Goal: Contribute content: Add original content to the website for others to see

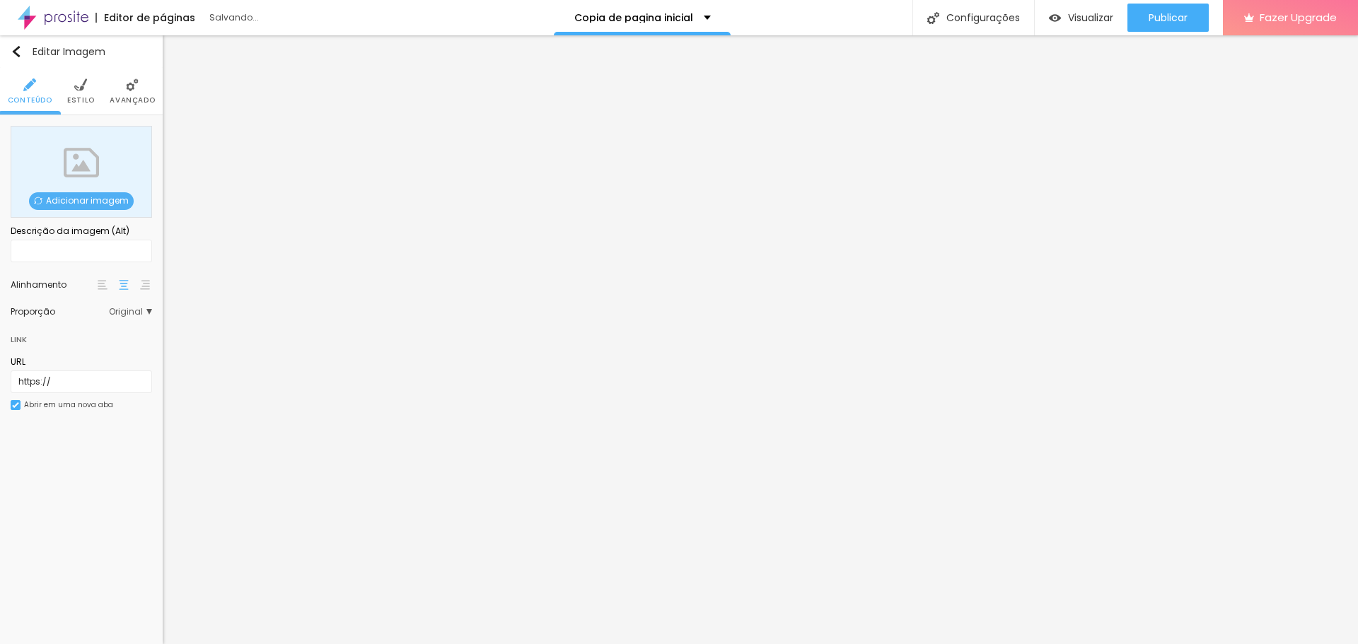
click at [83, 200] on span "Adicionar imagem" at bounding box center [81, 201] width 105 height 18
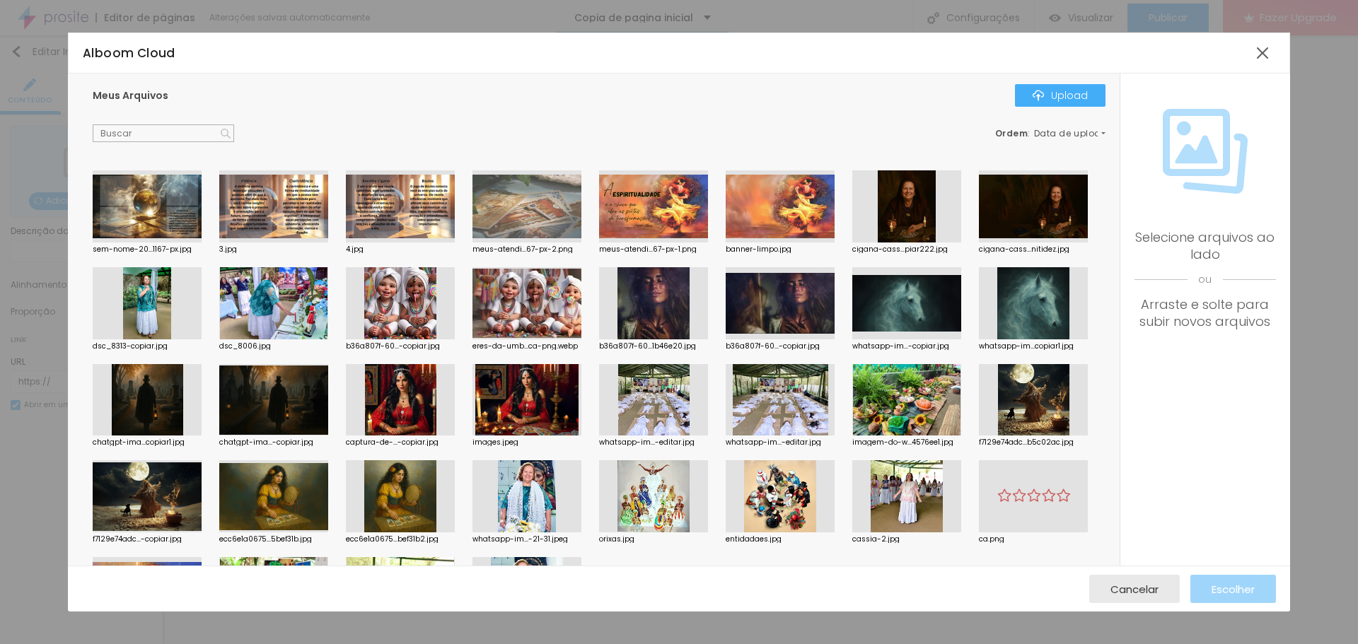
click at [157, 214] on div at bounding box center [147, 206] width 109 height 72
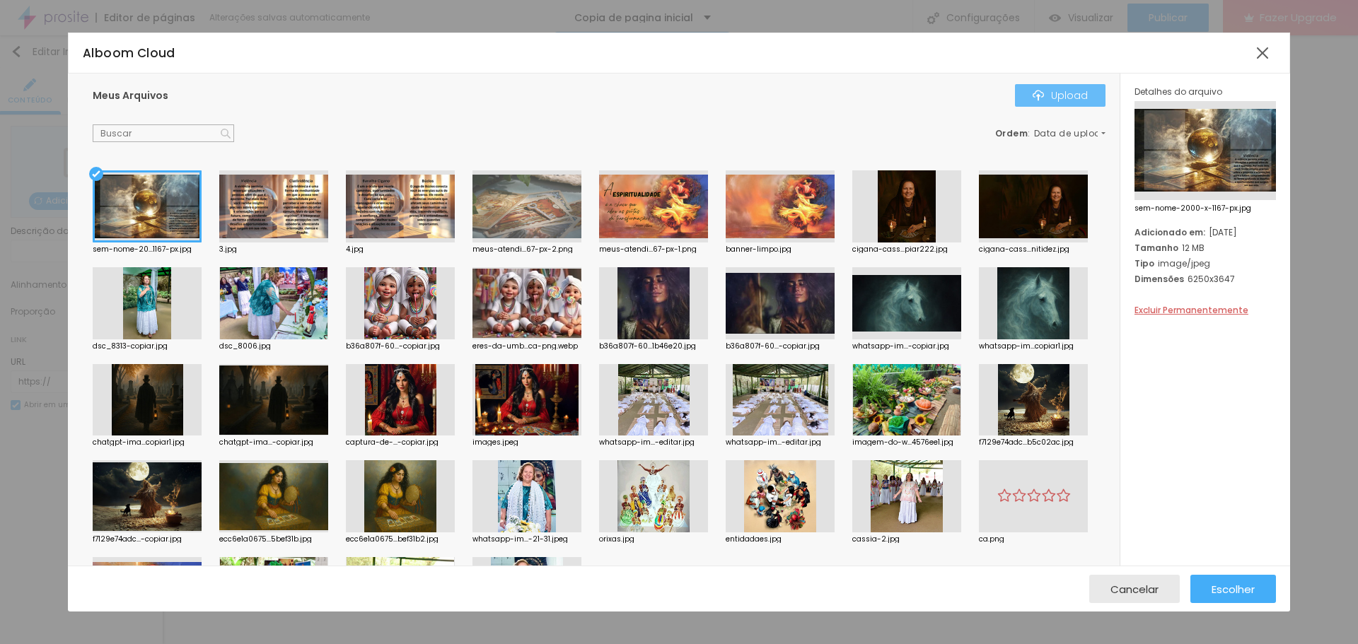
click at [1084, 91] on div "Upload" at bounding box center [1059, 95] width 55 height 11
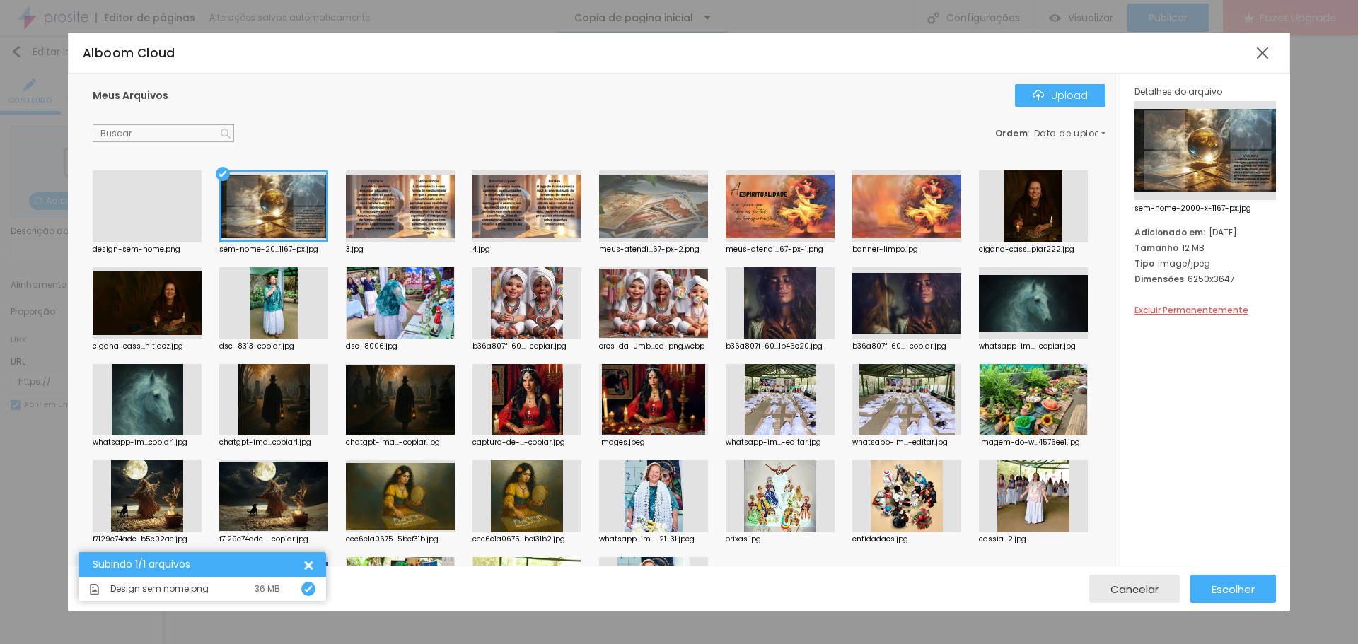
click at [177, 243] on div "design-sem-nome.png" at bounding box center [147, 211] width 109 height 83
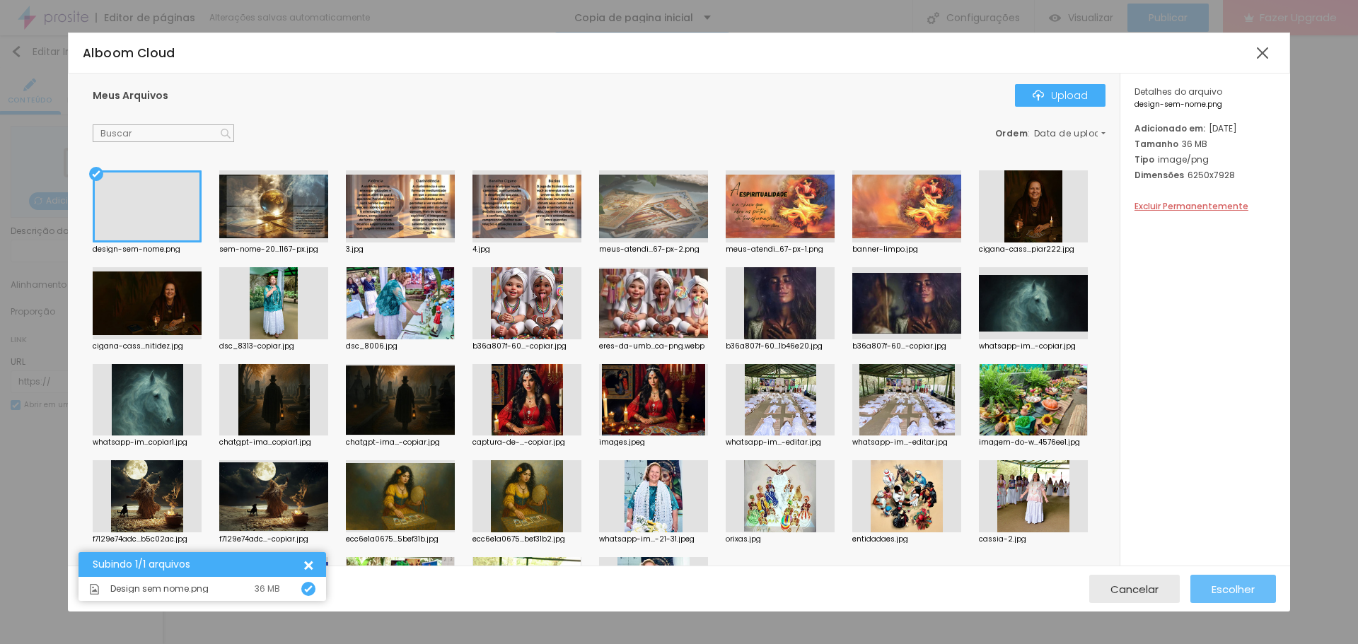
click at [1241, 593] on span "Escolher" at bounding box center [1232, 589] width 43 height 12
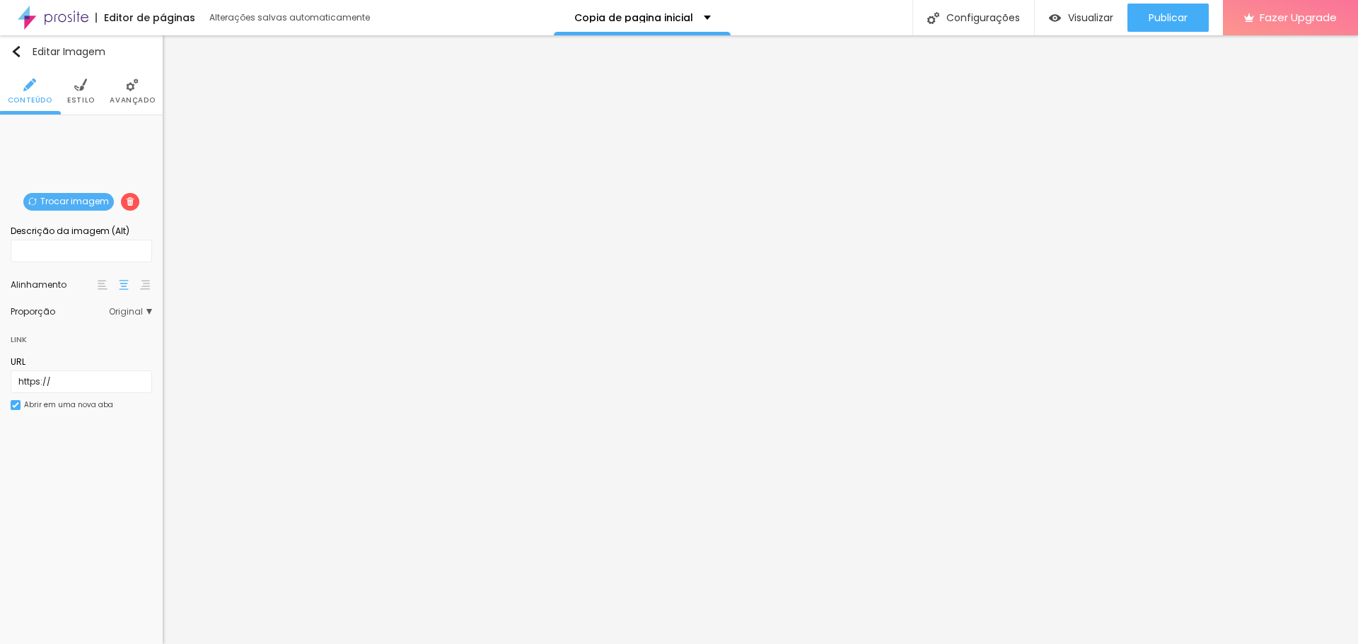
click at [76, 90] on img at bounding box center [80, 84] width 13 height 13
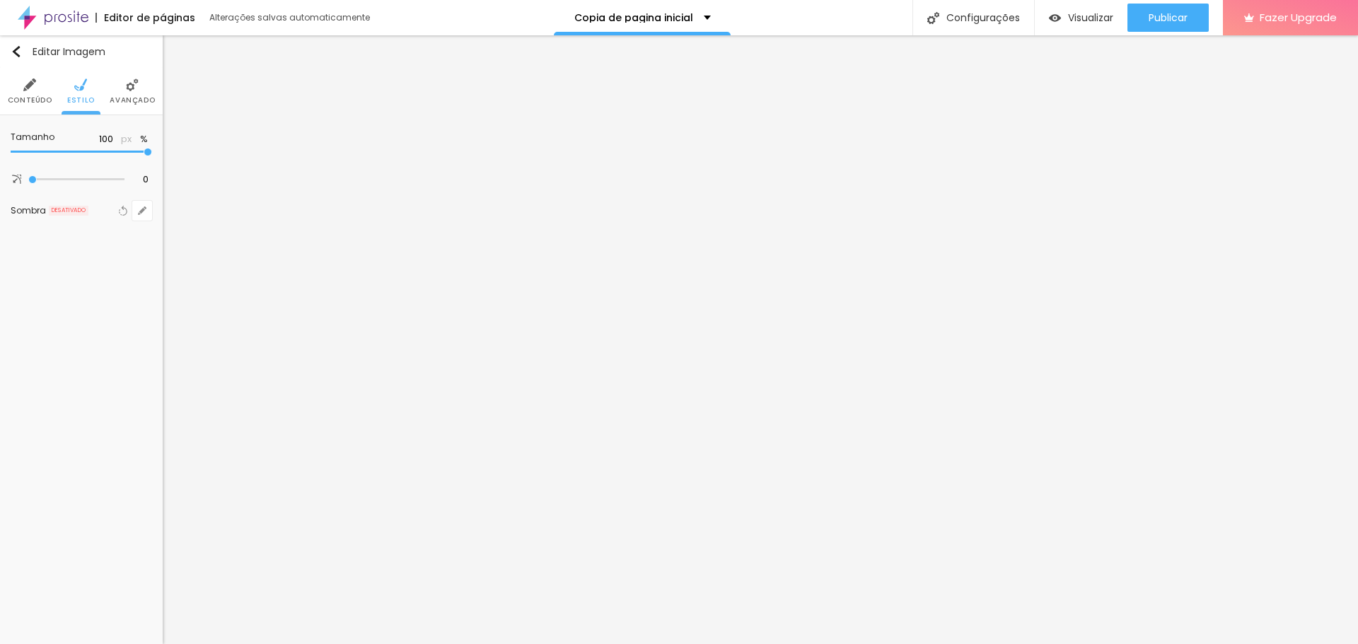
click at [115, 97] on span "Avançado" at bounding box center [132, 100] width 45 height 7
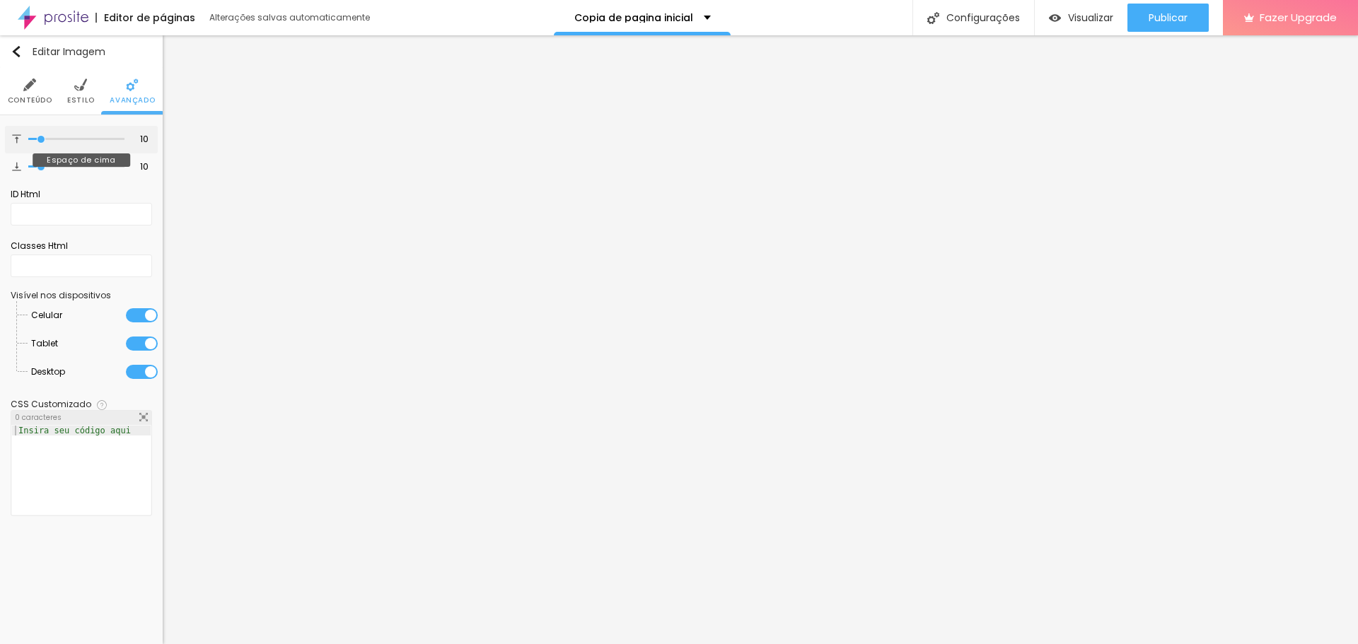
type input "11"
type input "10"
type input "7"
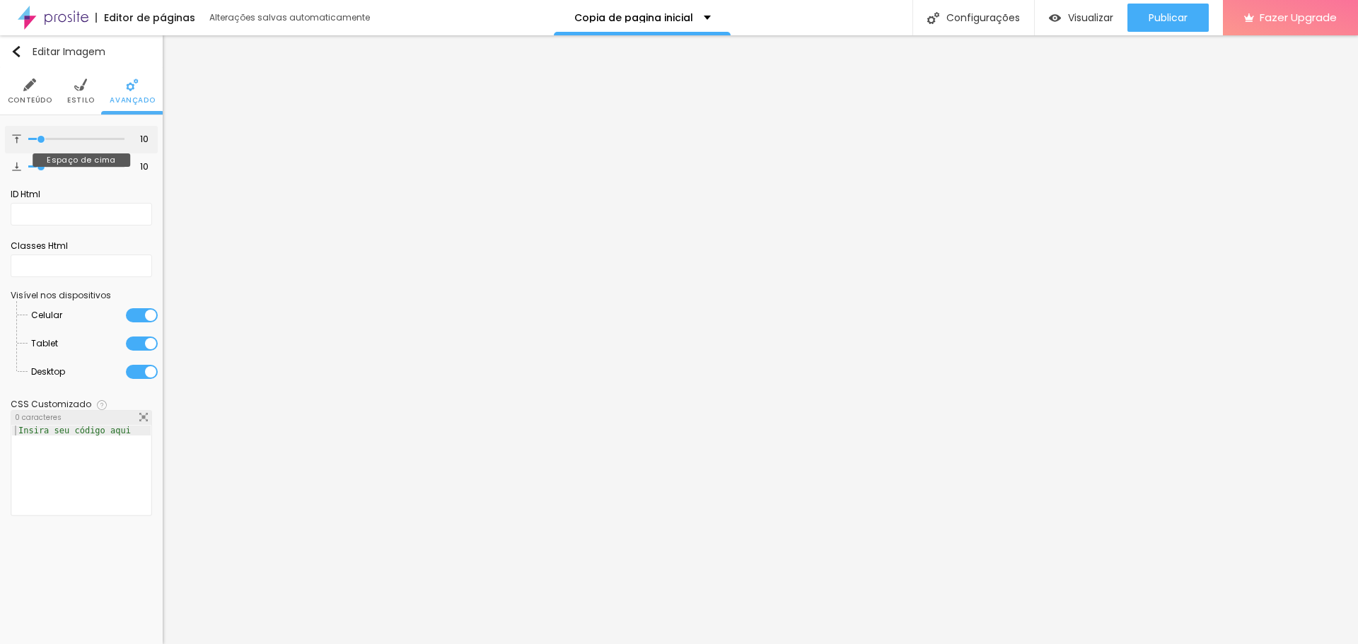
type input "7"
type input "0"
drag, startPoint x: 43, startPoint y: 139, endPoint x: 4, endPoint y: 153, distance: 41.4
type input "0"
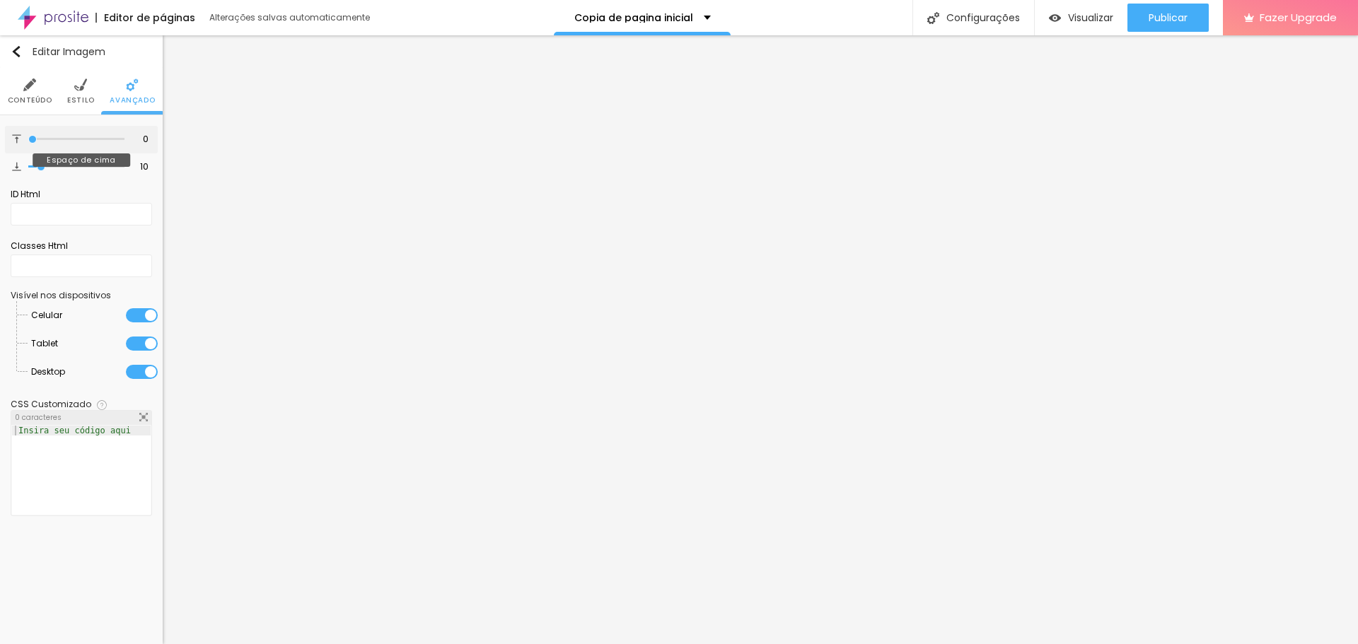
click at [28, 143] on input "range" at bounding box center [76, 139] width 96 height 7
type input "8"
type input "7"
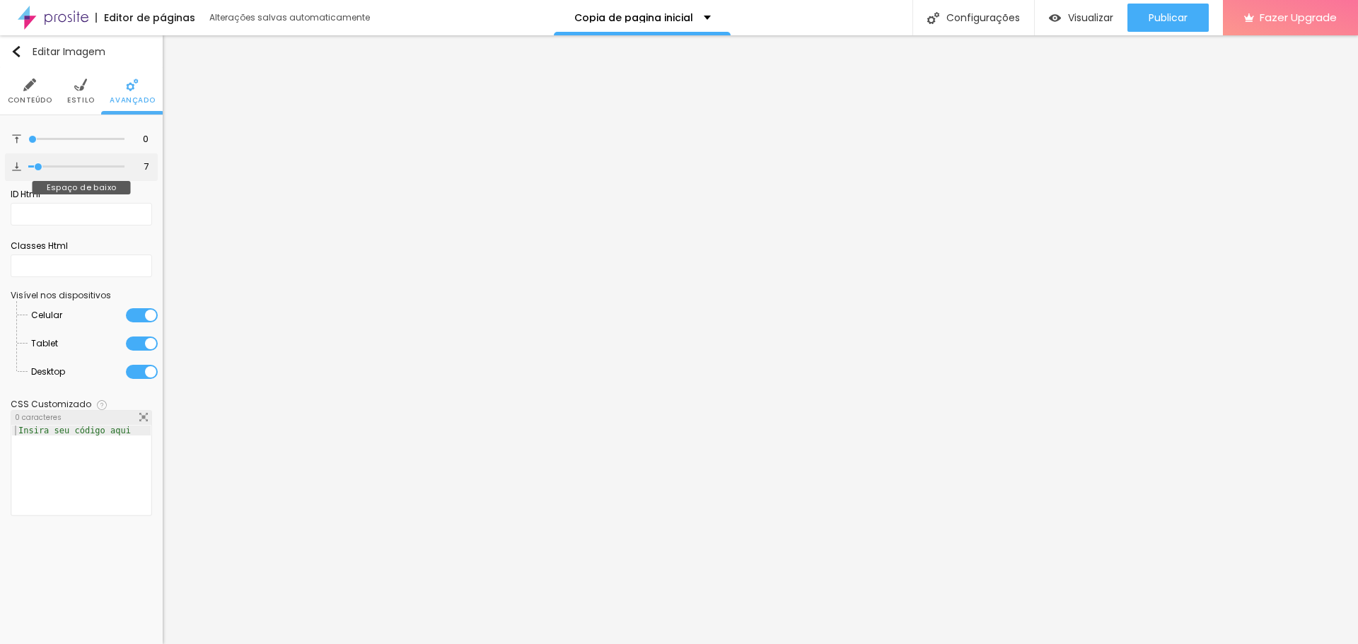
type input "6"
type input "2"
type input "0"
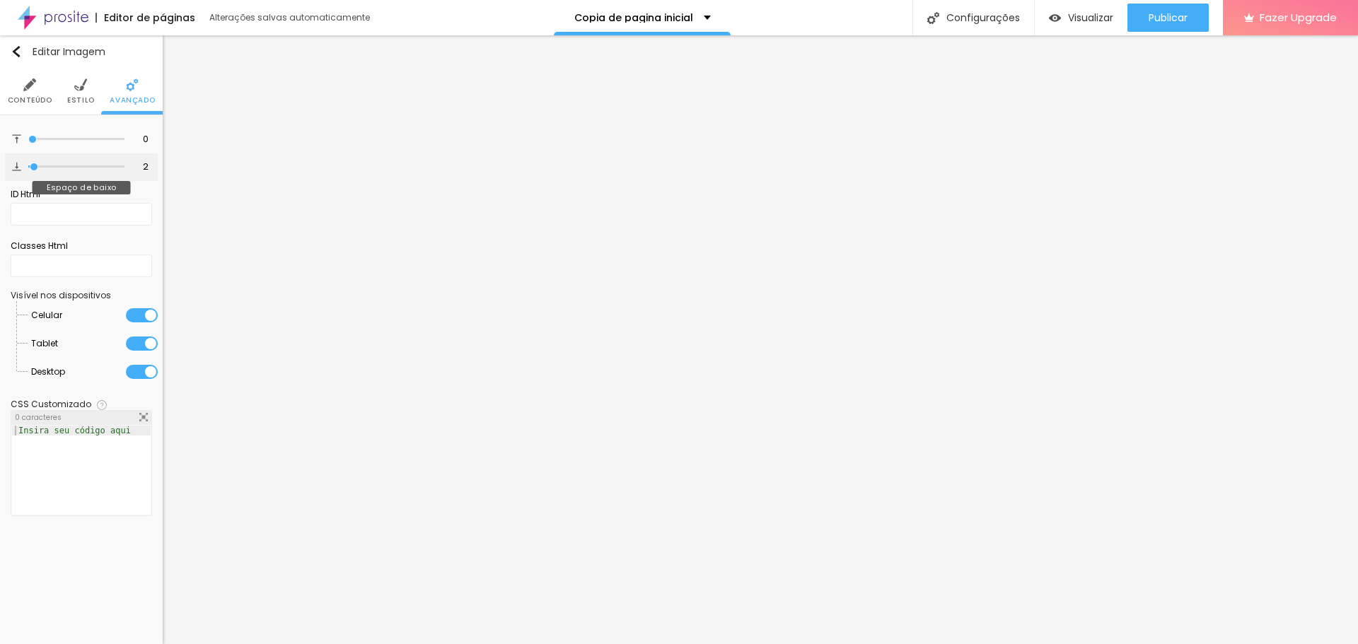
type input "0"
drag, startPoint x: 41, startPoint y: 170, endPoint x: 0, endPoint y: 181, distance: 42.4
type input "0"
click at [28, 170] on input "range" at bounding box center [76, 166] width 96 height 7
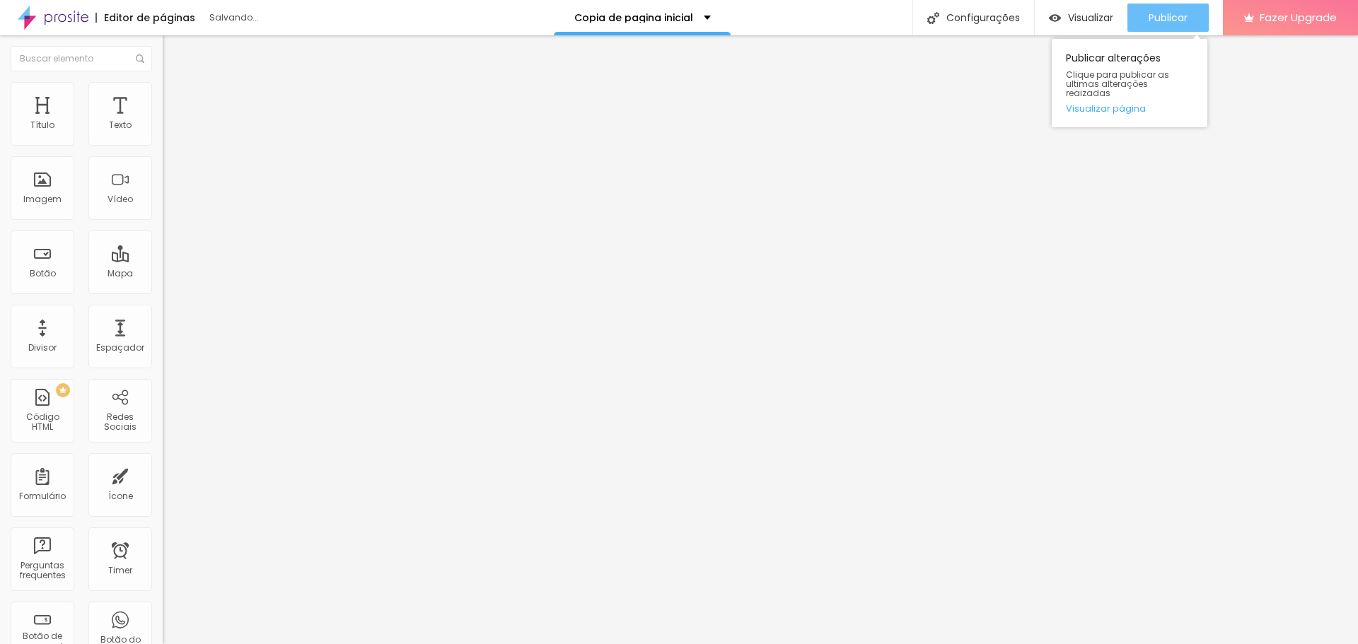
click at [1175, 14] on span "Publicar" at bounding box center [1167, 17] width 39 height 11
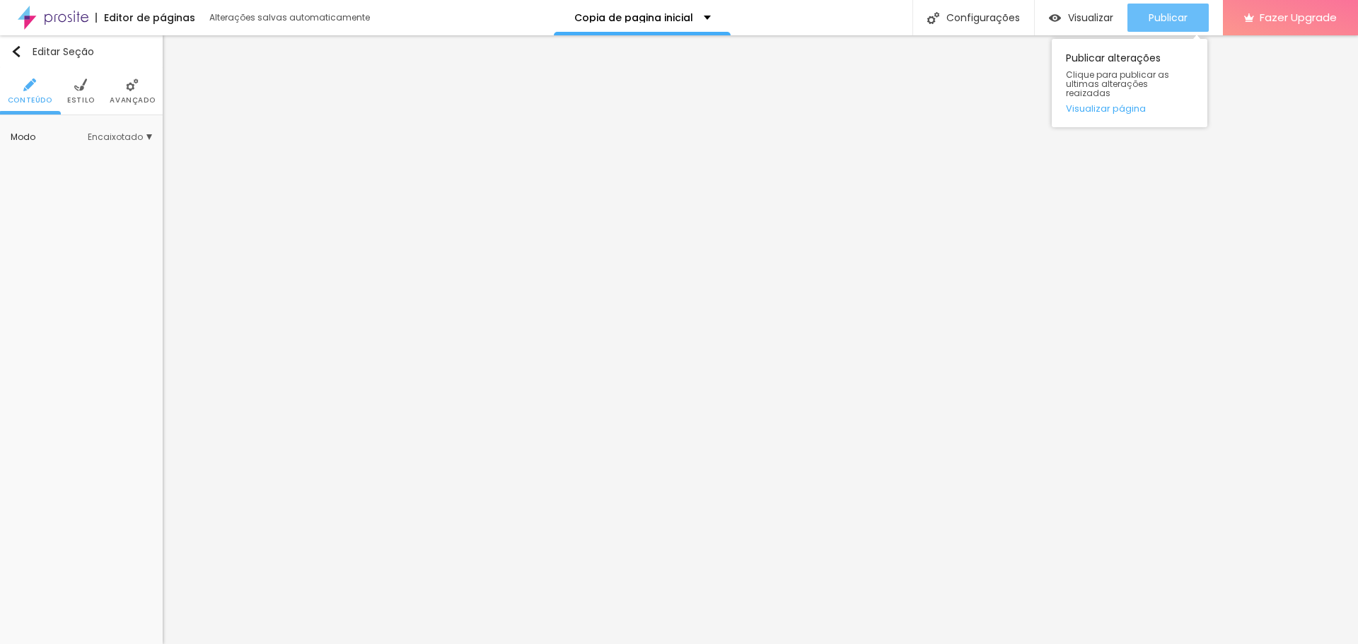
click at [1161, 12] on span "Publicar" at bounding box center [1167, 17] width 39 height 11
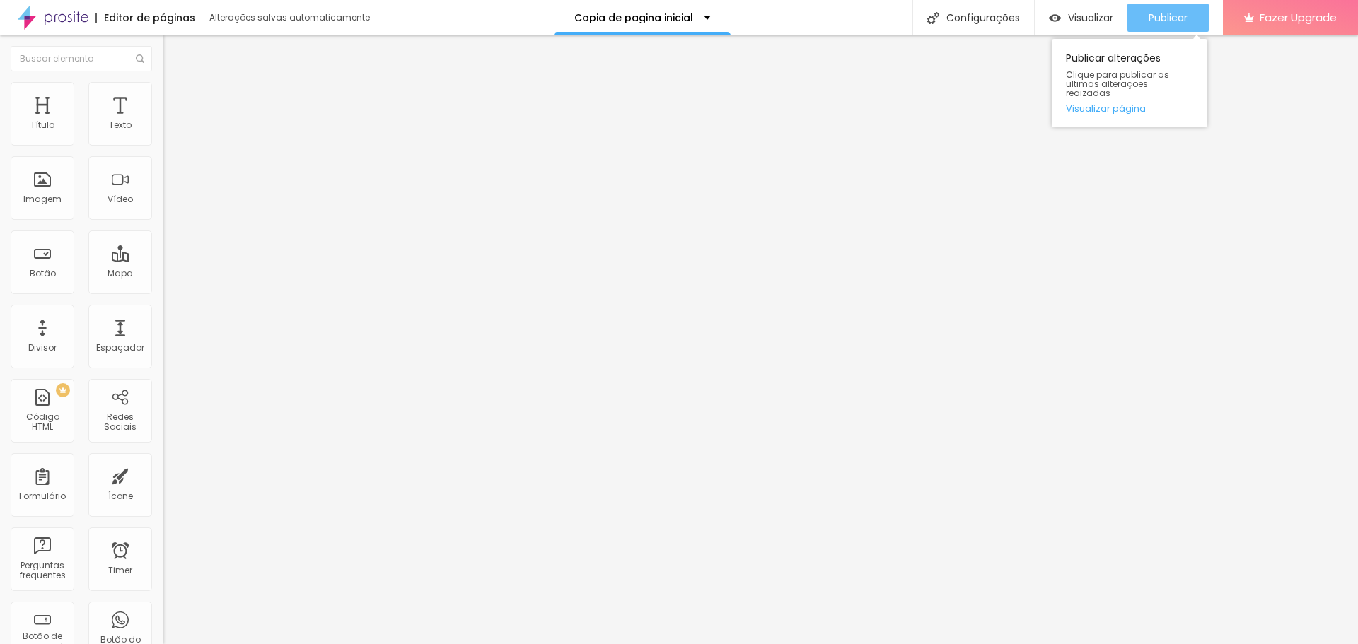
click at [1169, 16] on span "Publicar" at bounding box center [1167, 17] width 39 height 11
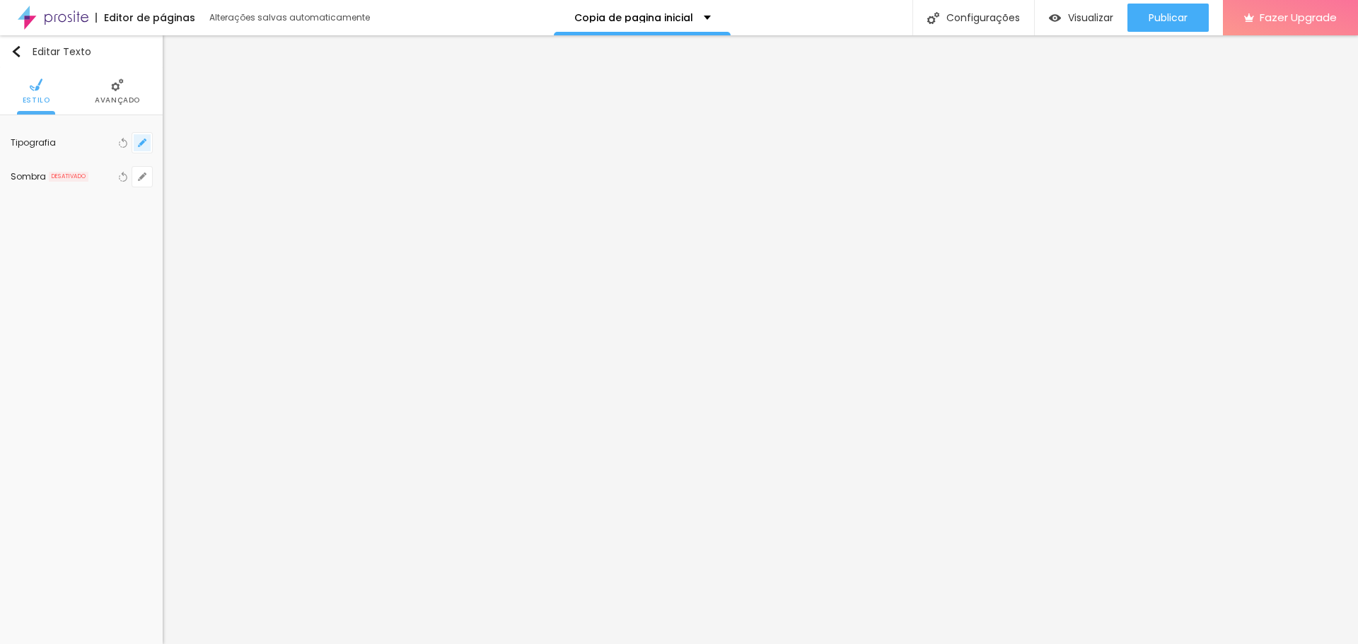
click at [148, 144] on button "button" at bounding box center [142, 143] width 20 height 20
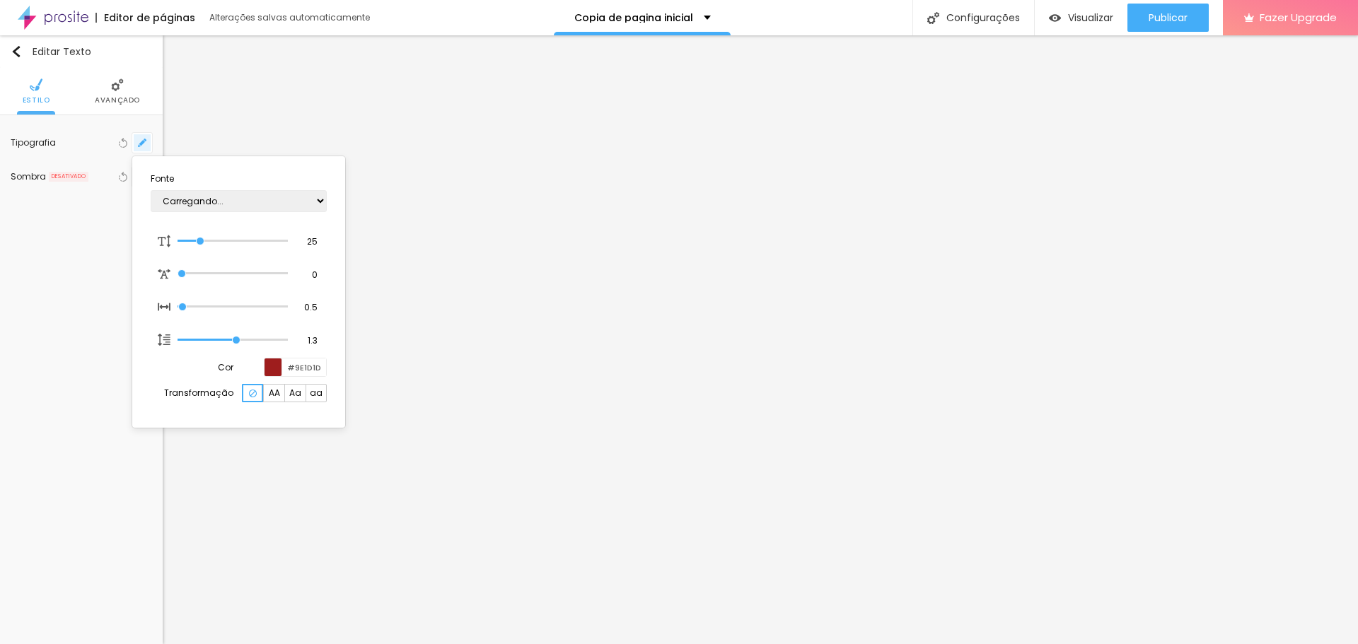
type input "1"
drag, startPoint x: 288, startPoint y: 367, endPoint x: 360, endPoint y: 370, distance: 72.2
click at [360, 370] on body "Editor de páginas Alterações salvas automaticamente Copia de pagina inicial Con…" at bounding box center [679, 322] width 1358 height 644
click at [1249, 421] on div at bounding box center [679, 322] width 1358 height 644
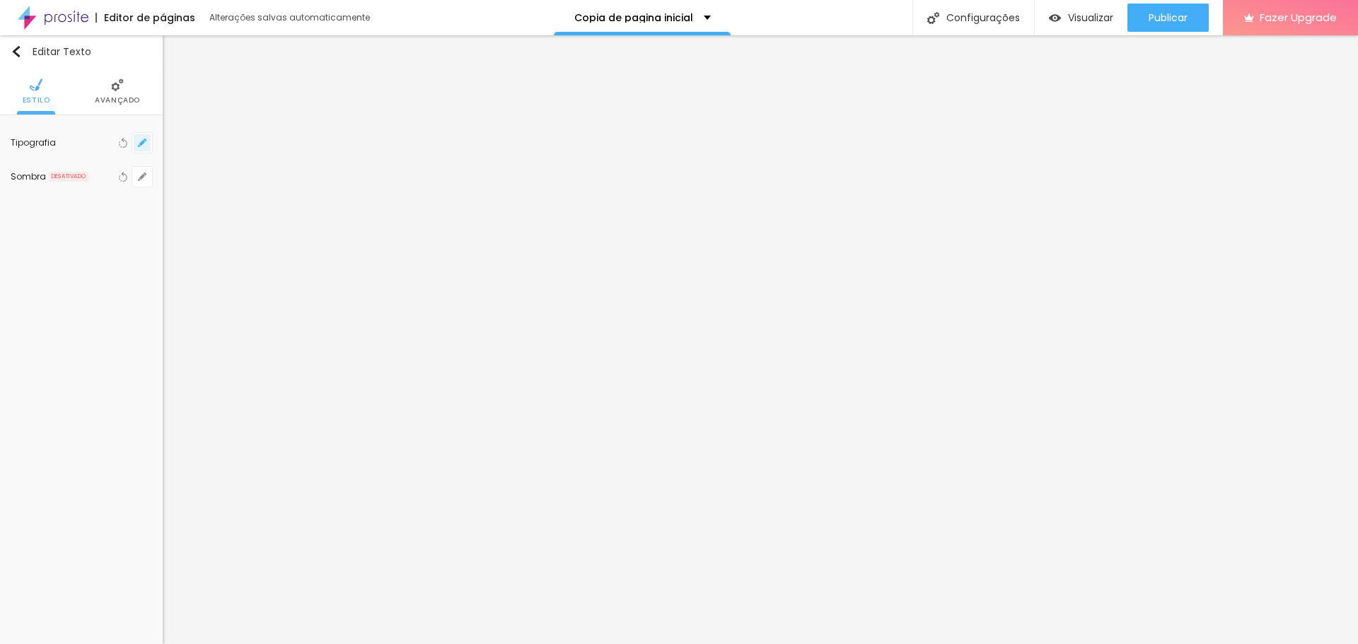
click at [141, 144] on icon "button" at bounding box center [142, 143] width 6 height 6
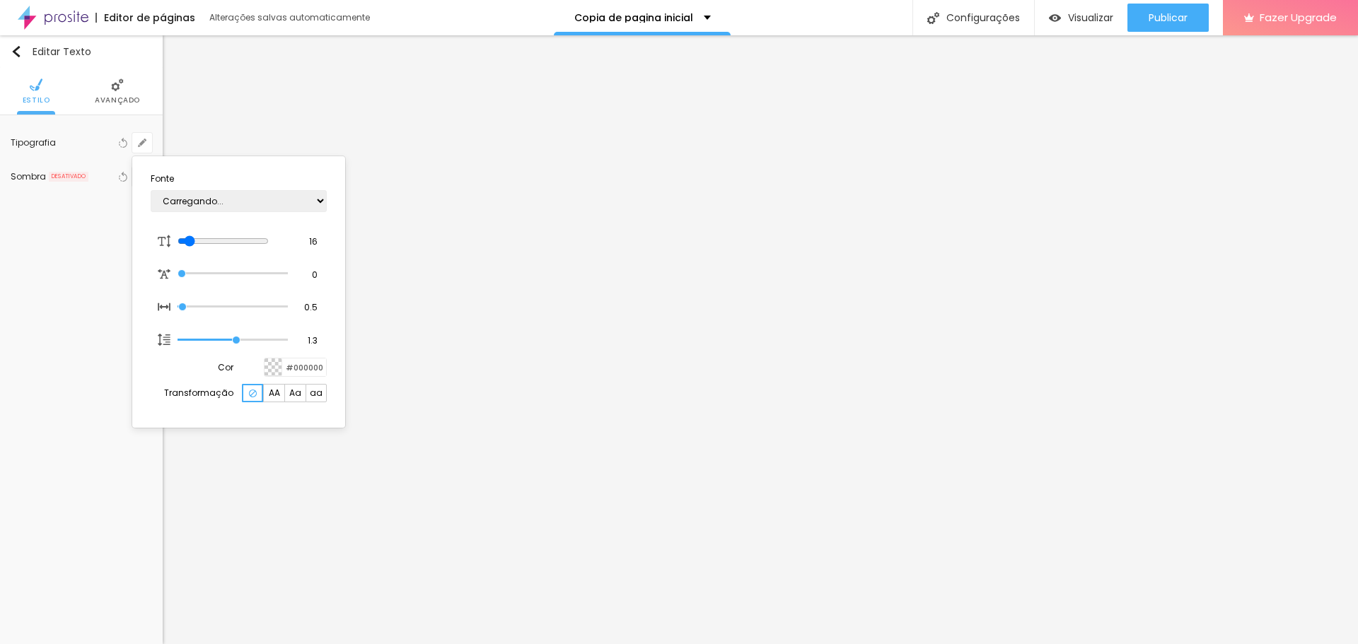
type input "1"
type input "15"
type input "1"
type input "16"
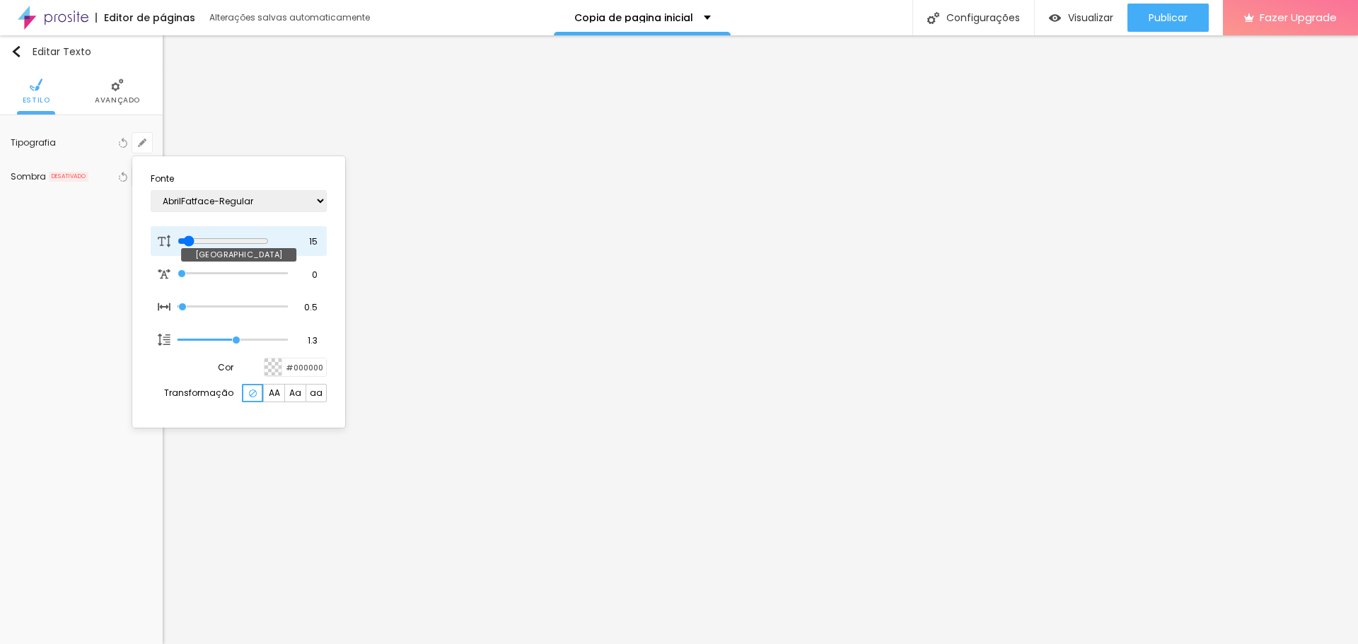
type input "16"
type input "1"
type input "18"
type input "1"
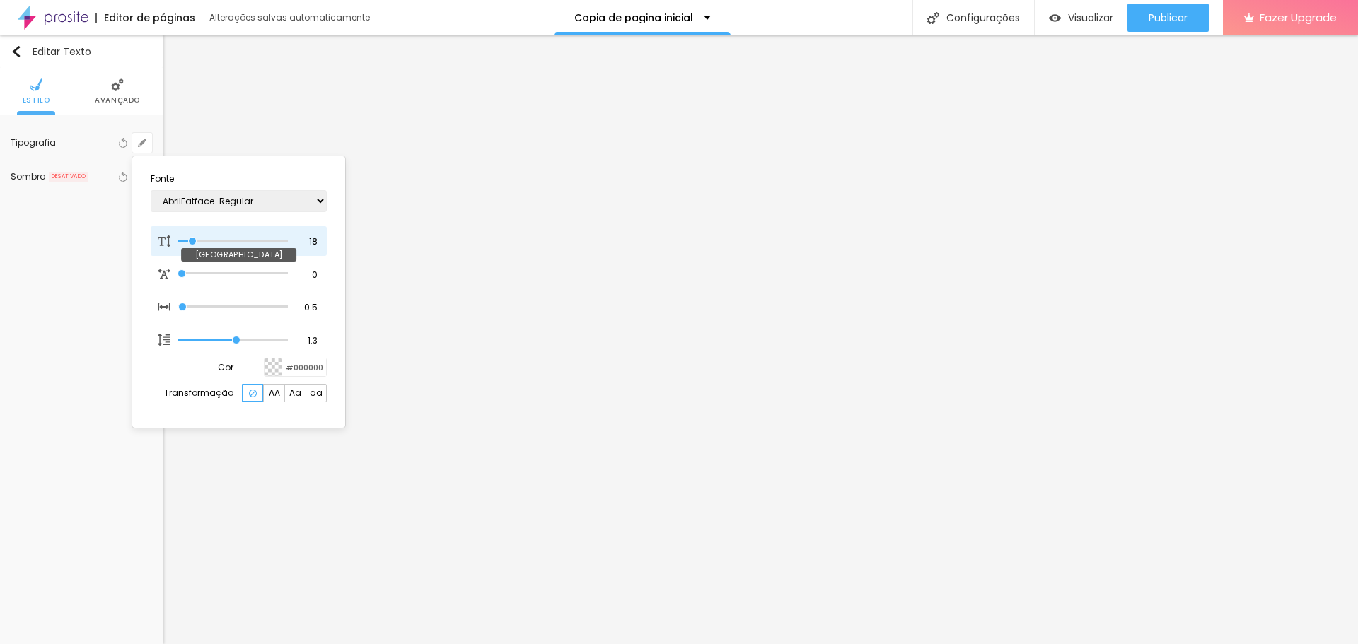
type input "19"
type input "1"
type input "20"
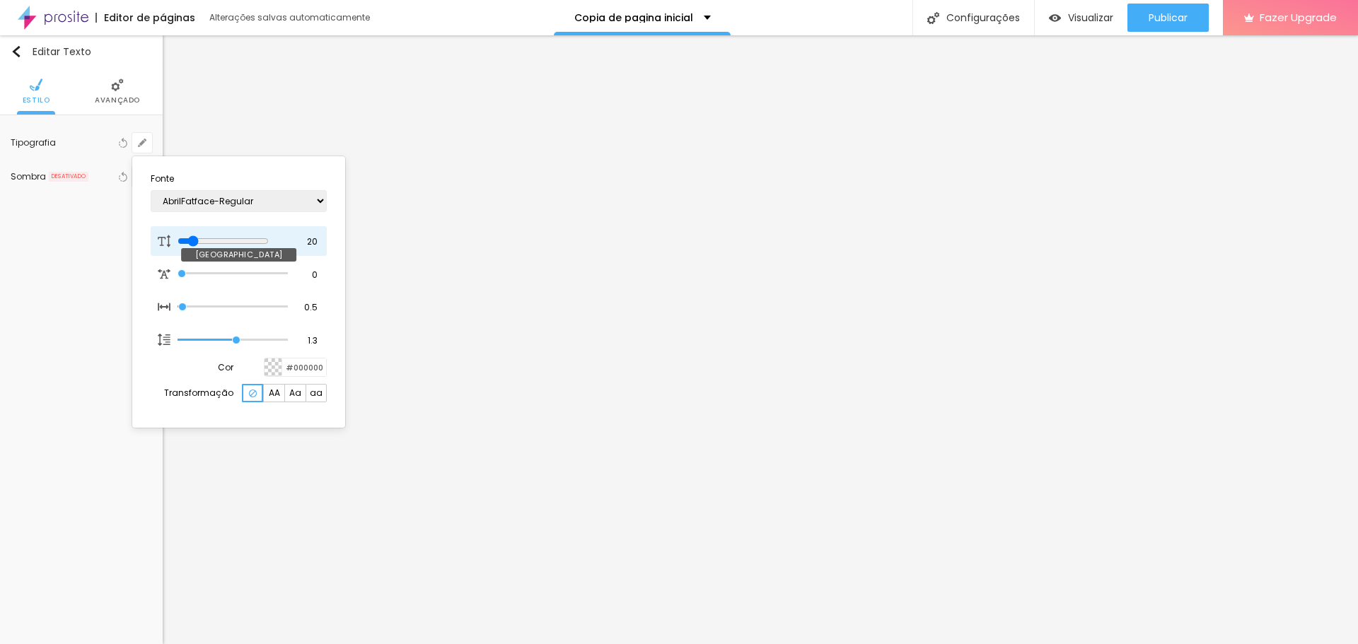
type input "1"
type input "20"
click at [196, 239] on input "range" at bounding box center [222, 240] width 91 height 11
drag, startPoint x: 284, startPoint y: 366, endPoint x: 351, endPoint y: 368, distance: 67.2
click at [351, 368] on body "Editor de páginas Alterações salvas automaticamente Copia de pagina inicial Con…" at bounding box center [679, 322] width 1358 height 644
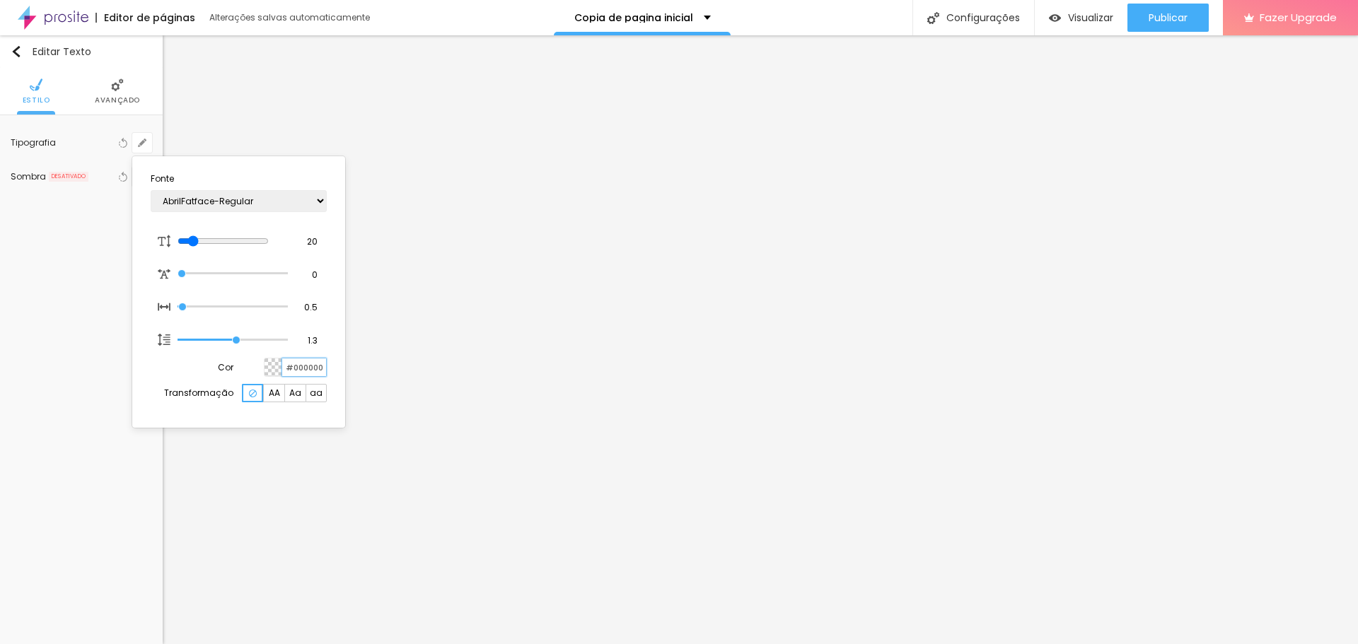
paste input "9E1D1D"
type input "1"
type input "#9E1D1D"
click at [406, 428] on div at bounding box center [679, 322] width 1358 height 644
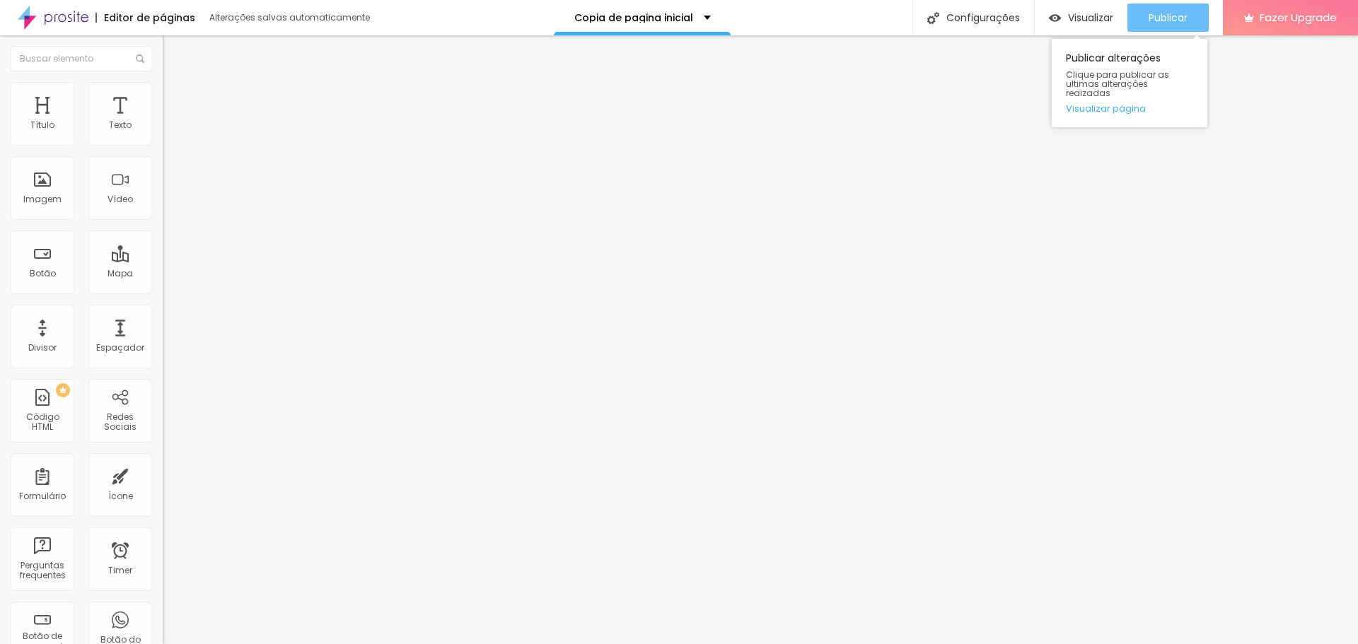
click at [1162, 18] on span "Publicar" at bounding box center [1167, 17] width 39 height 11
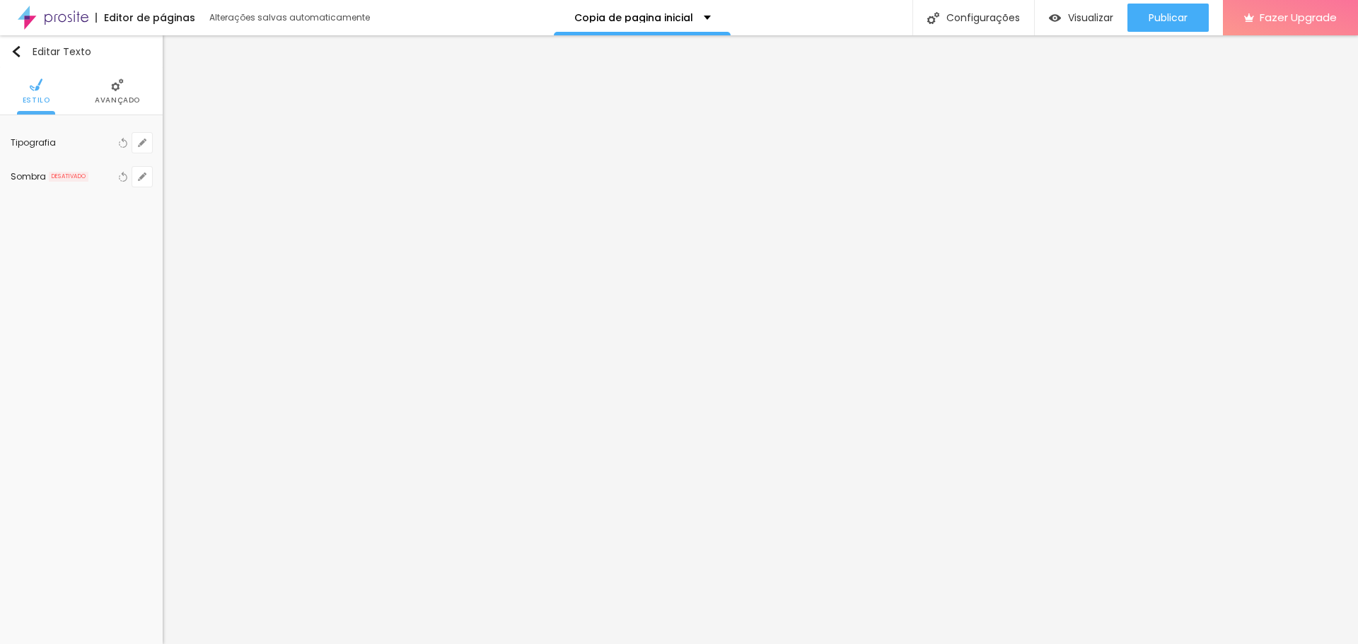
click at [118, 97] on span "Avançado" at bounding box center [117, 100] width 45 height 7
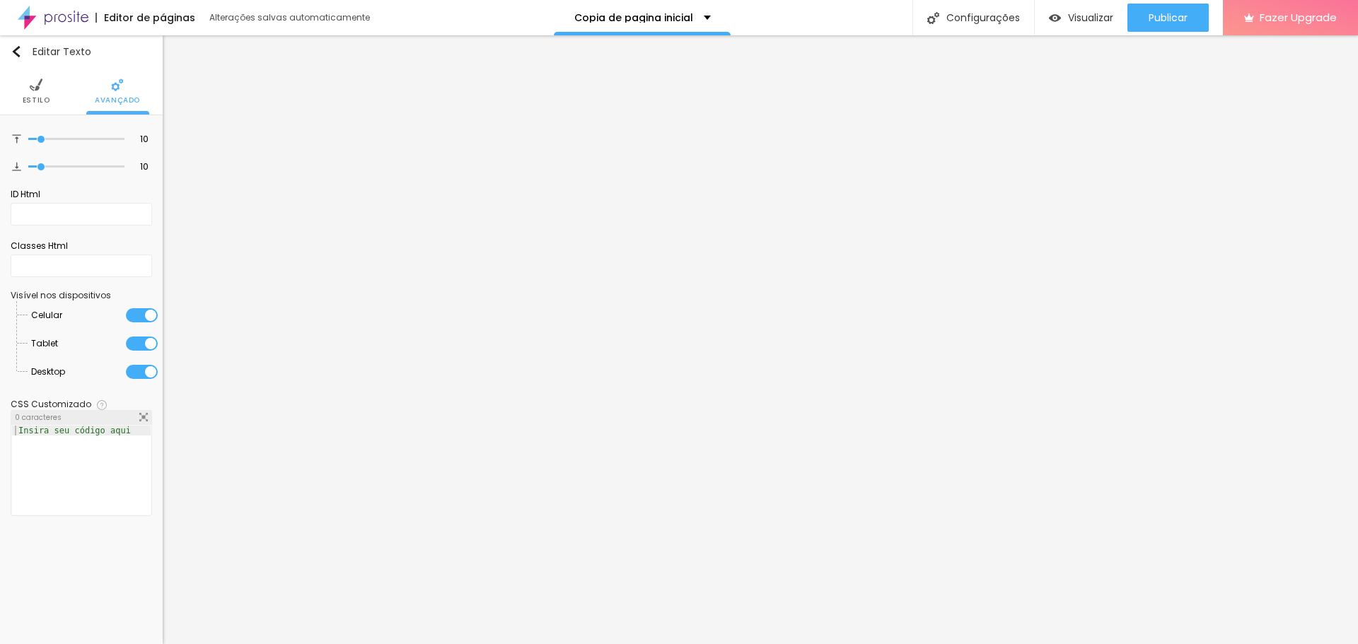
click at [40, 99] on span "Estilo" at bounding box center [37, 100] width 28 height 7
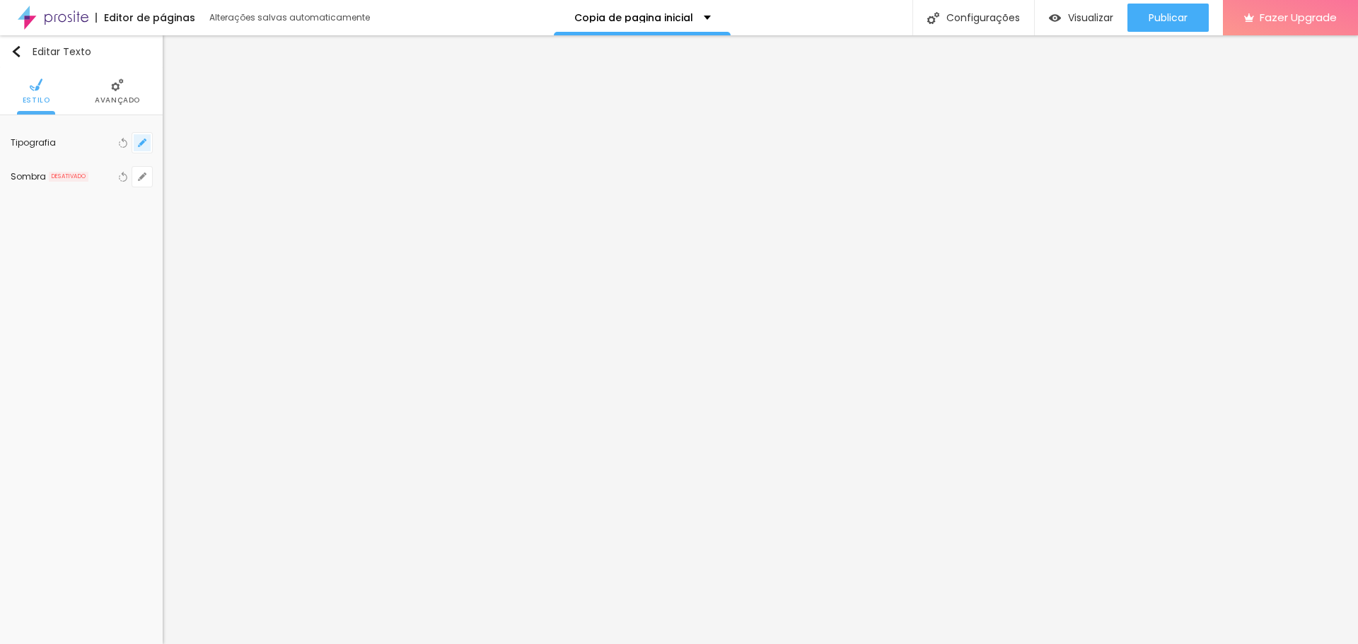
click at [142, 139] on icon "button" at bounding box center [142, 143] width 8 height 8
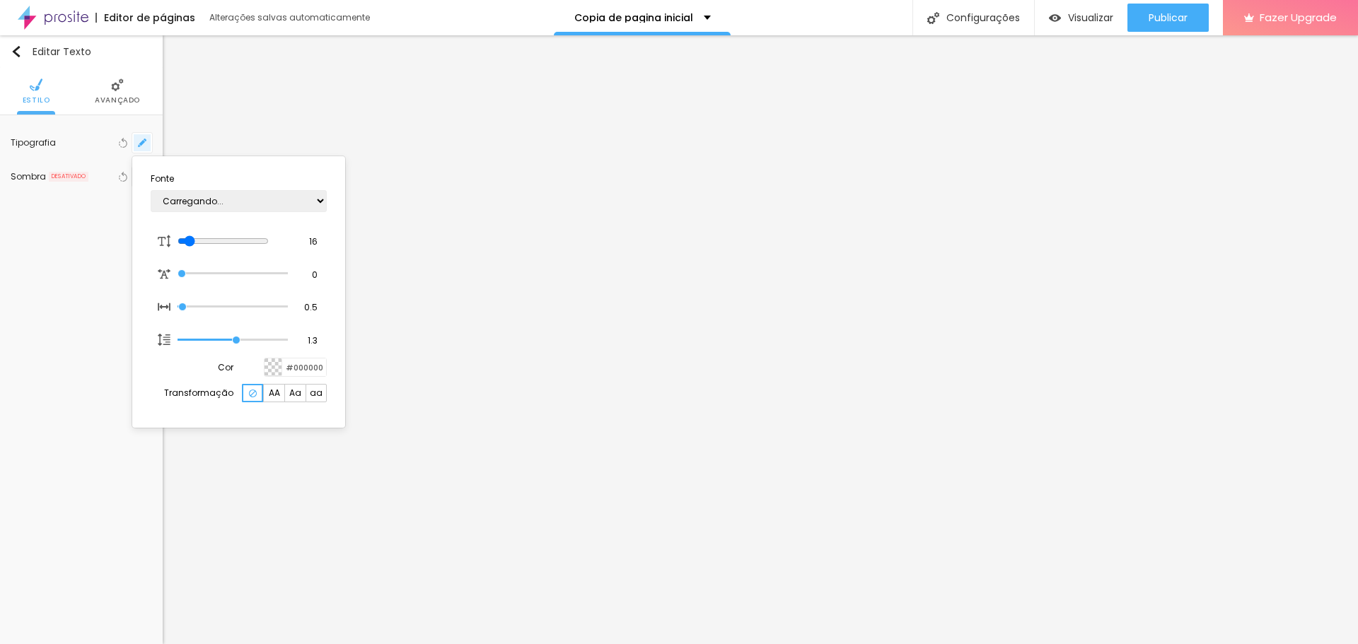
type input "1"
click at [80, 199] on div at bounding box center [679, 322] width 1358 height 644
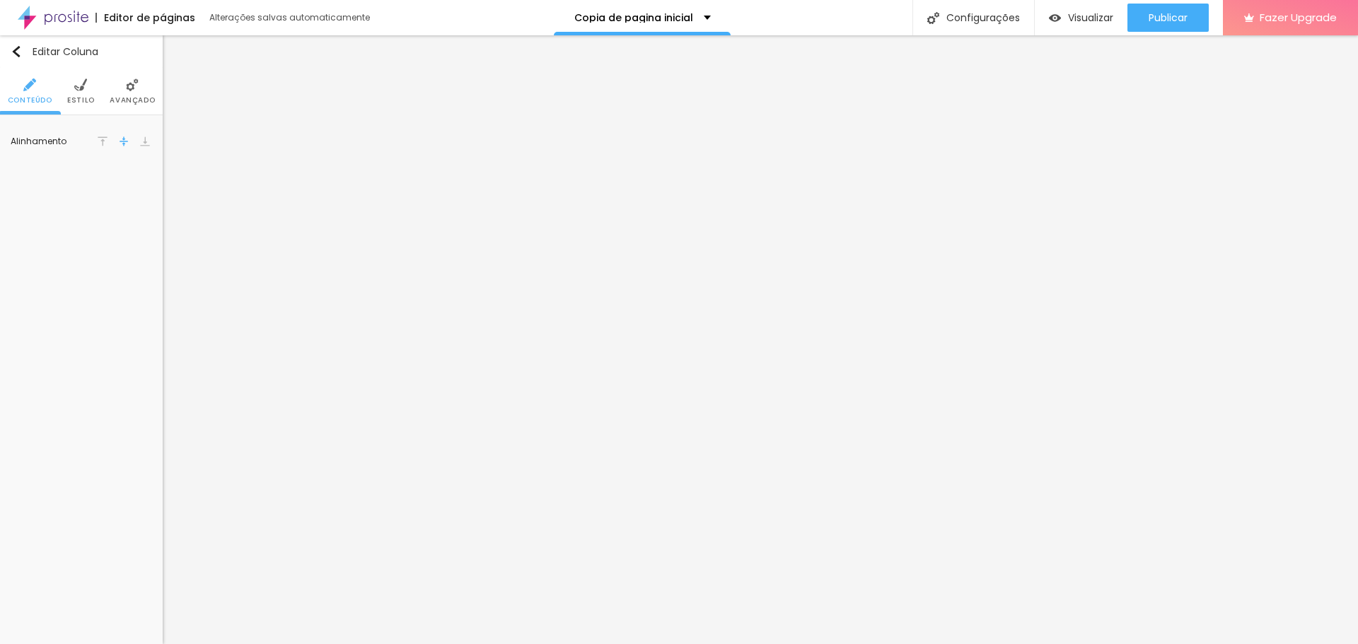
click at [67, 92] on ul "Conteúdo Estilo Avançado" at bounding box center [81, 91] width 163 height 47
click at [81, 93] on li "Estilo" at bounding box center [81, 91] width 28 height 47
click at [131, 86] on img at bounding box center [132, 84] width 13 height 13
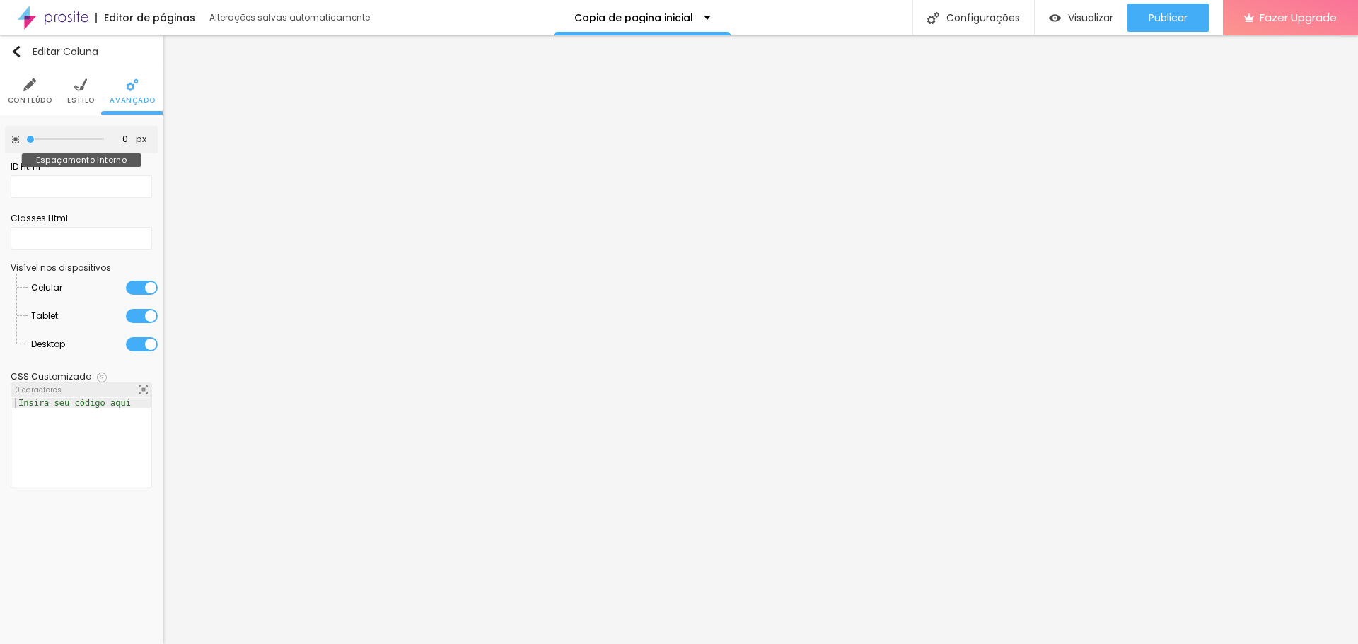
type input "5"
type input "10"
type input "15"
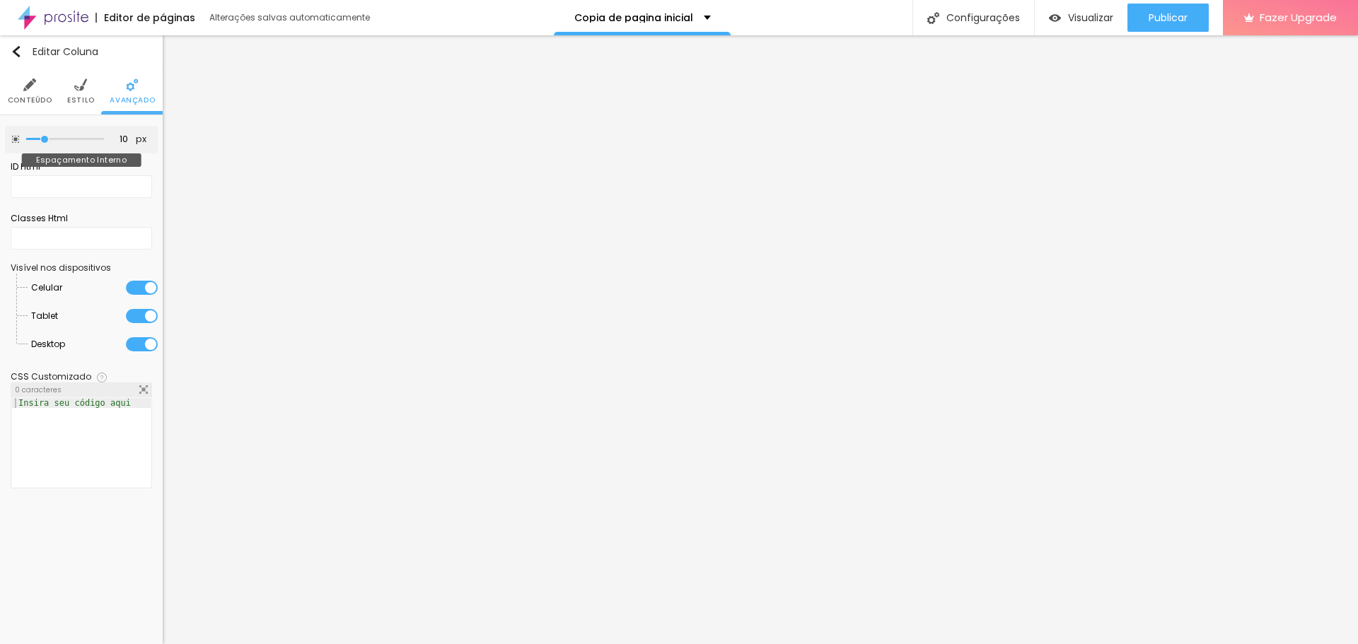
type input "15"
type input "20"
type input "25"
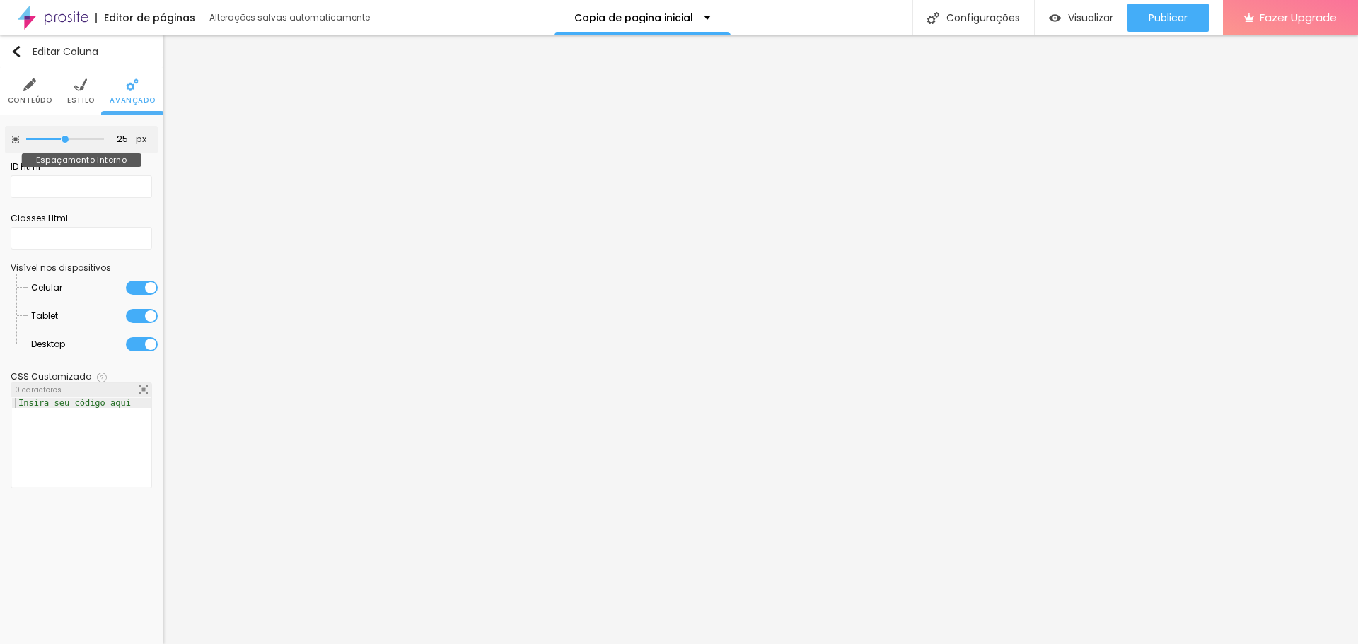
drag, startPoint x: 30, startPoint y: 134, endPoint x: 64, endPoint y: 136, distance: 34.0
type input "25"
click at [64, 136] on input "range" at bounding box center [65, 139] width 78 height 7
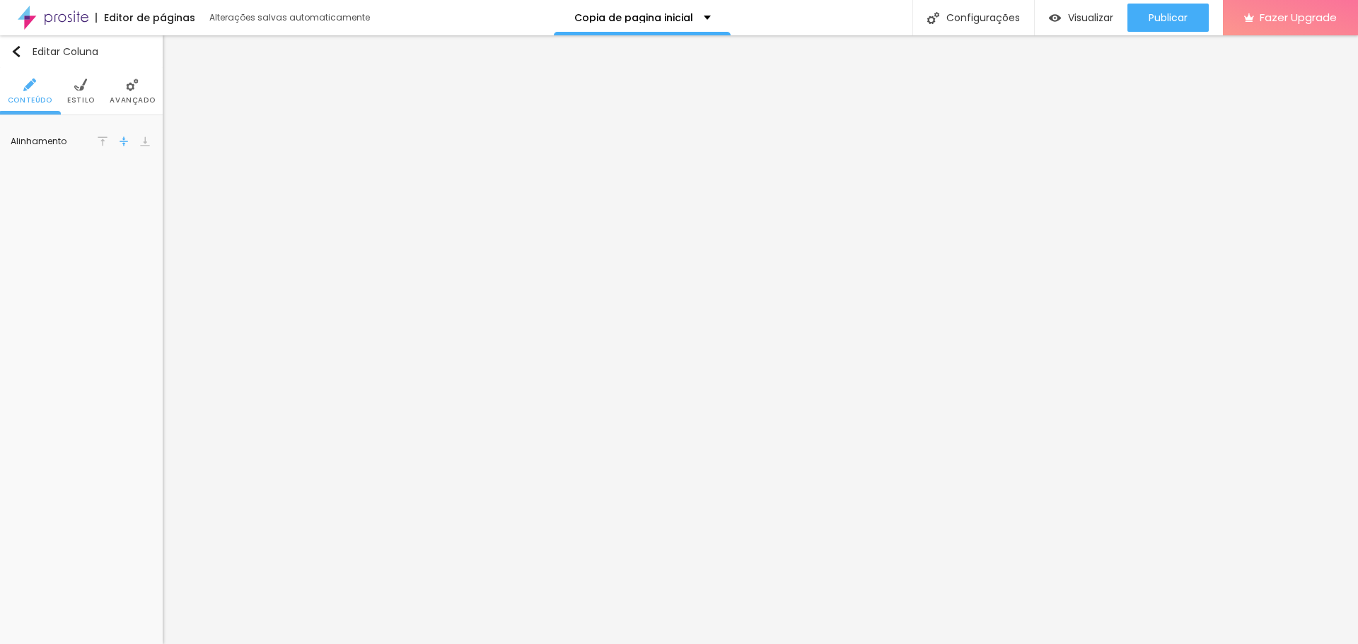
drag, startPoint x: 108, startPoint y: 95, endPoint x: 115, endPoint y: 94, distance: 7.1
click at [110, 94] on ul "Conteúdo Estilo Avançado" at bounding box center [81, 91] width 163 height 47
click at [117, 94] on li "Avançado" at bounding box center [132, 91] width 45 height 47
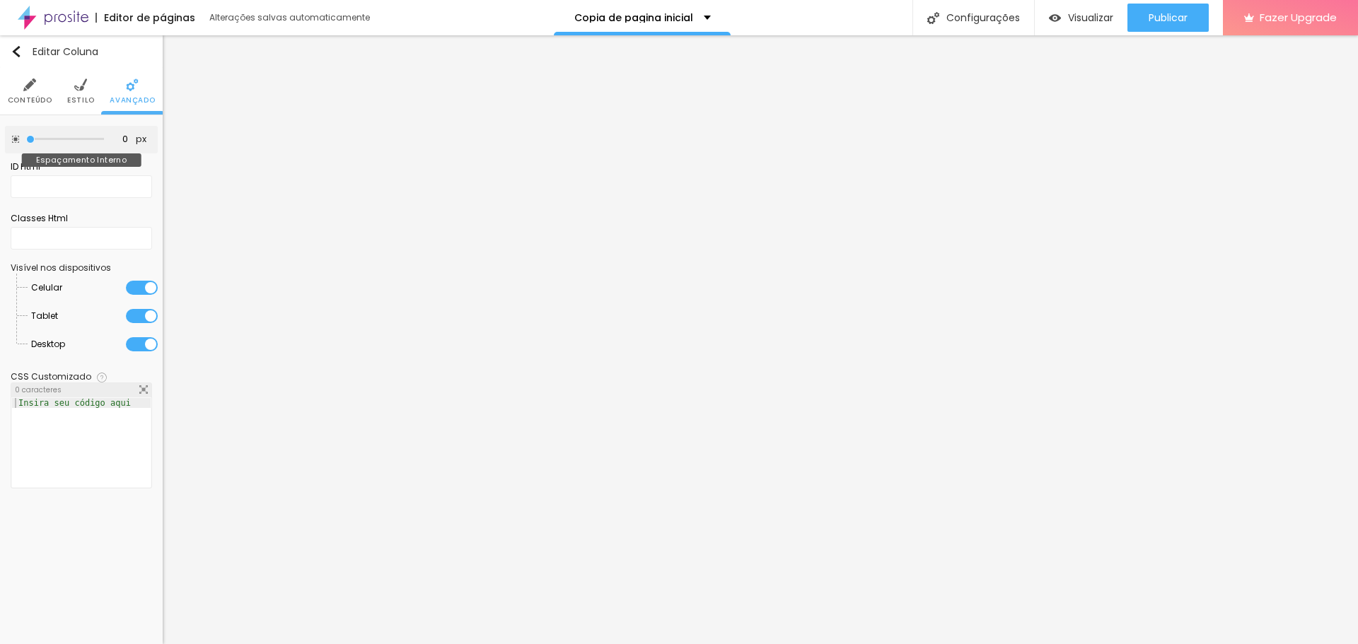
type input "5"
type input "10"
type input "15"
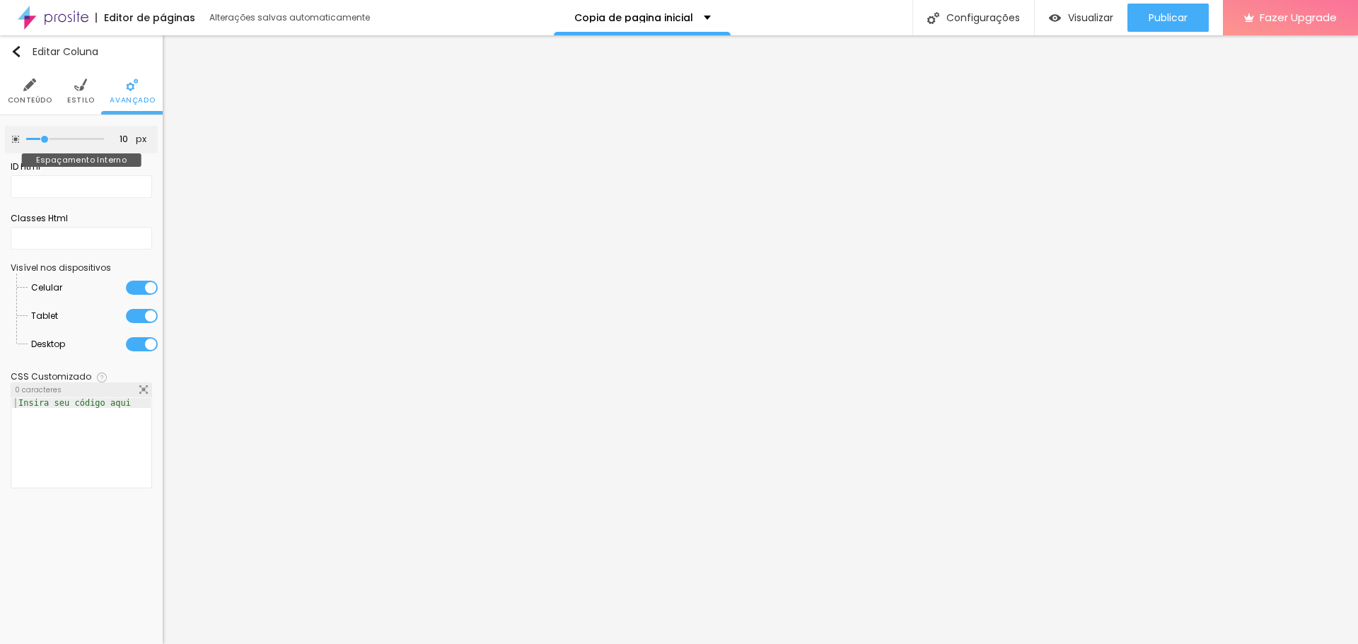
type input "15"
type input "20"
type input "25"
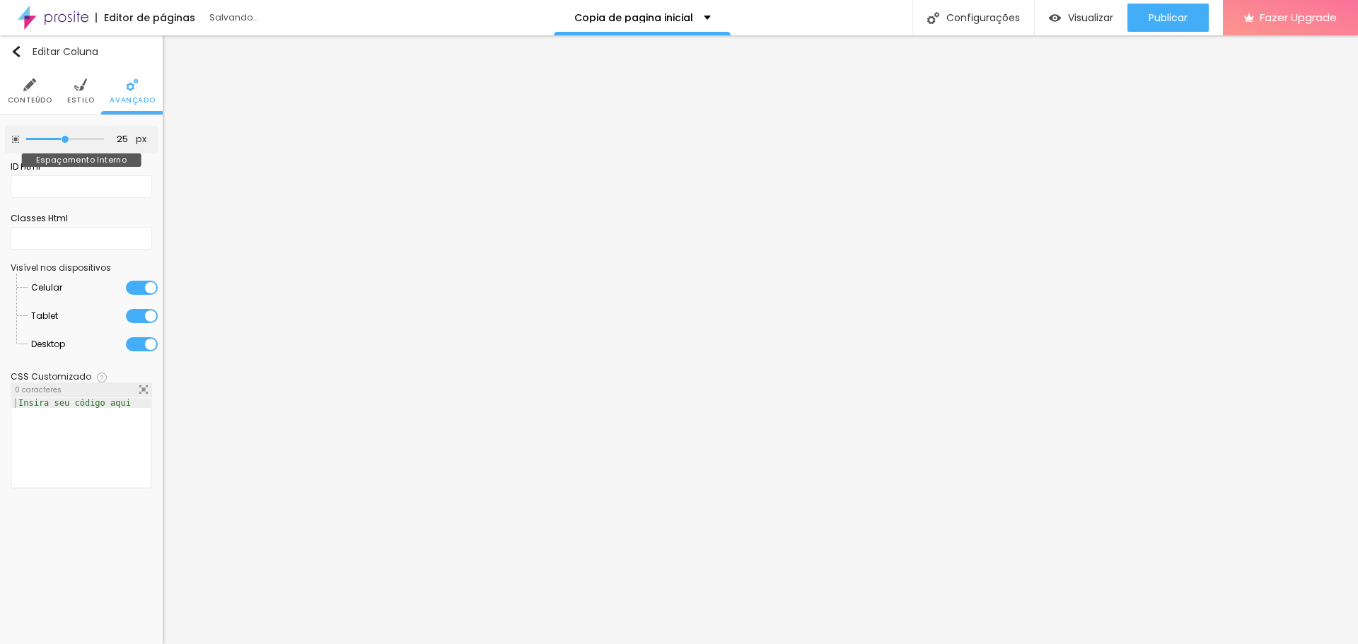
type input "20"
drag, startPoint x: 40, startPoint y: 138, endPoint x: 61, endPoint y: 138, distance: 21.2
type input "20"
click at [61, 138] on input "range" at bounding box center [65, 139] width 78 height 7
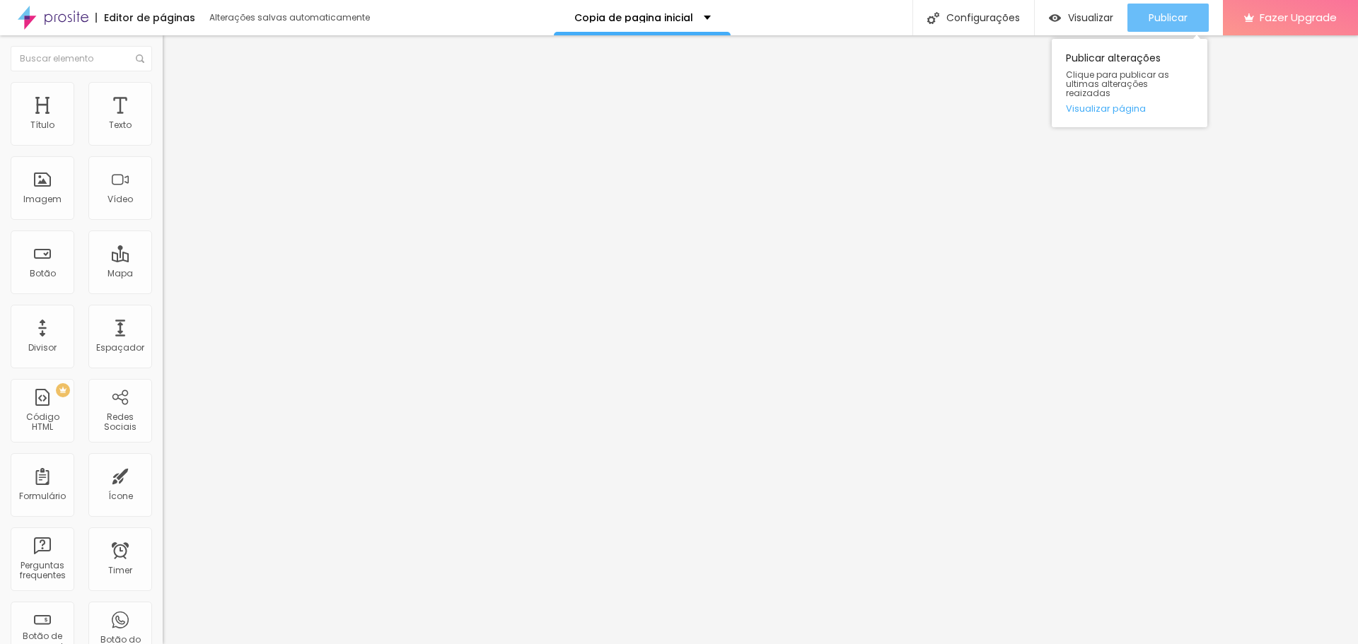
click at [1186, 16] on span "Publicar" at bounding box center [1167, 17] width 39 height 11
click at [1170, 19] on span "Publicar" at bounding box center [1167, 17] width 39 height 11
click at [1162, 13] on span "Publicar" at bounding box center [1167, 17] width 39 height 11
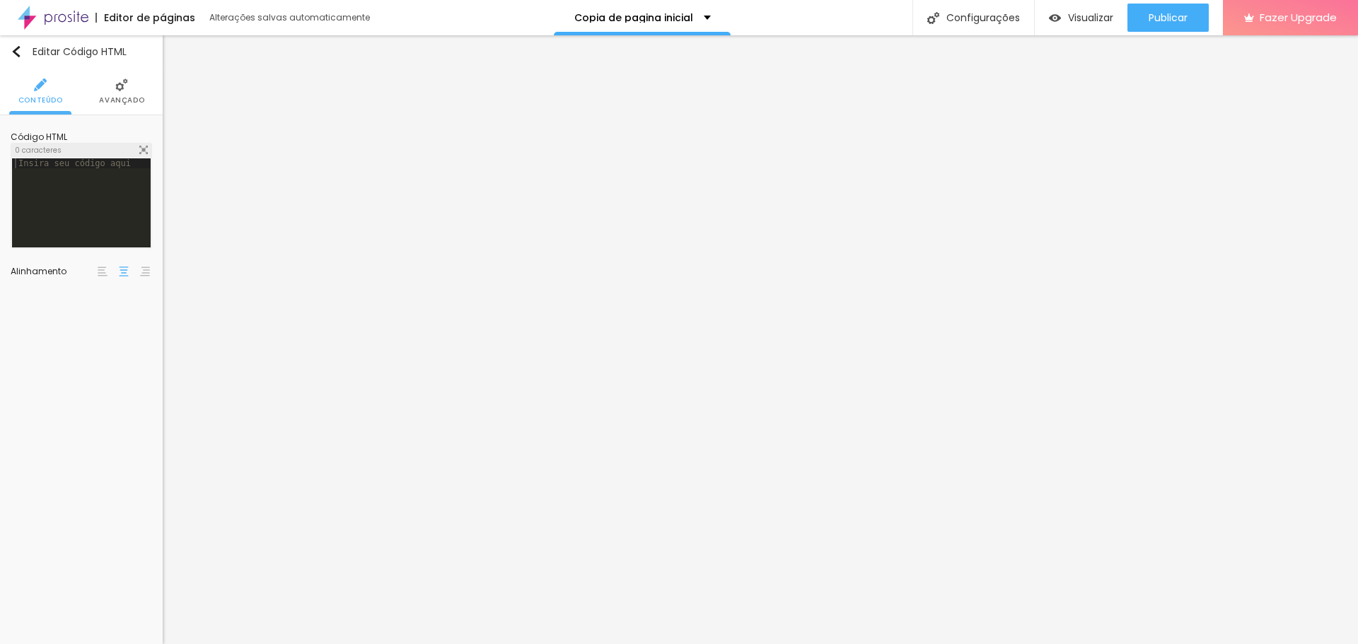
click at [112, 209] on div at bounding box center [81, 212] width 139 height 109
click at [147, 152] on img at bounding box center [143, 150] width 8 height 8
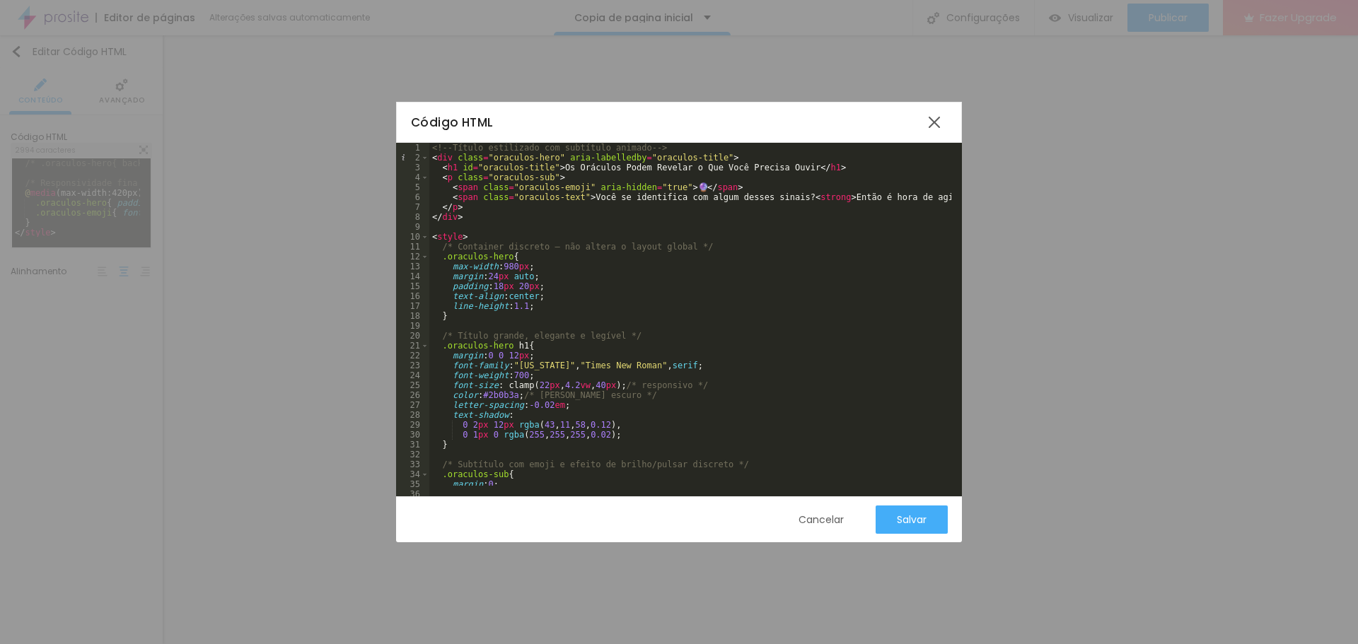
click at [807, 521] on div "Cancelar" at bounding box center [820, 519] width 45 height 11
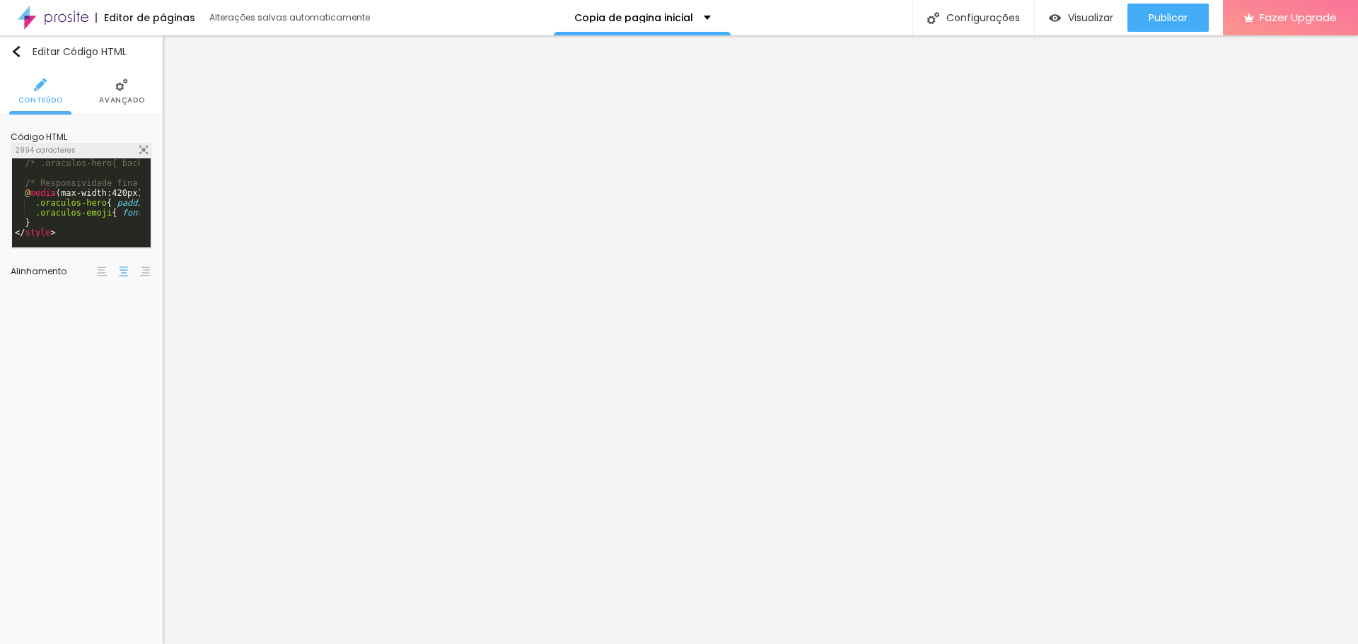
click at [142, 148] on img at bounding box center [143, 150] width 8 height 8
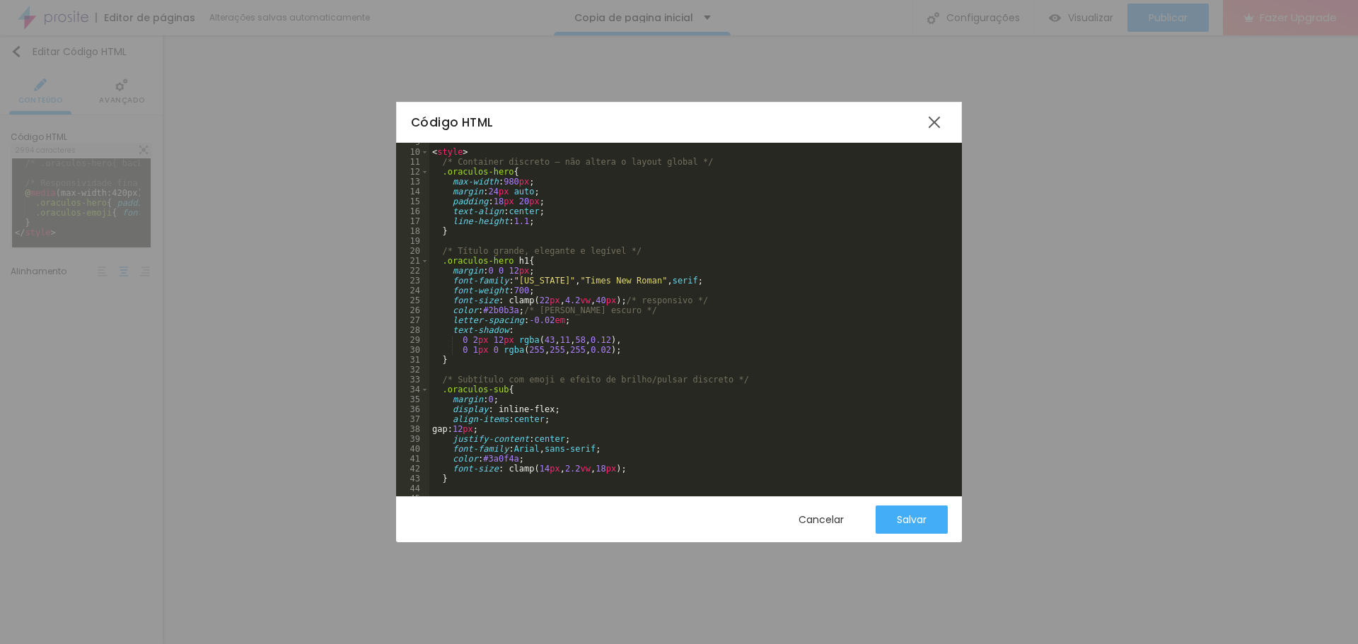
scroll to position [127, 0]
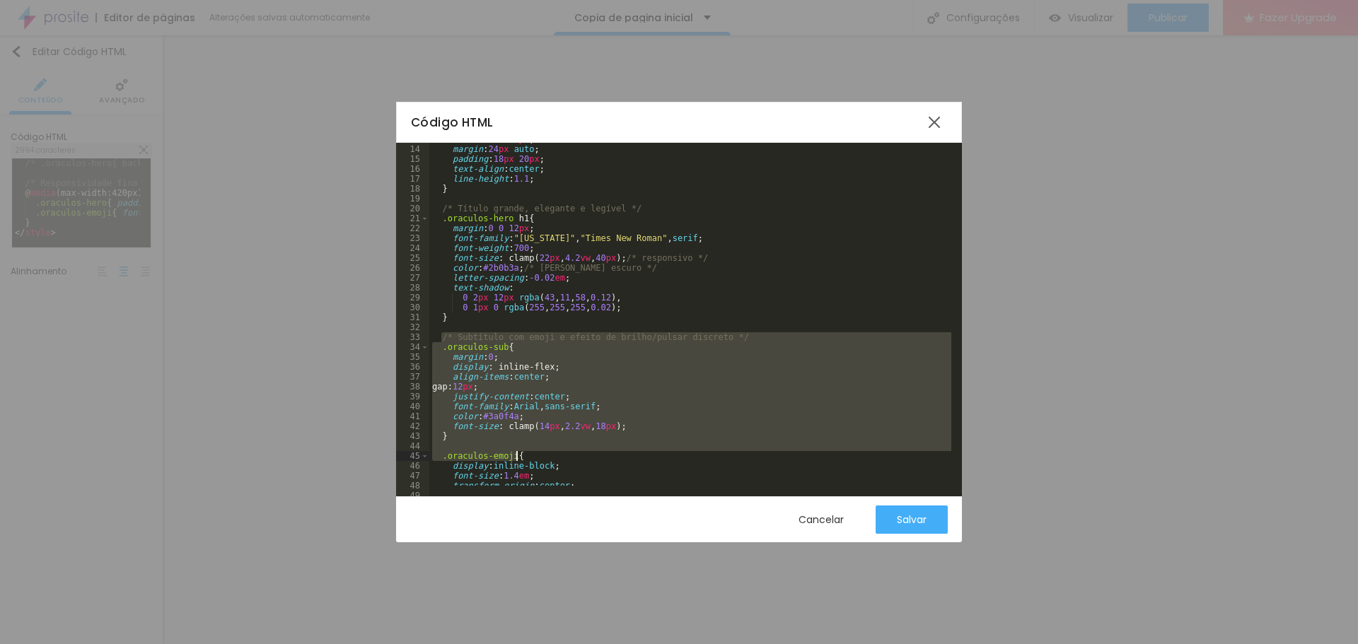
drag, startPoint x: 441, startPoint y: 337, endPoint x: 561, endPoint y: 460, distance: 172.0
click at [558, 460] on div "max-width : 980 px ; margin : 24 px auto ; padding : 18 px 20 px ; text-align :…" at bounding box center [714, 315] width 570 height 363
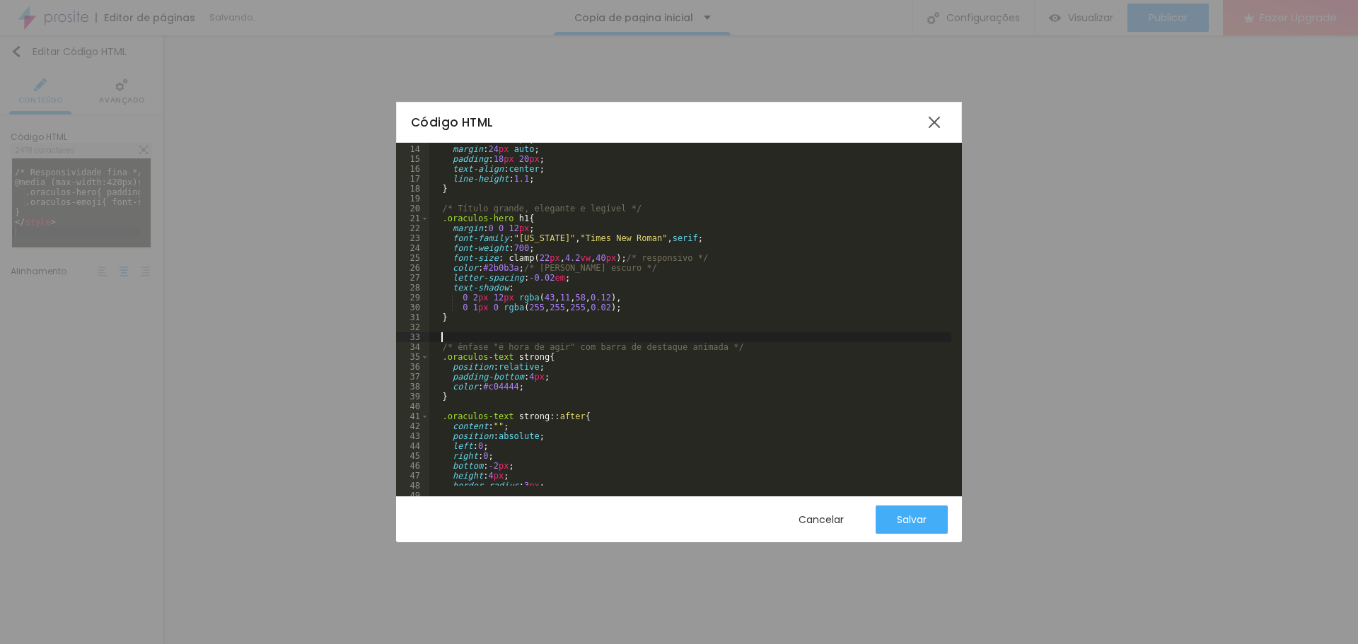
scroll to position [694, 0]
click at [910, 522] on div "Salvar" at bounding box center [912, 519] width 30 height 11
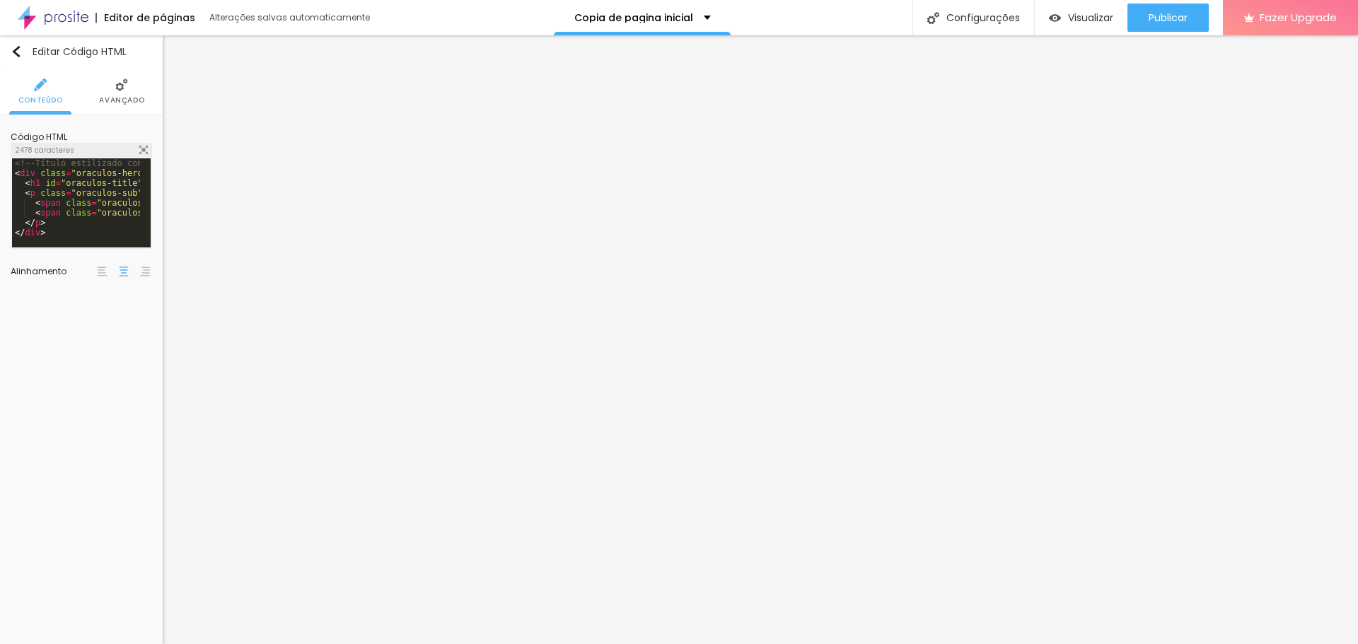
drag, startPoint x: 108, startPoint y: 190, endPoint x: 132, endPoint y: 179, distance: 26.3
click at [108, 189] on div "<!-- Título estilizado com subtítulo animado --> < div class = "oraculos-hero" …" at bounding box center [297, 207] width 570 height 98
click at [145, 151] on img at bounding box center [143, 150] width 8 height 8
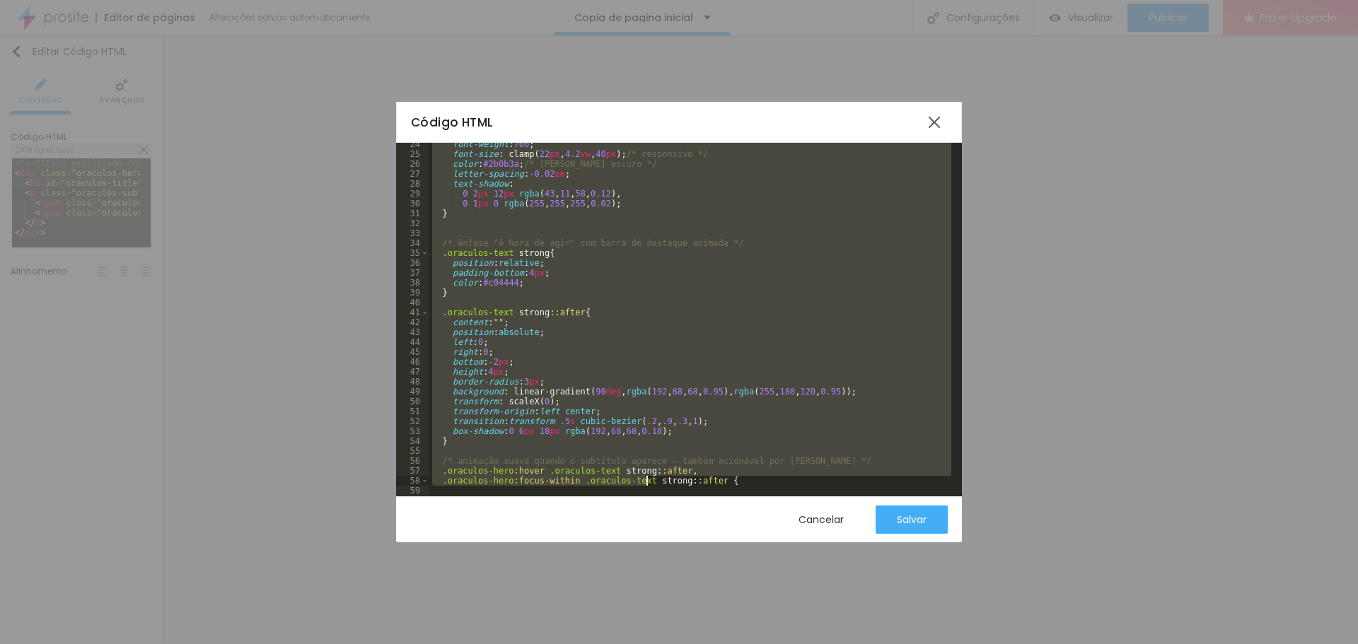
scroll to position [429, 0]
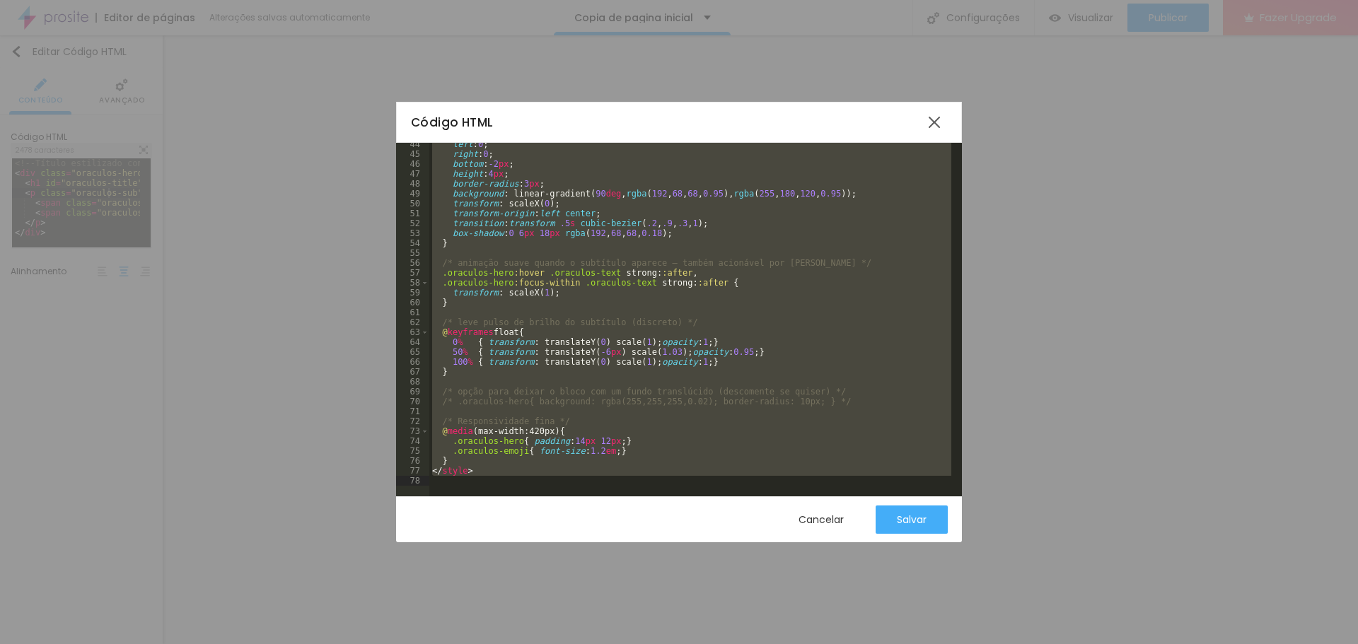
drag, startPoint x: 430, startPoint y: 147, endPoint x: 649, endPoint y: 506, distance: 420.2
click at [649, 506] on div "Código HTML 44 45 46 47 48 49 50 51 52 53 54 55 56 57 58 59 60 61 62 63 64 65 6…" at bounding box center [679, 322] width 566 height 441
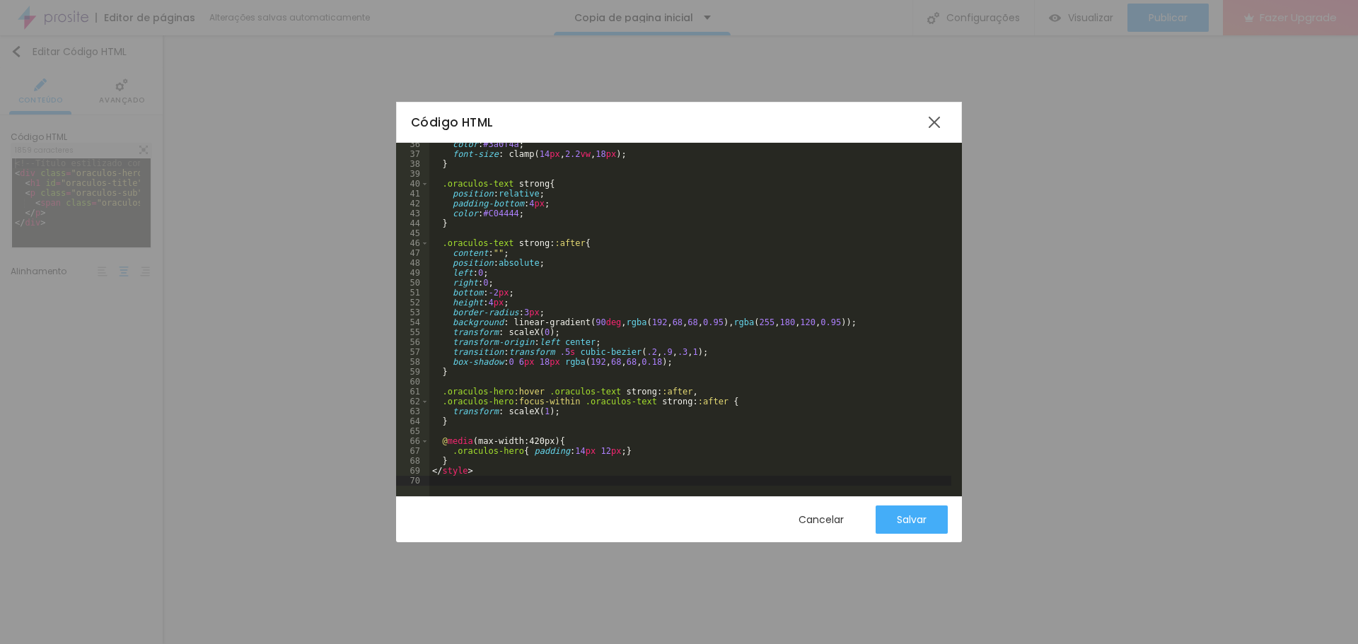
click at [894, 503] on div "Cancelar Salvar" at bounding box center [679, 519] width 566 height 46
click at [900, 520] on div "Salvar" at bounding box center [912, 519] width 30 height 11
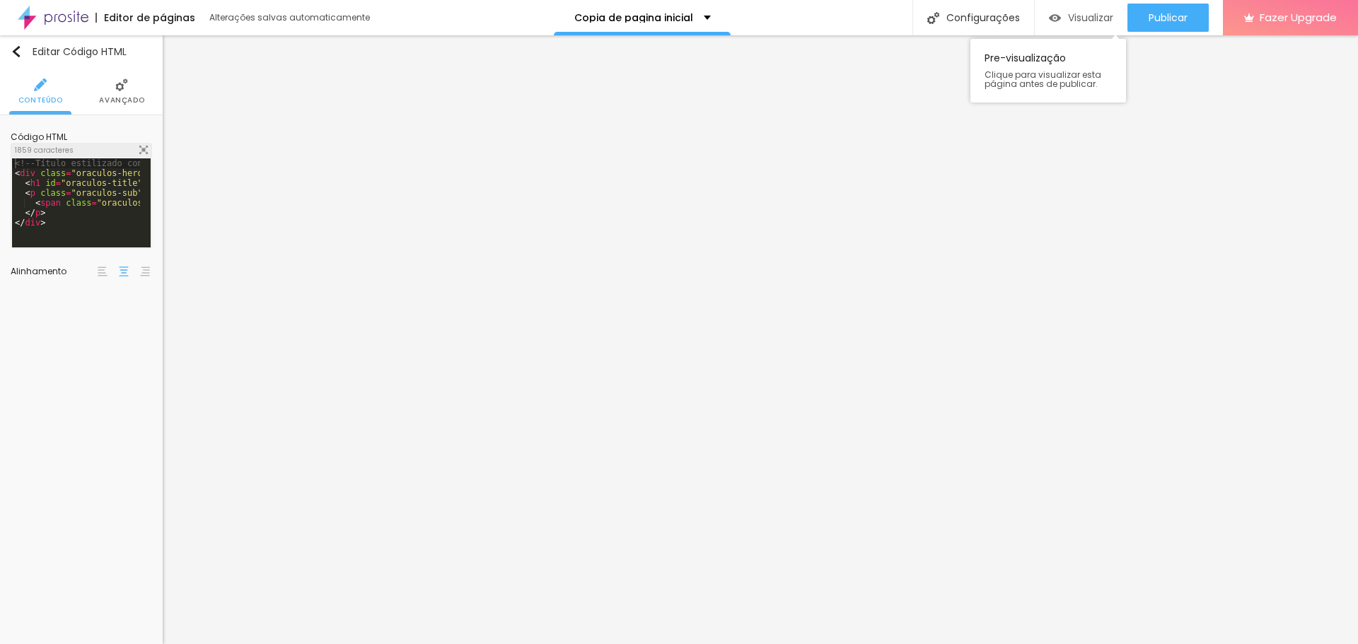
click at [1085, 12] on span "Visualizar" at bounding box center [1090, 17] width 45 height 11
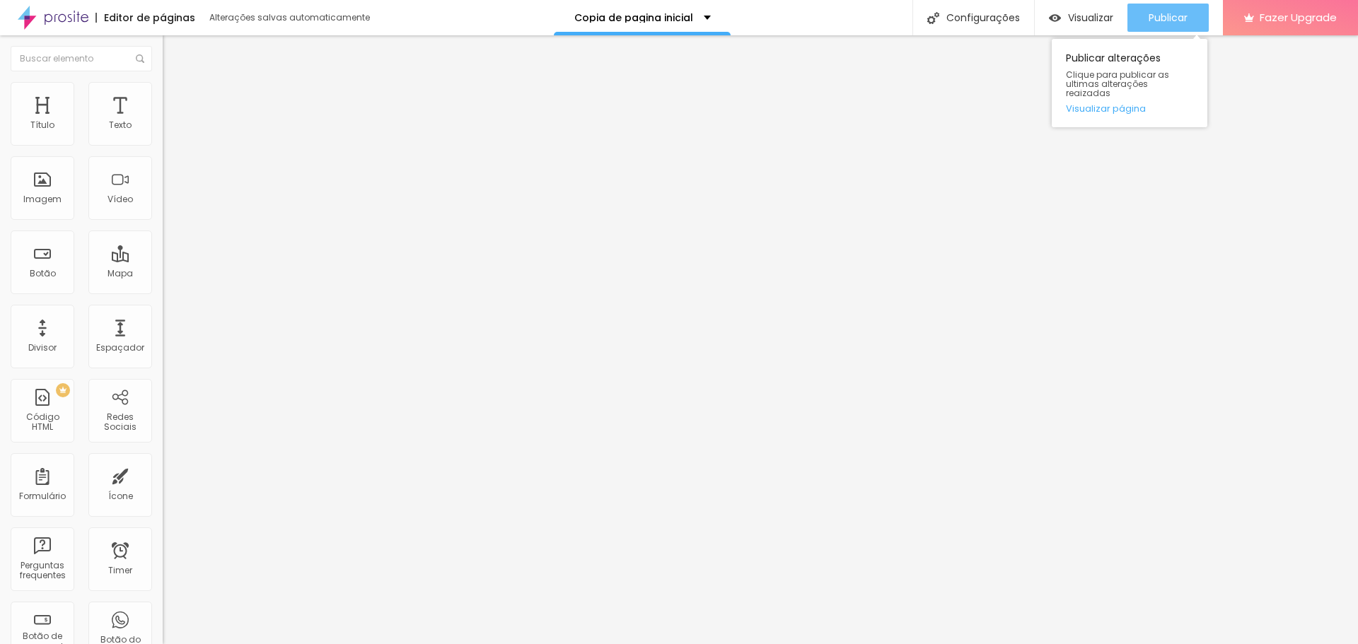
click at [1157, 16] on span "Publicar" at bounding box center [1167, 17] width 39 height 11
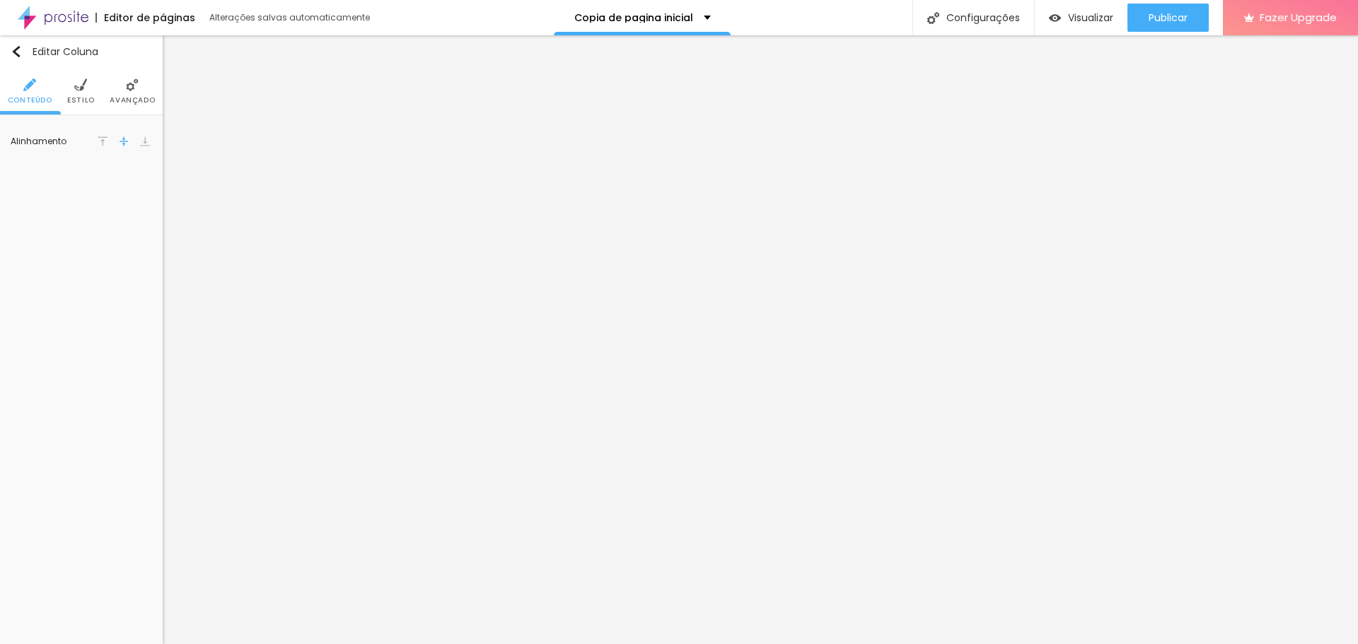
click at [78, 101] on span "Estilo" at bounding box center [81, 100] width 28 height 7
click at [134, 88] on img at bounding box center [132, 84] width 13 height 13
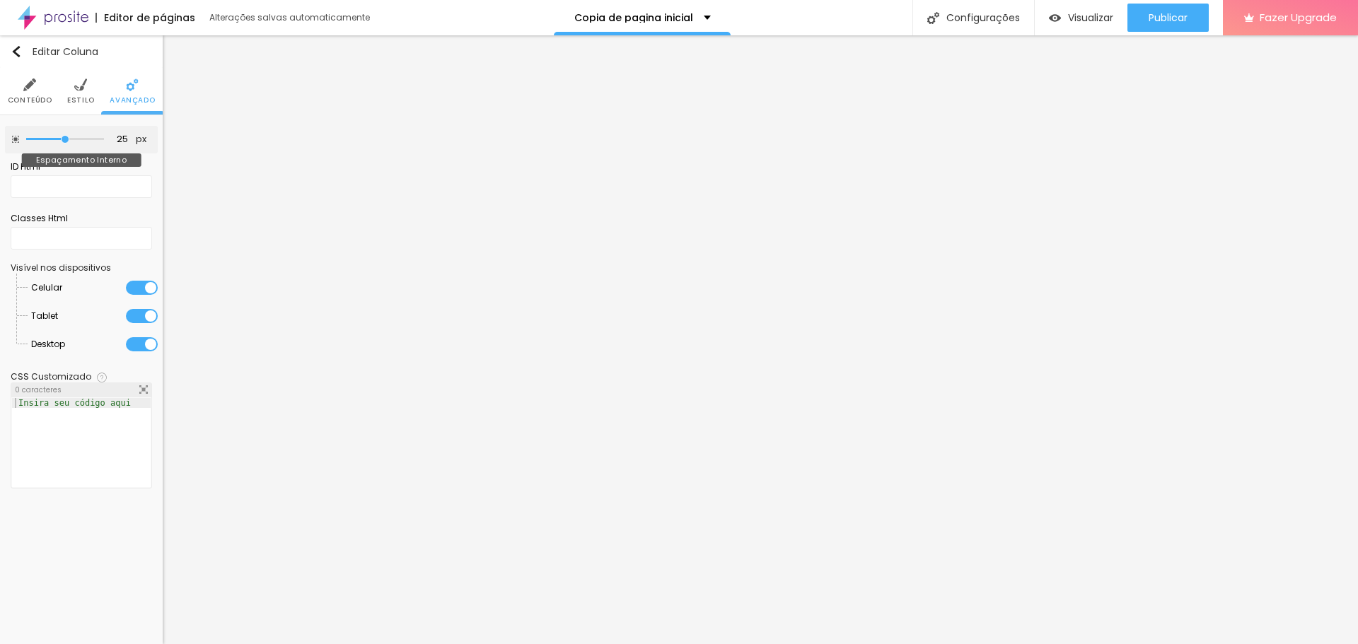
type input "20"
type input "15"
type input "10"
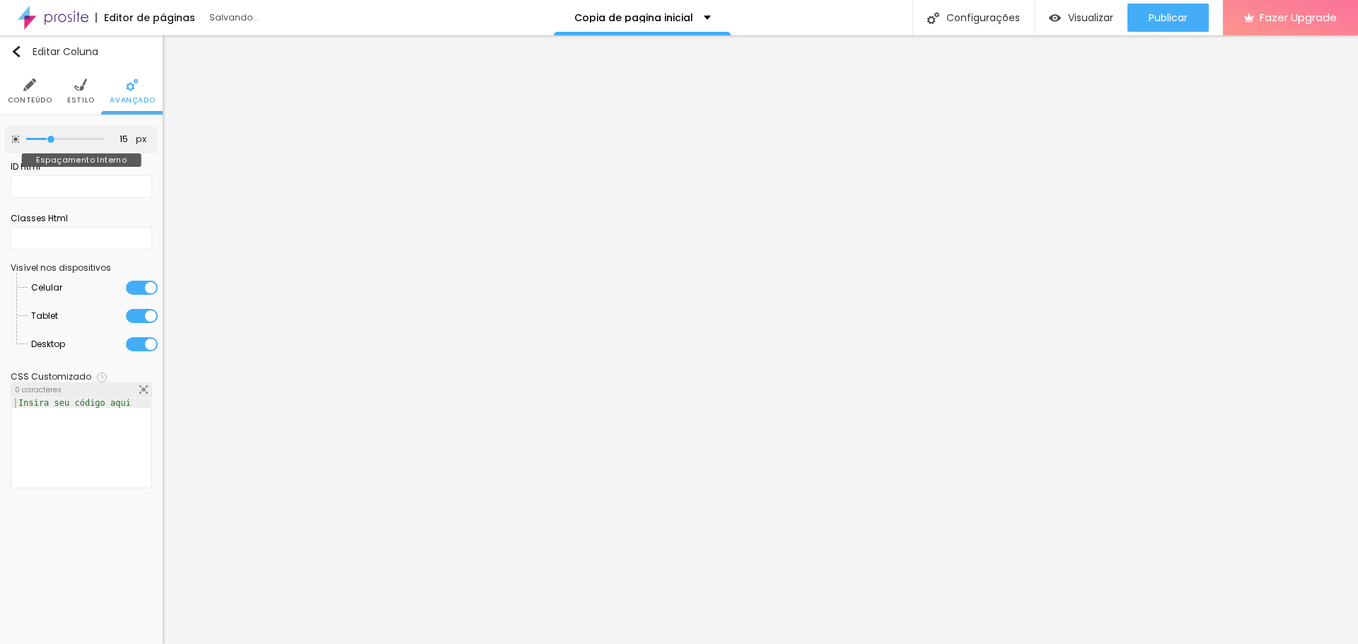
type input "10"
type input "15"
type input "20"
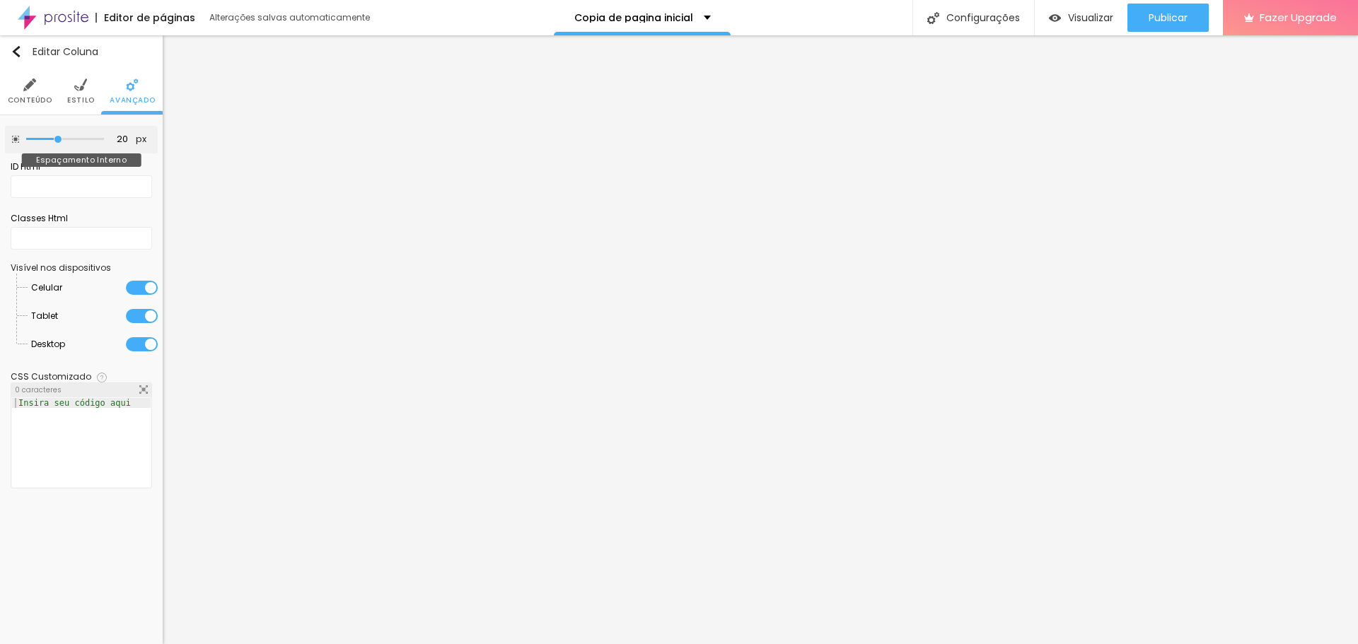
type input "25"
drag, startPoint x: 66, startPoint y: 142, endPoint x: 63, endPoint y: 151, distance: 9.6
click at [63, 143] on input "range" at bounding box center [65, 139] width 78 height 7
click at [84, 94] on li "Estilo" at bounding box center [81, 91] width 28 height 47
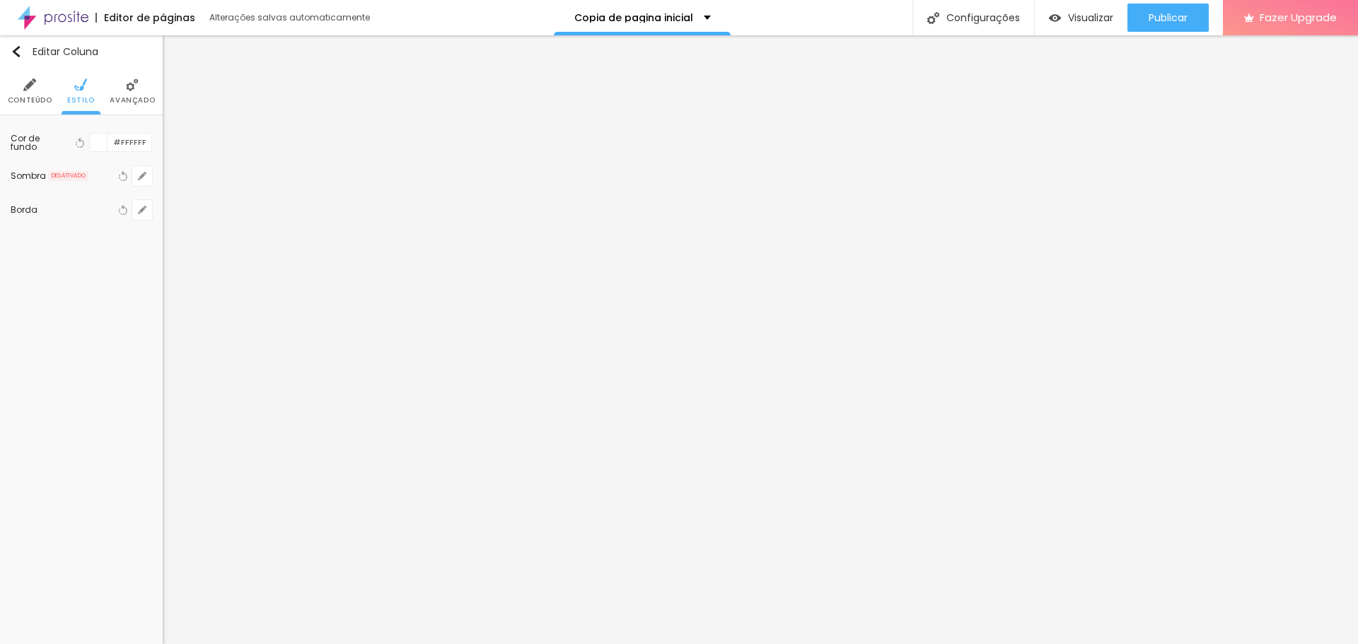
click at [35, 92] on li "Conteúdo" at bounding box center [30, 91] width 45 height 47
click at [143, 143] on img at bounding box center [145, 141] width 10 height 10
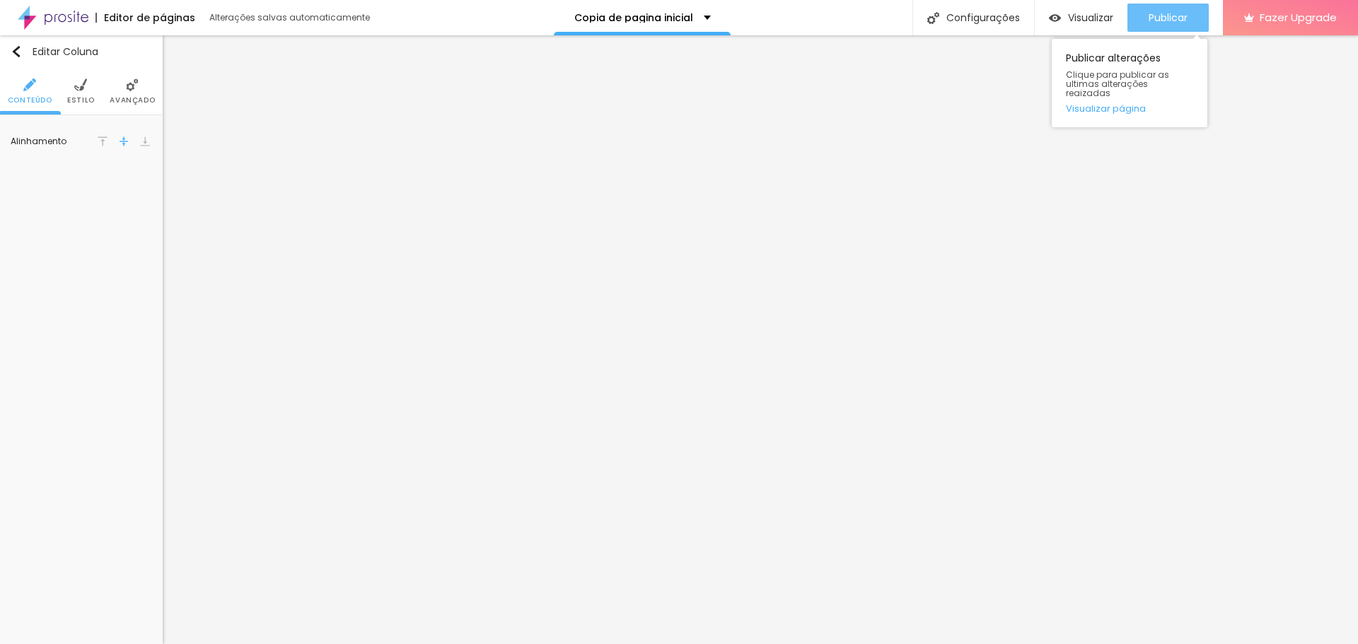
click at [1175, 23] on span "Publicar" at bounding box center [1167, 17] width 39 height 11
click at [119, 137] on img at bounding box center [124, 141] width 10 height 10
click at [1191, 17] on button "Publicar" at bounding box center [1167, 18] width 81 height 28
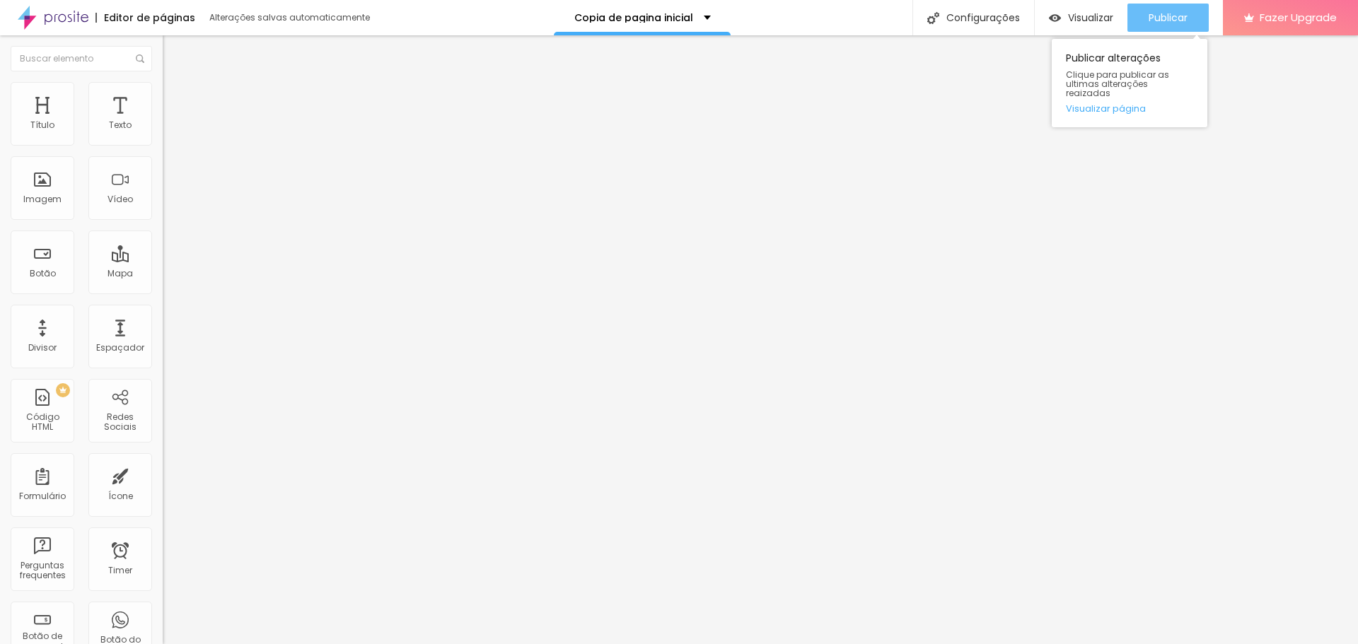
click at [1165, 18] on span "Publicar" at bounding box center [1167, 17] width 39 height 11
click at [1177, 15] on span "Publicar" at bounding box center [1167, 17] width 39 height 11
click at [1191, 18] on button "Publicar" at bounding box center [1167, 18] width 81 height 28
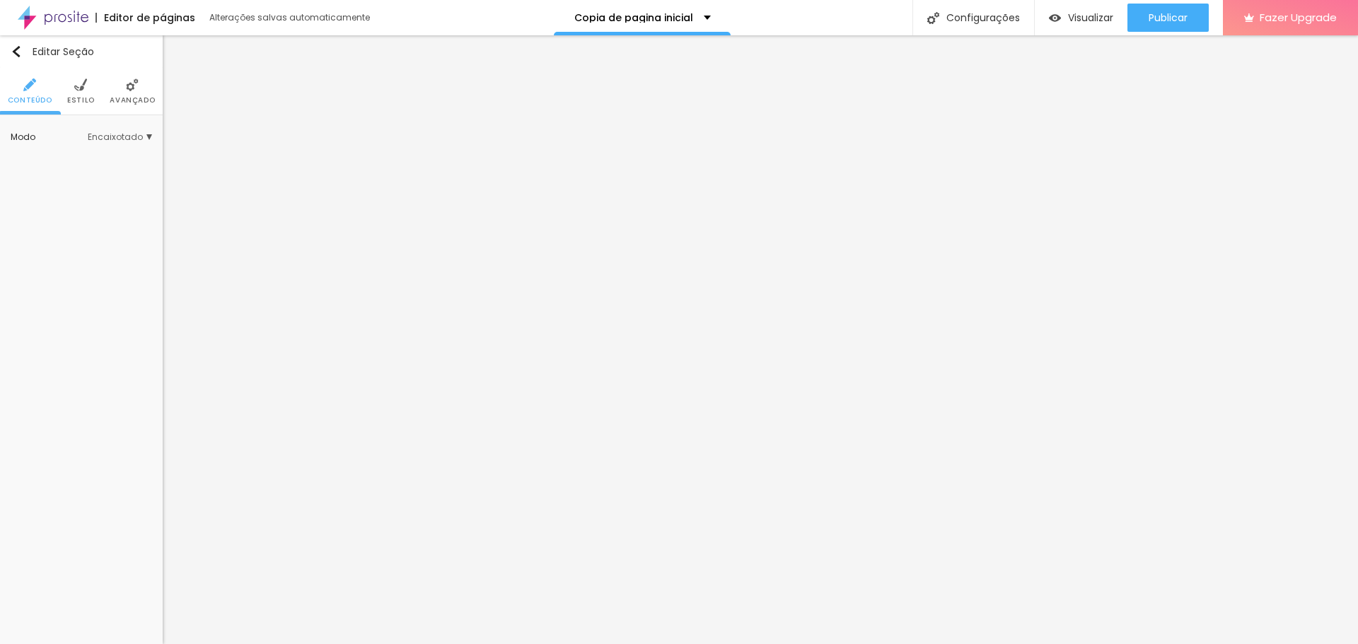
click at [86, 98] on span "Estilo" at bounding box center [81, 100] width 28 height 7
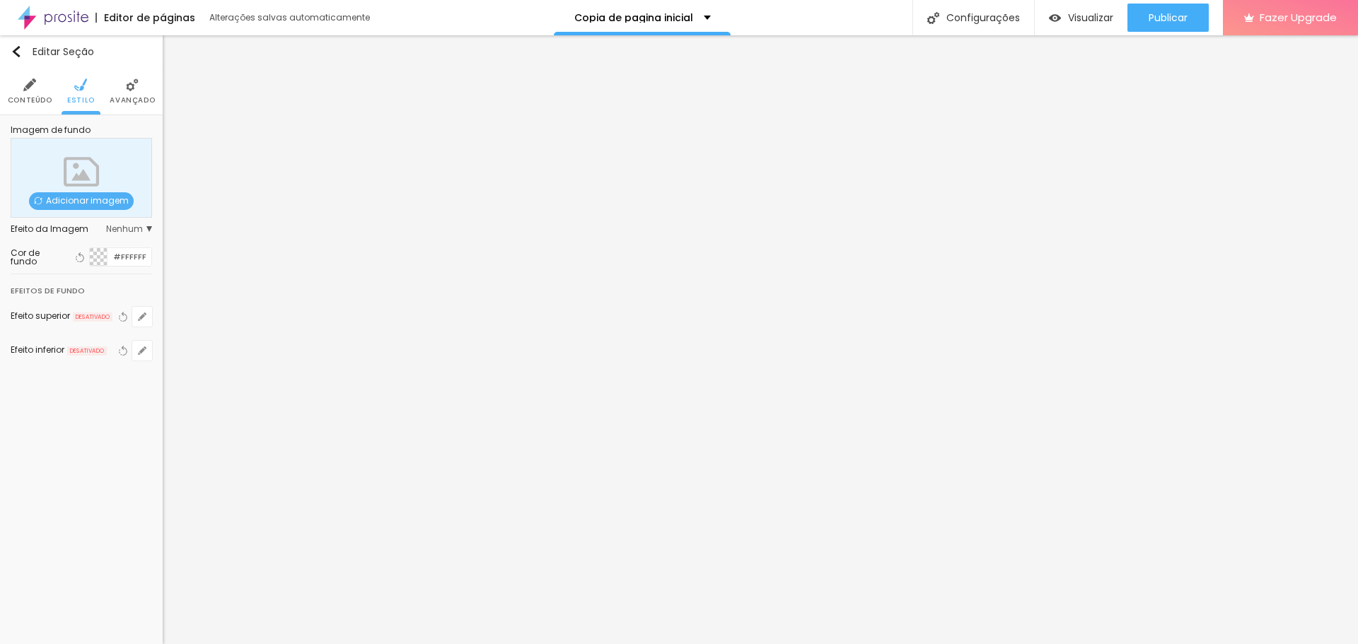
click at [86, 192] on div "Adicionar imagem" at bounding box center [81, 178] width 141 height 80
click at [86, 200] on span "Adicionar imagem" at bounding box center [81, 201] width 105 height 18
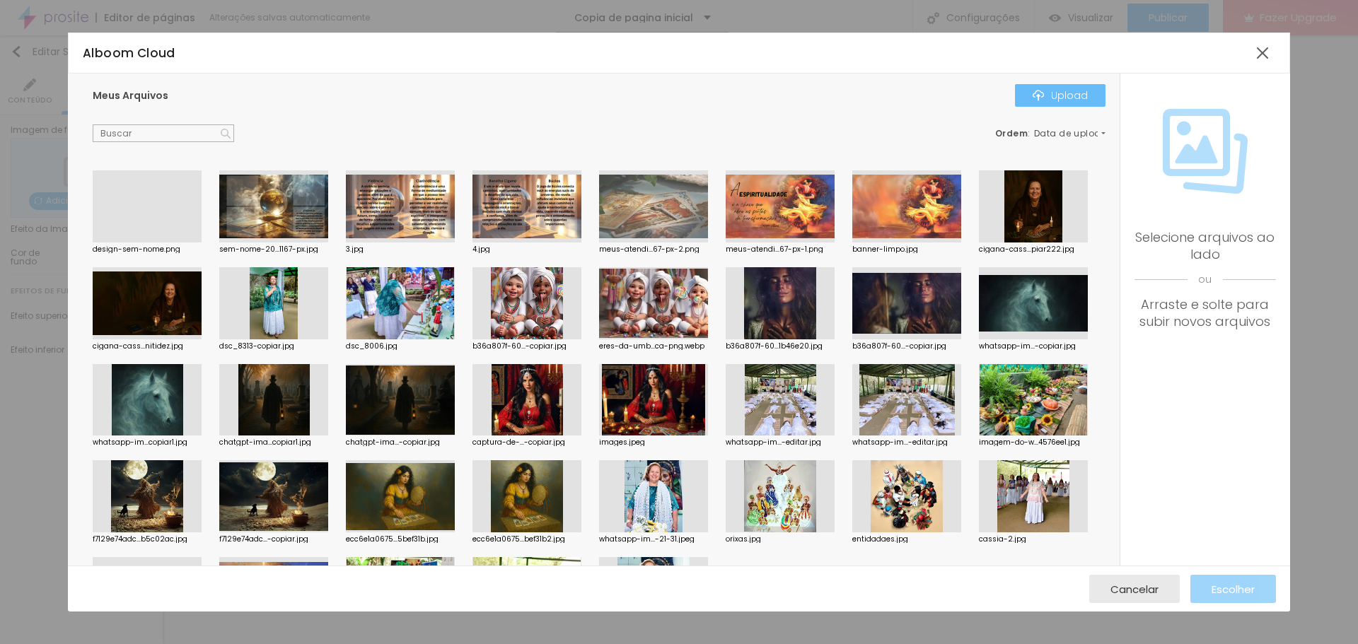
click at [1059, 95] on div "Upload" at bounding box center [1059, 95] width 55 height 11
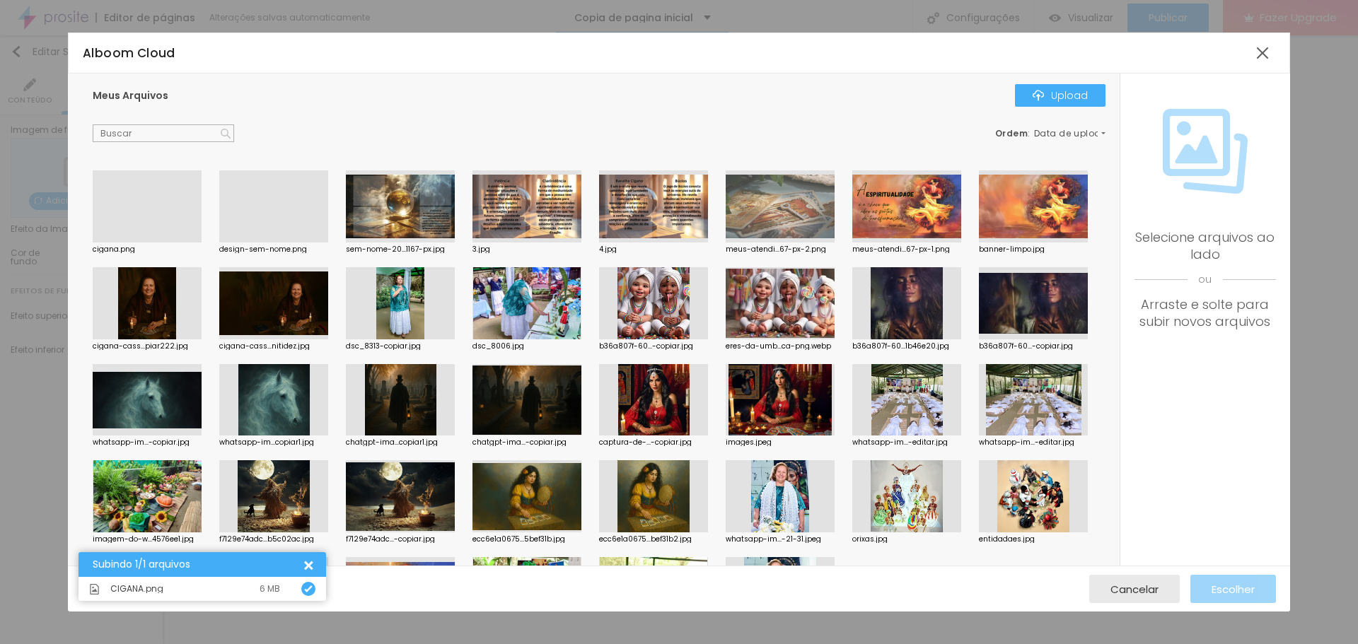
click at [146, 243] on div at bounding box center [147, 243] width 109 height 0
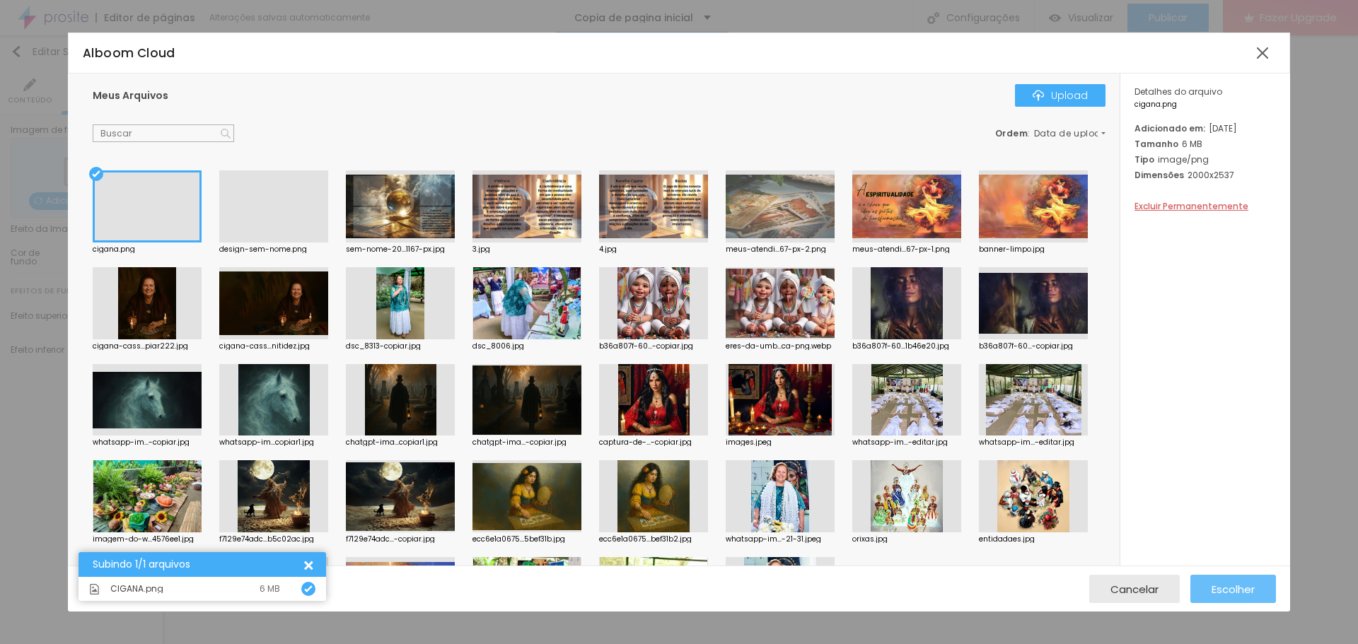
click at [1234, 586] on span "Escolher" at bounding box center [1232, 589] width 43 height 12
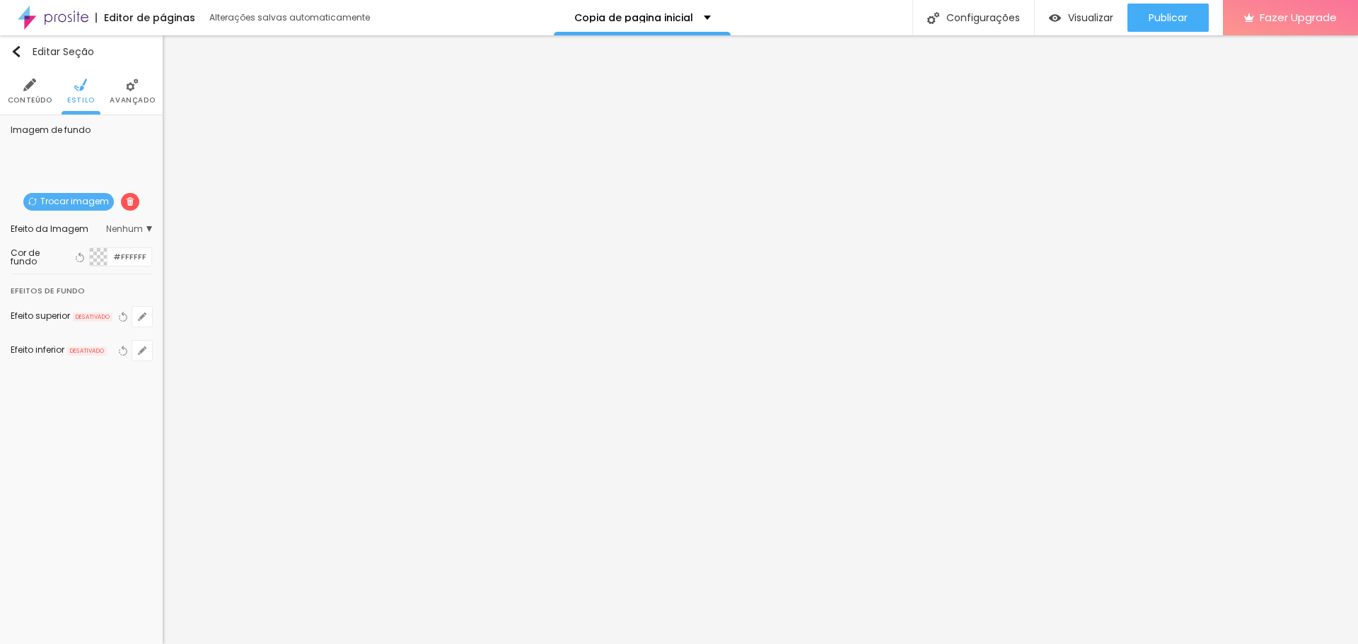
click at [97, 257] on div at bounding box center [99, 257] width 18 height 18
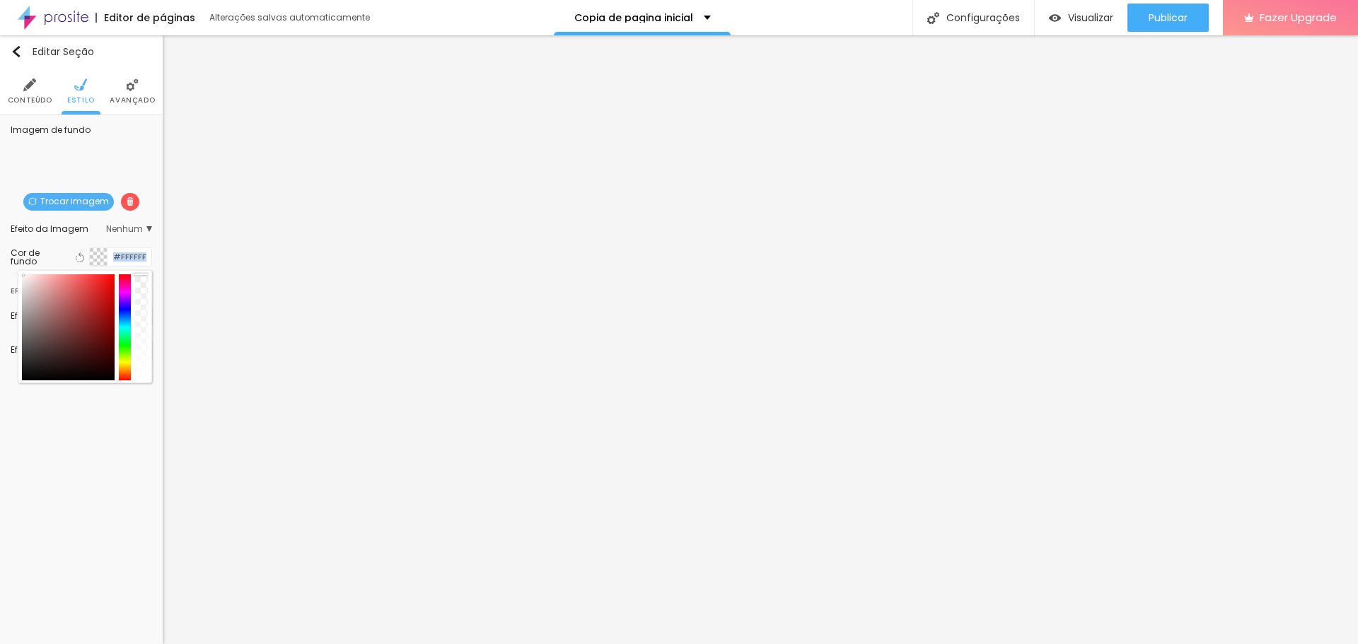
drag, startPoint x: 139, startPoint y: 288, endPoint x: 145, endPoint y: 268, distance: 20.8
click at [145, 268] on div "Cor de fundo Voltar ao padrão #FFFFFF" at bounding box center [81, 256] width 141 height 33
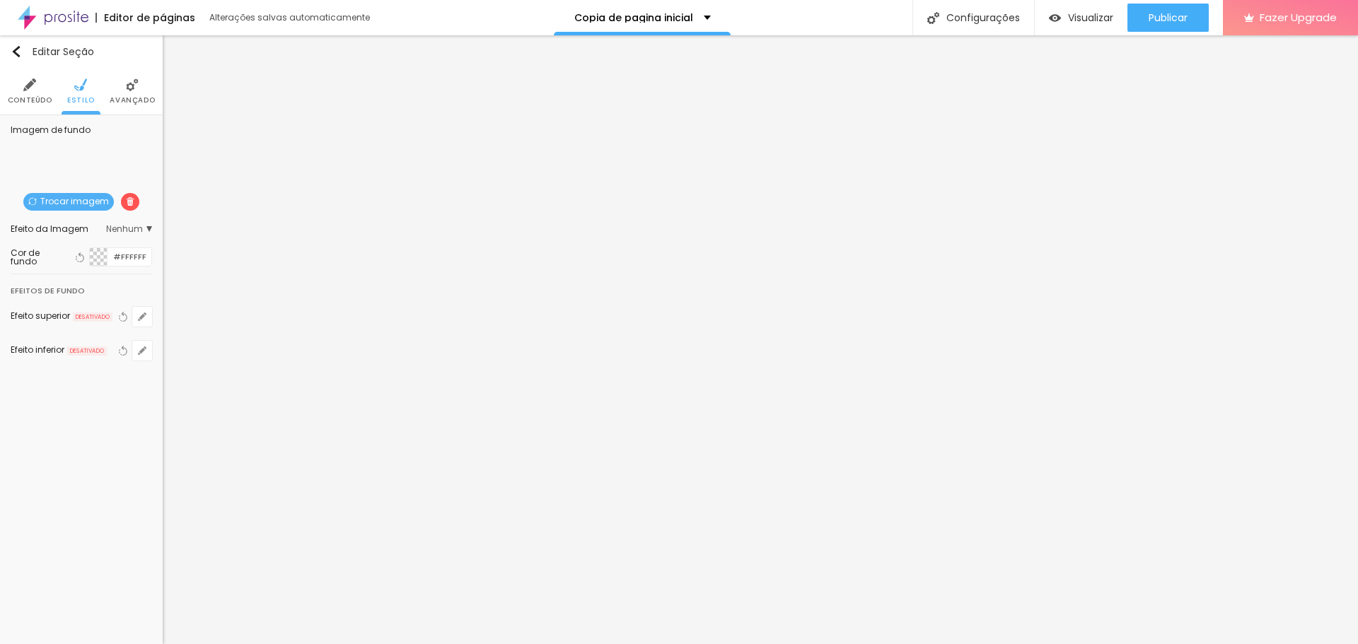
click at [101, 255] on div at bounding box center [99, 257] width 18 height 18
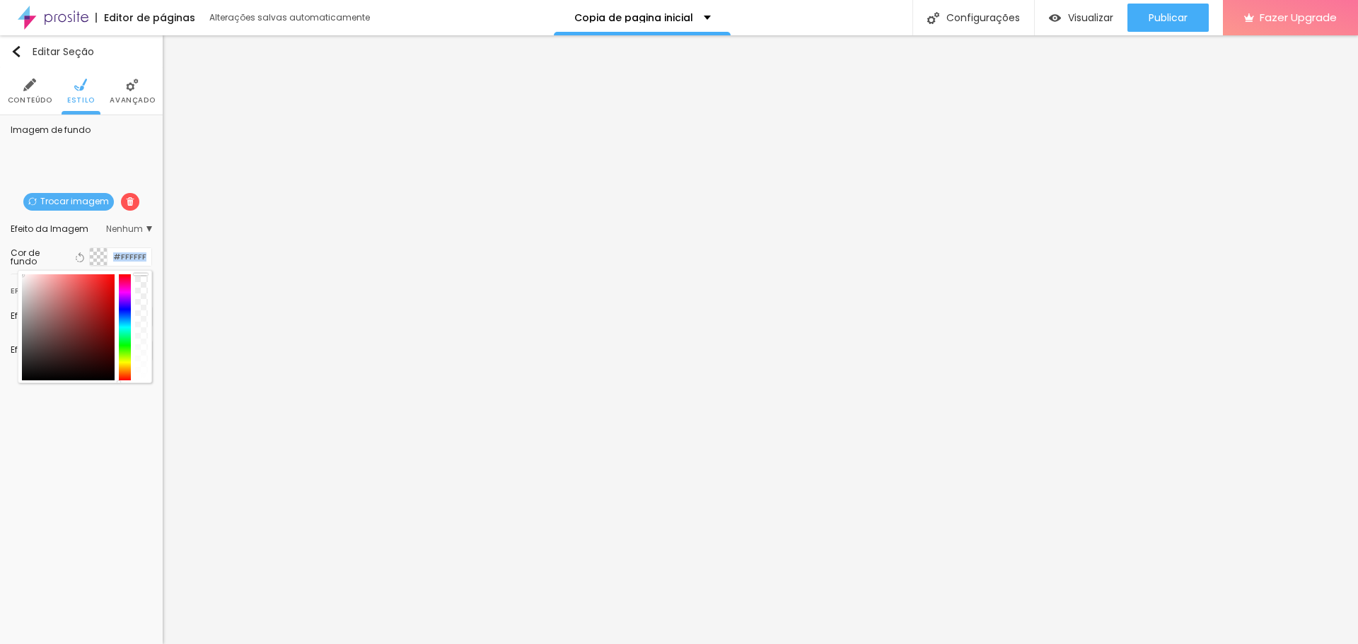
drag, startPoint x: 148, startPoint y: 316, endPoint x: 147, endPoint y: 257, distance: 59.4
click at [146, 264] on div "Cor de fundo Voltar ao padrão #FFFFFF" at bounding box center [81, 256] width 141 height 19
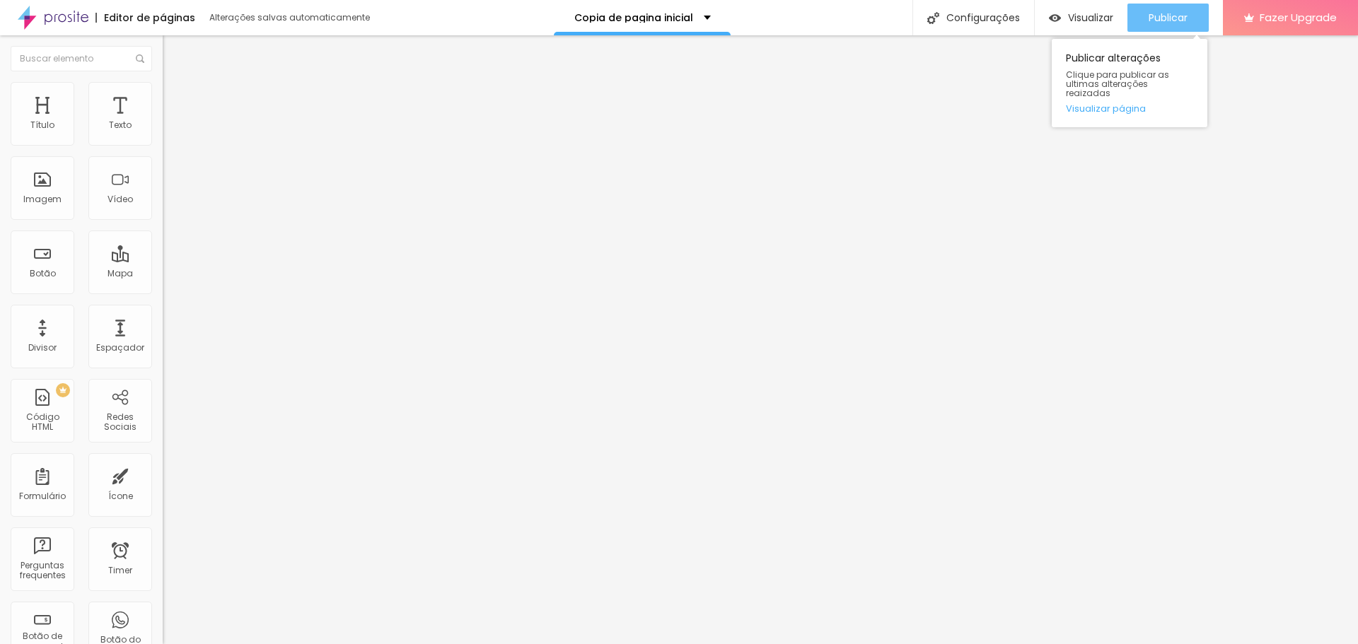
click at [1165, 14] on span "Publicar" at bounding box center [1167, 17] width 39 height 11
click at [1102, 23] on span "Visualizar" at bounding box center [1090, 17] width 45 height 11
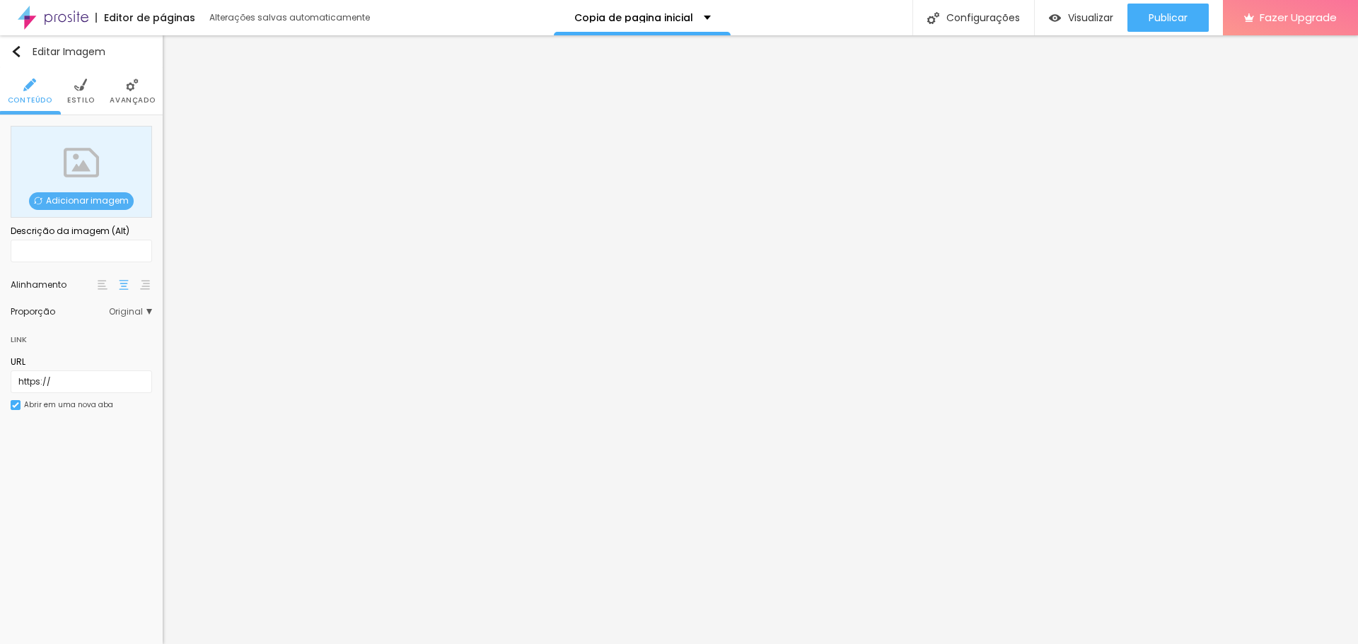
click at [62, 202] on span "Adicionar imagem" at bounding box center [81, 201] width 105 height 18
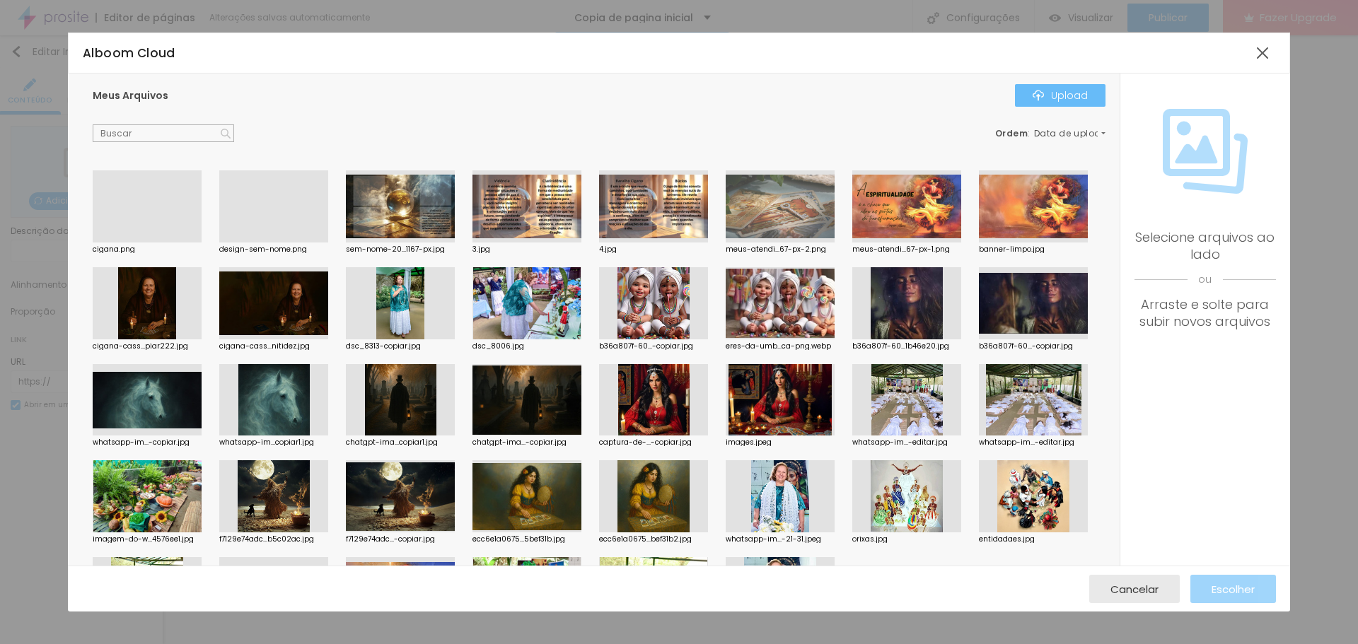
click at [1047, 95] on div "Upload" at bounding box center [1059, 95] width 55 height 11
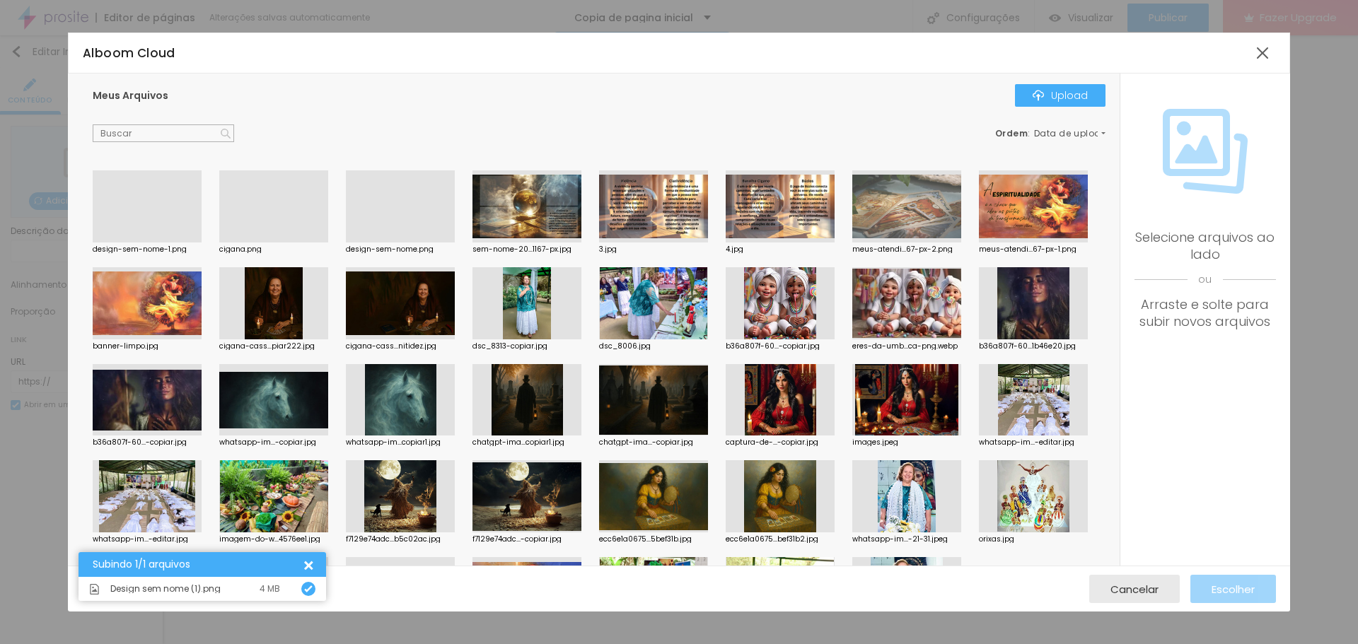
click at [182, 243] on div at bounding box center [147, 243] width 109 height 0
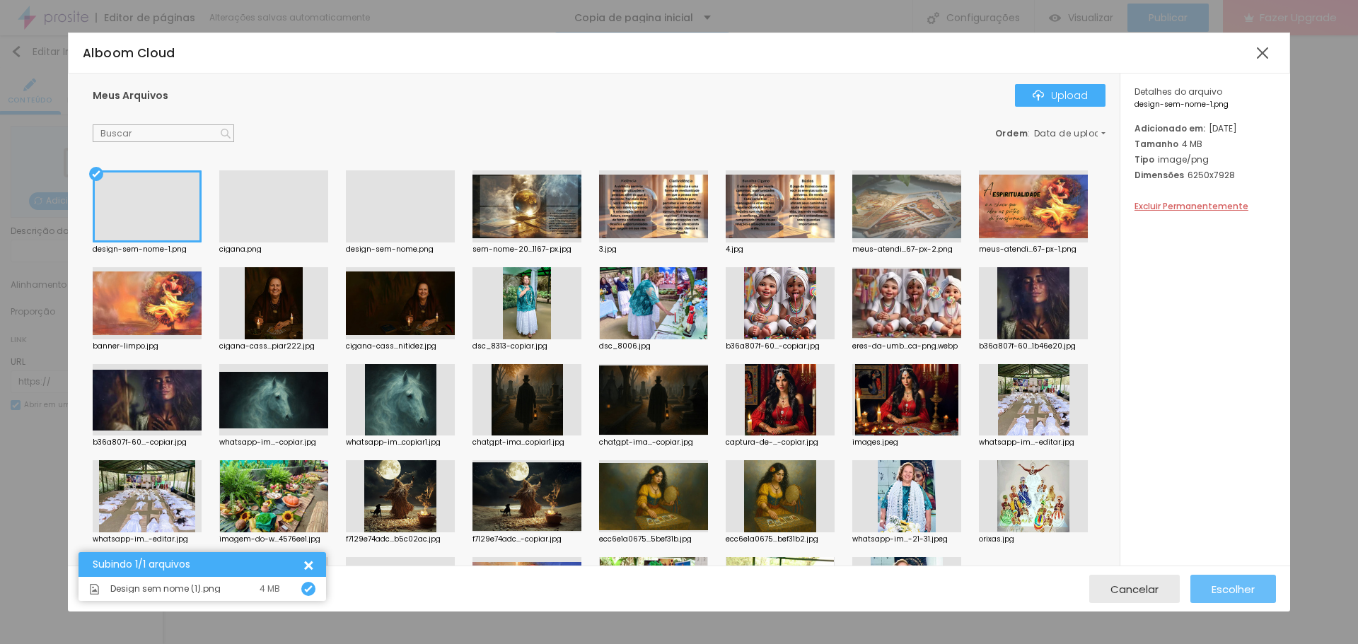
click at [1252, 585] on span "Escolher" at bounding box center [1232, 589] width 43 height 12
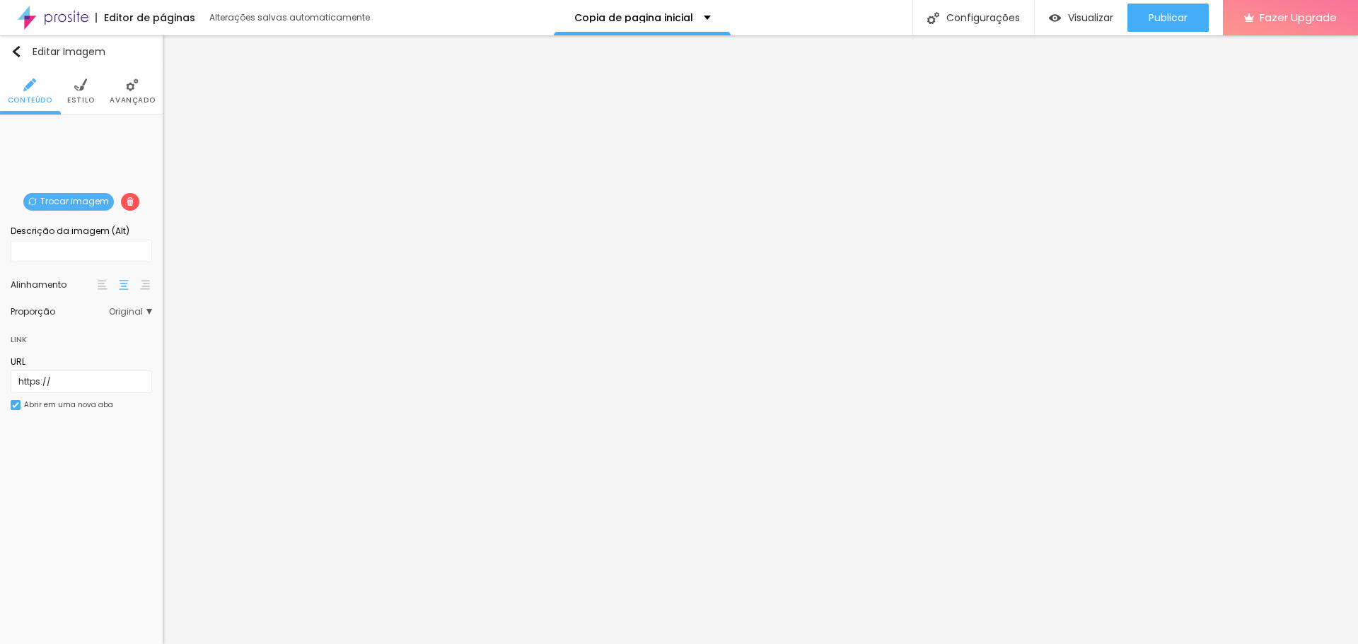
click at [82, 202] on span "Trocar imagem" at bounding box center [68, 202] width 91 height 18
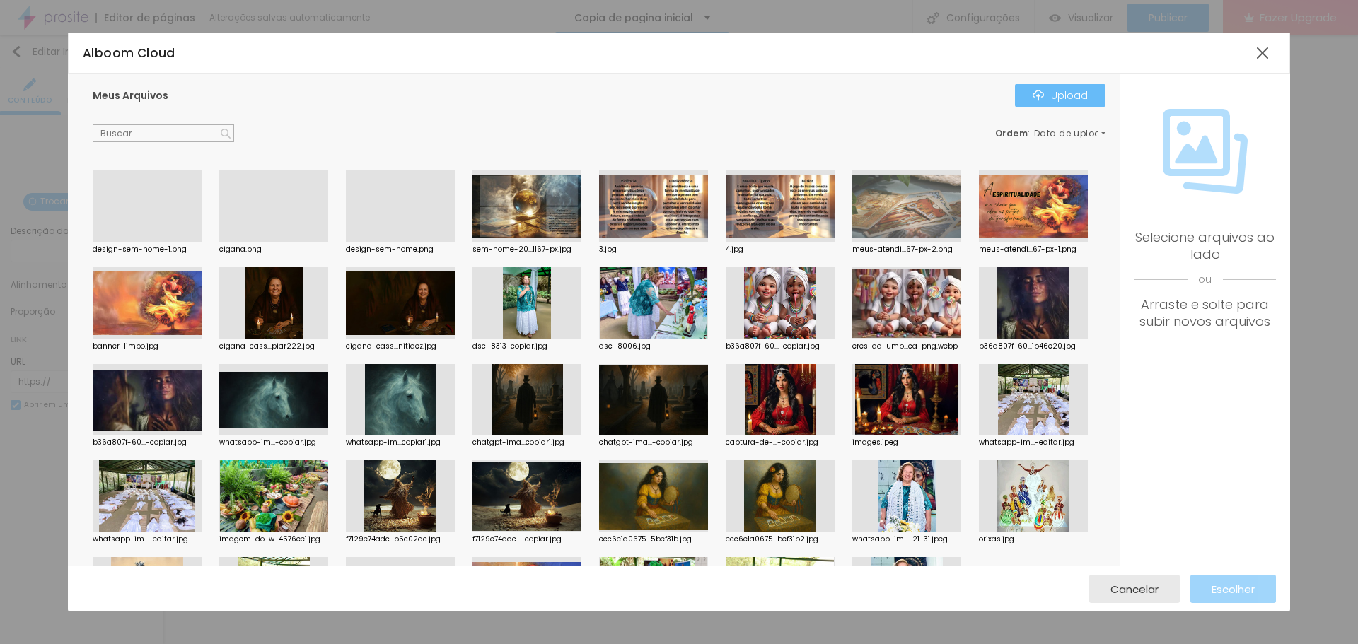
click at [1092, 91] on button "Upload" at bounding box center [1060, 95] width 91 height 23
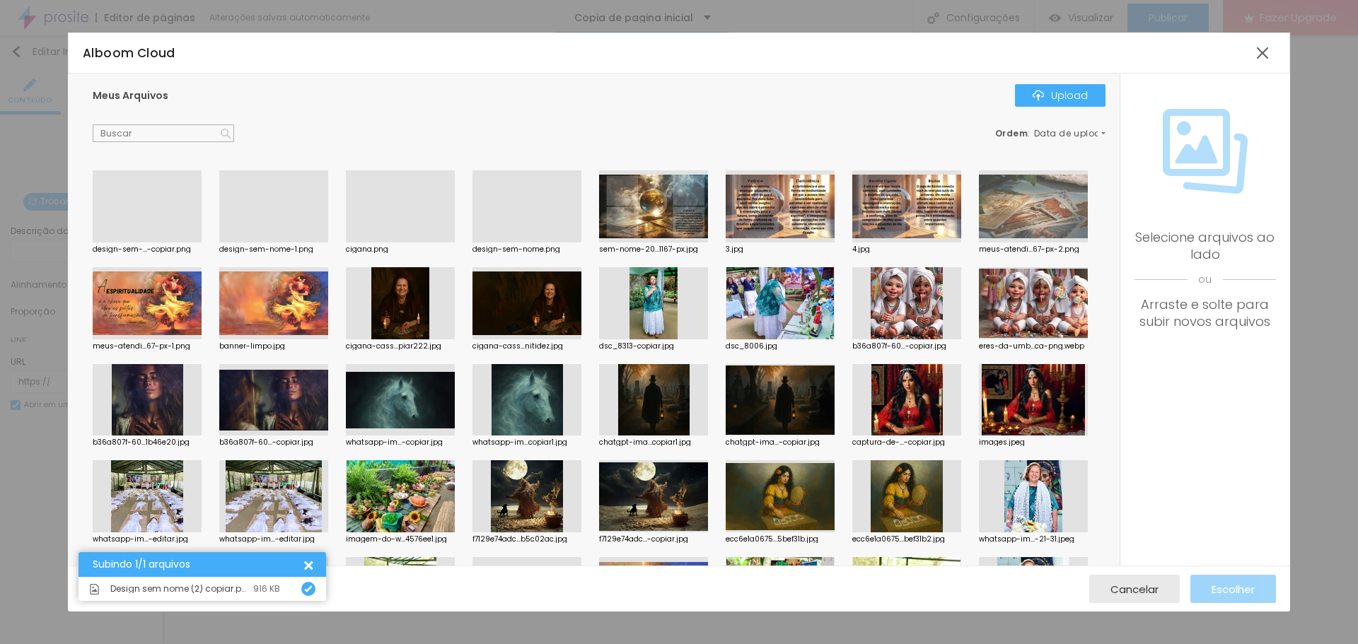
drag, startPoint x: 140, startPoint y: 226, endPoint x: 170, endPoint y: 219, distance: 30.4
click at [137, 243] on div at bounding box center [147, 243] width 109 height 0
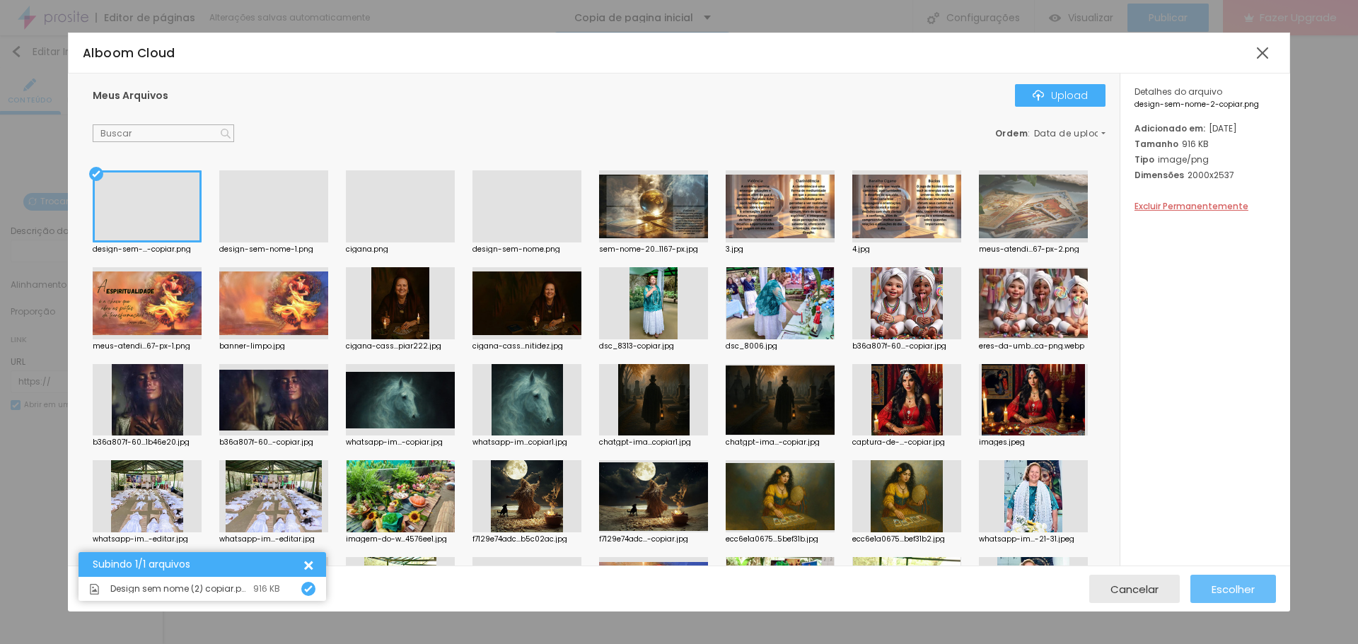
click at [1228, 588] on span "Escolher" at bounding box center [1232, 589] width 43 height 12
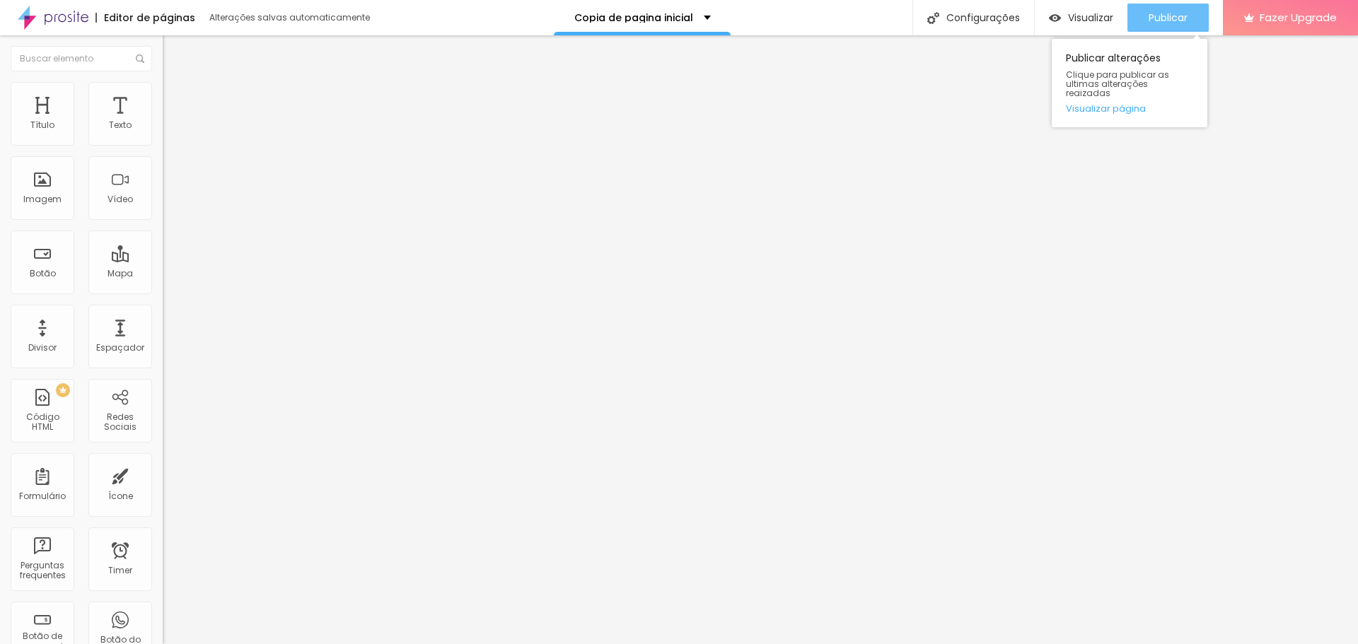
click at [1177, 21] on span "Publicar" at bounding box center [1167, 17] width 39 height 11
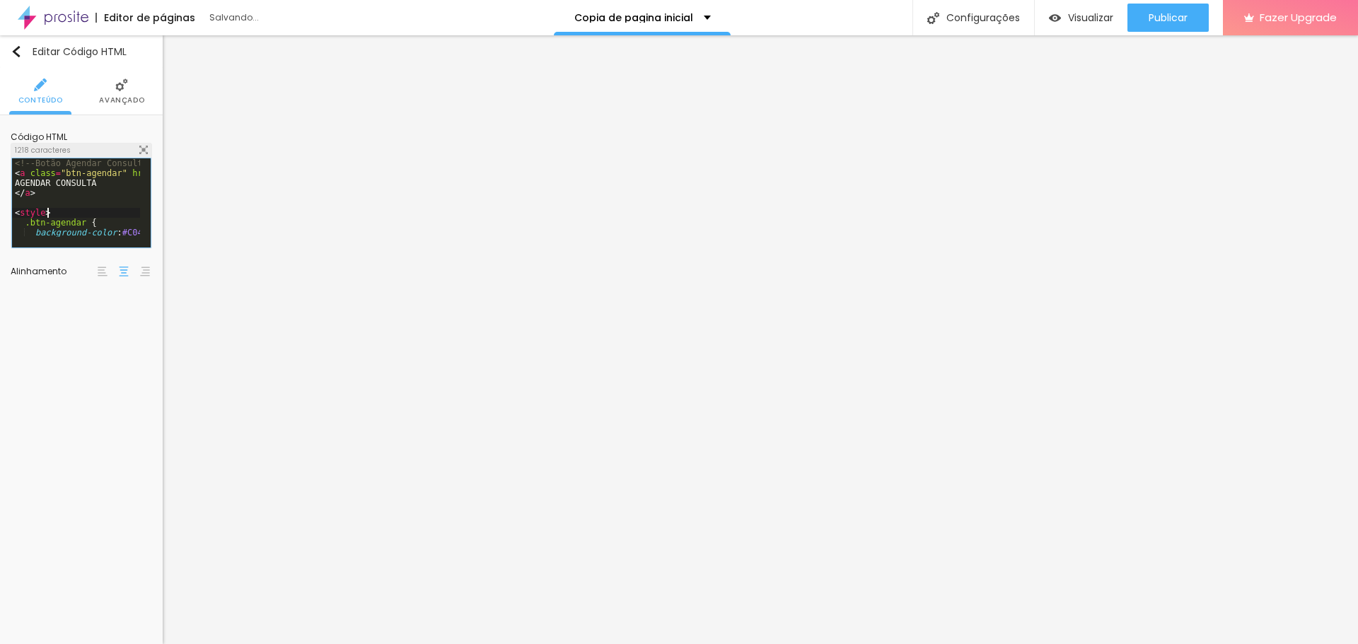
click at [65, 209] on div "<!-- Botão Agendar Consulta --> < a class = "btn-agendar" href = "https://wa.me…" at bounding box center [187, 207] width 351 height 98
click at [144, 151] on img at bounding box center [143, 150] width 8 height 8
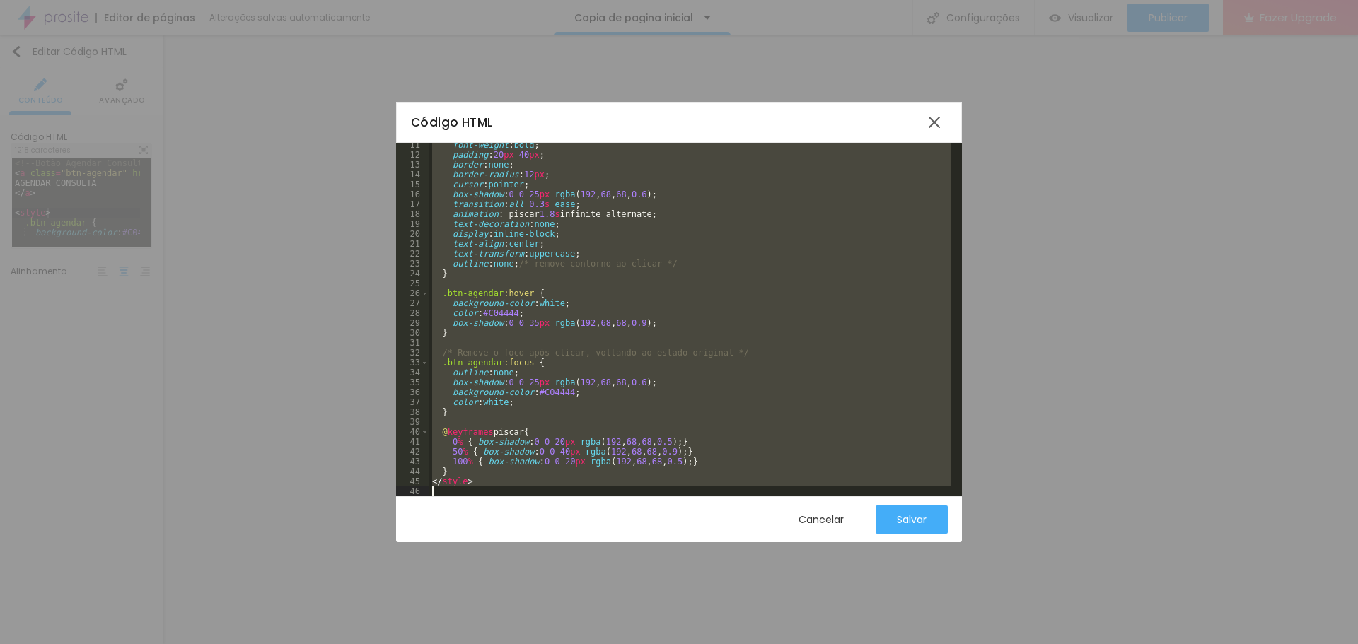
scroll to position [102, 0]
drag, startPoint x: 431, startPoint y: 151, endPoint x: 622, endPoint y: 511, distance: 407.4
click at [622, 511] on div "Código HTML 11 12 13 14 15 16 17 18 19 20 21 22 23 24 25 26 27 28 29 30 31 32 3…" at bounding box center [679, 322] width 566 height 441
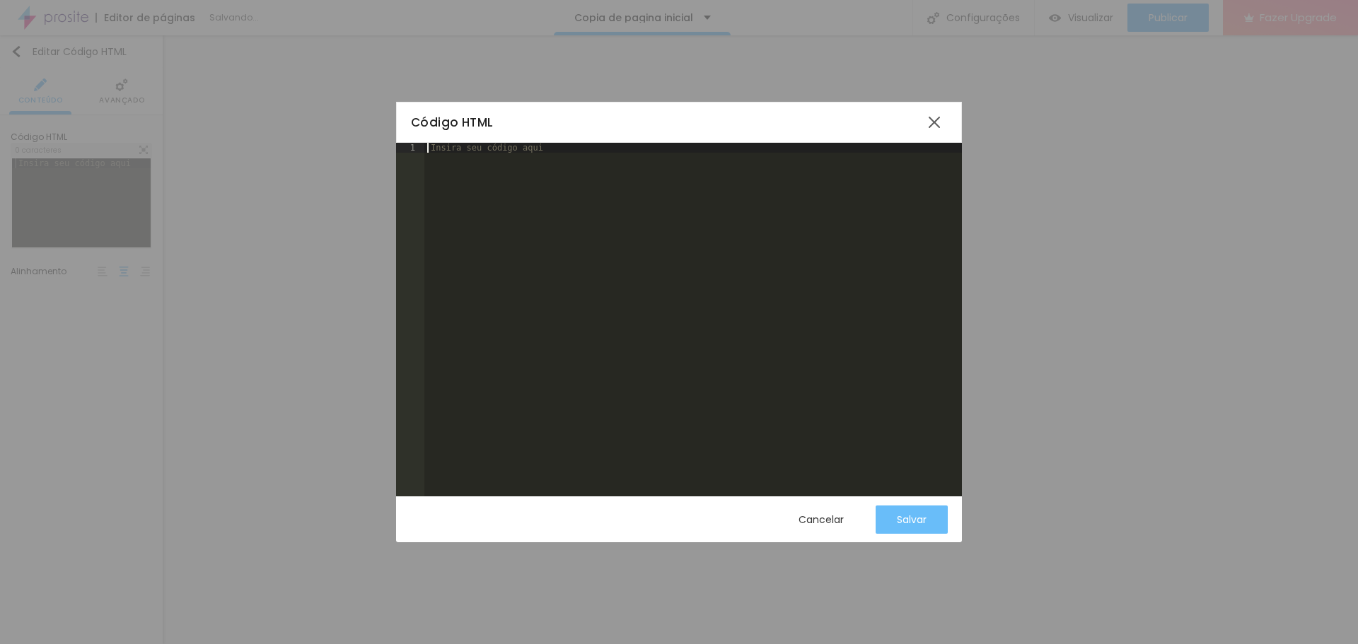
click at [916, 518] on div "Salvar" at bounding box center [912, 519] width 30 height 11
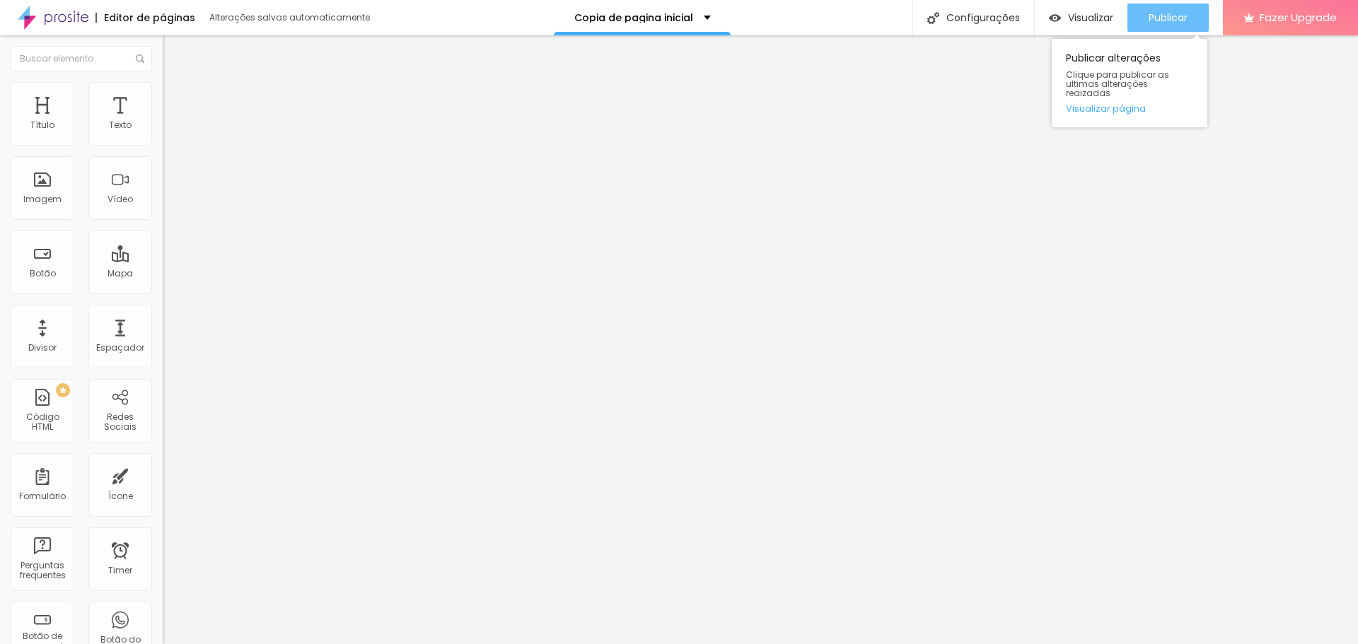
click at [1174, 15] on span "Publicar" at bounding box center [1167, 17] width 39 height 11
click at [1158, 12] on span "Publicar" at bounding box center [1167, 17] width 39 height 11
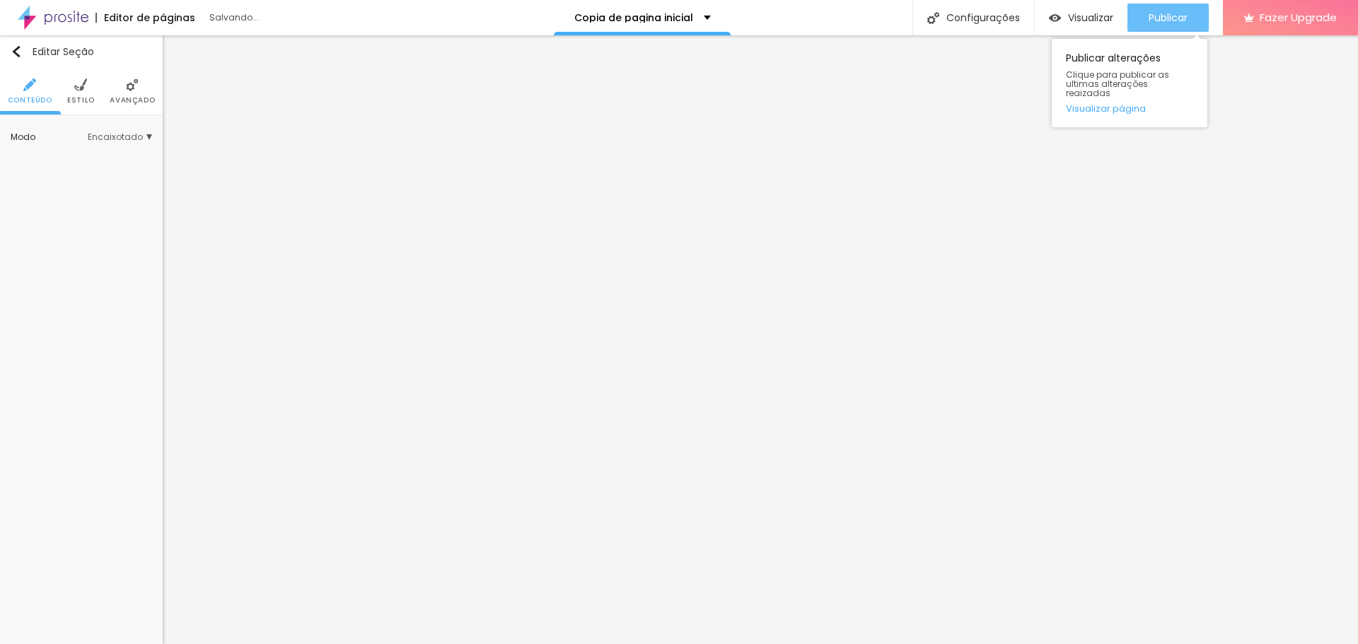
click at [1182, 13] on span "Publicar" at bounding box center [1167, 17] width 39 height 11
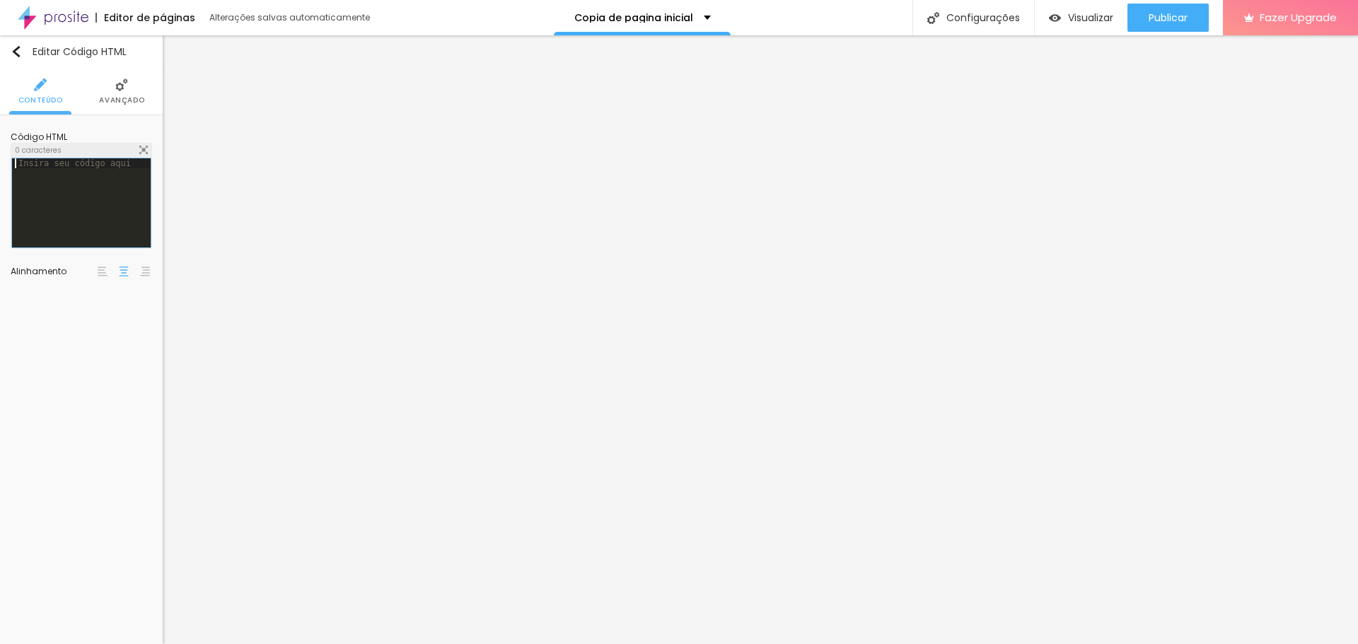
click at [106, 222] on div at bounding box center [81, 212] width 139 height 109
click at [143, 148] on img at bounding box center [143, 150] width 8 height 8
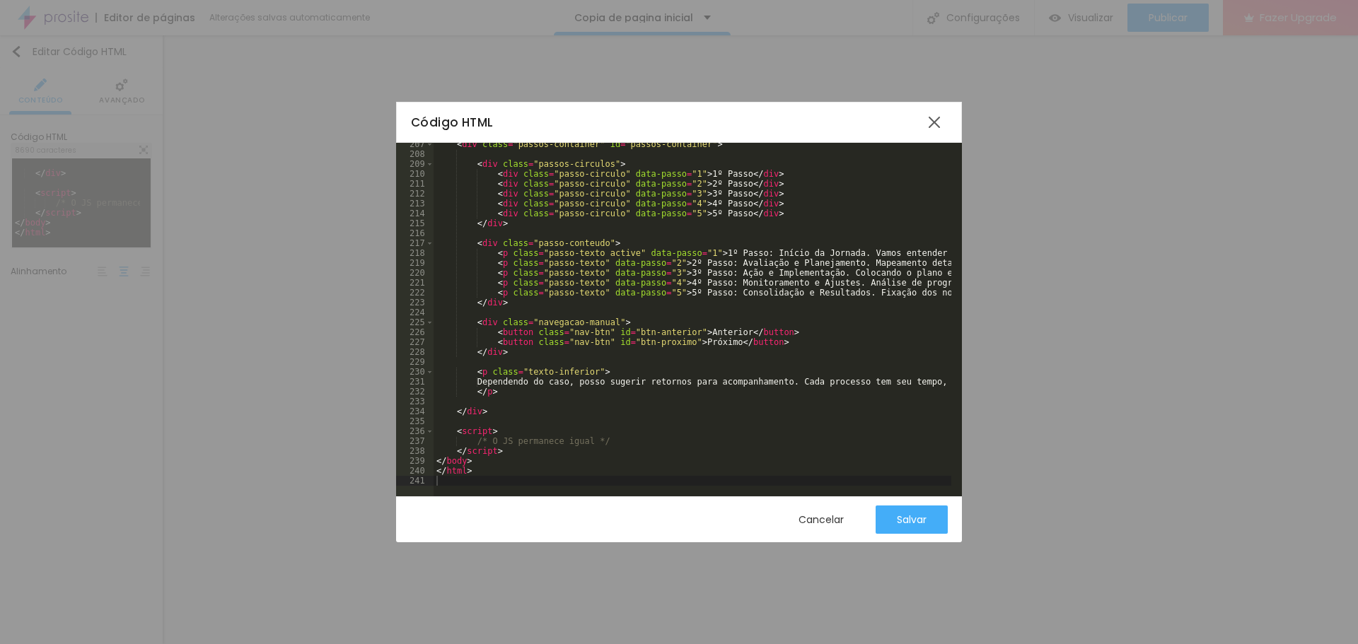
scroll to position [2043, 0]
click at [647, 370] on div "< div class = "passos-container" id = "passos-container" > < div class = "passo…" at bounding box center [811, 320] width 757 height 363
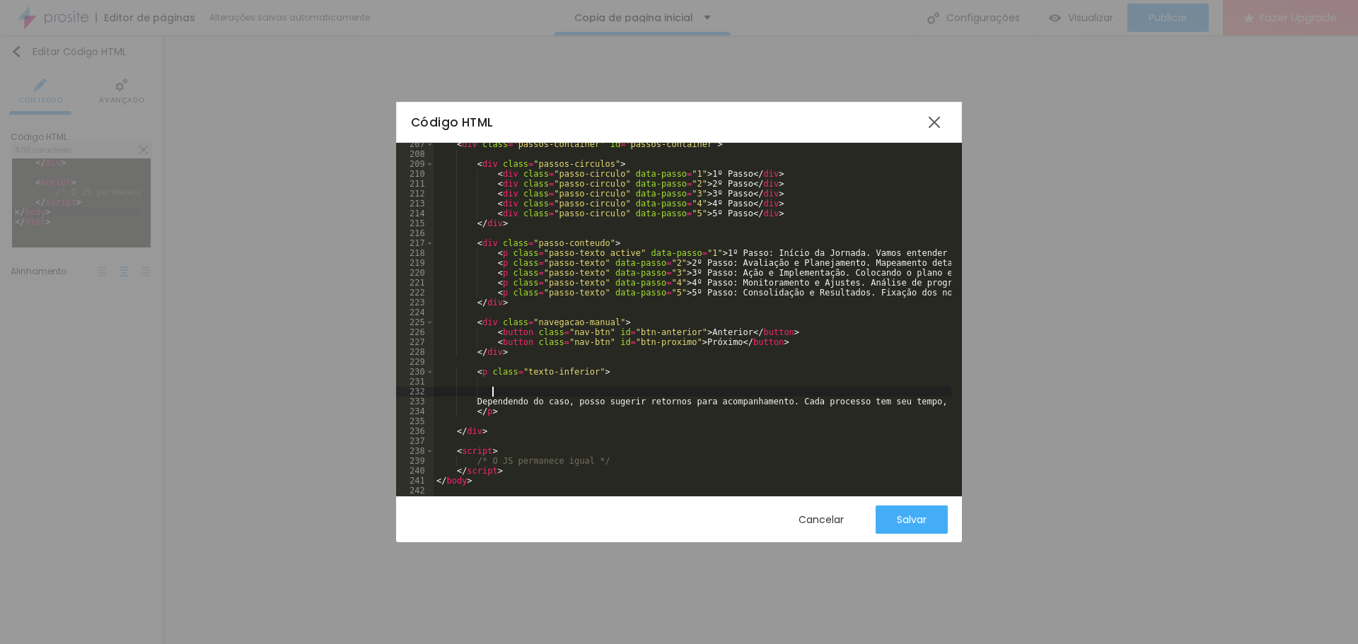
scroll to position [2327, 0]
click at [935, 518] on button "Salvar" at bounding box center [911, 520] width 72 height 28
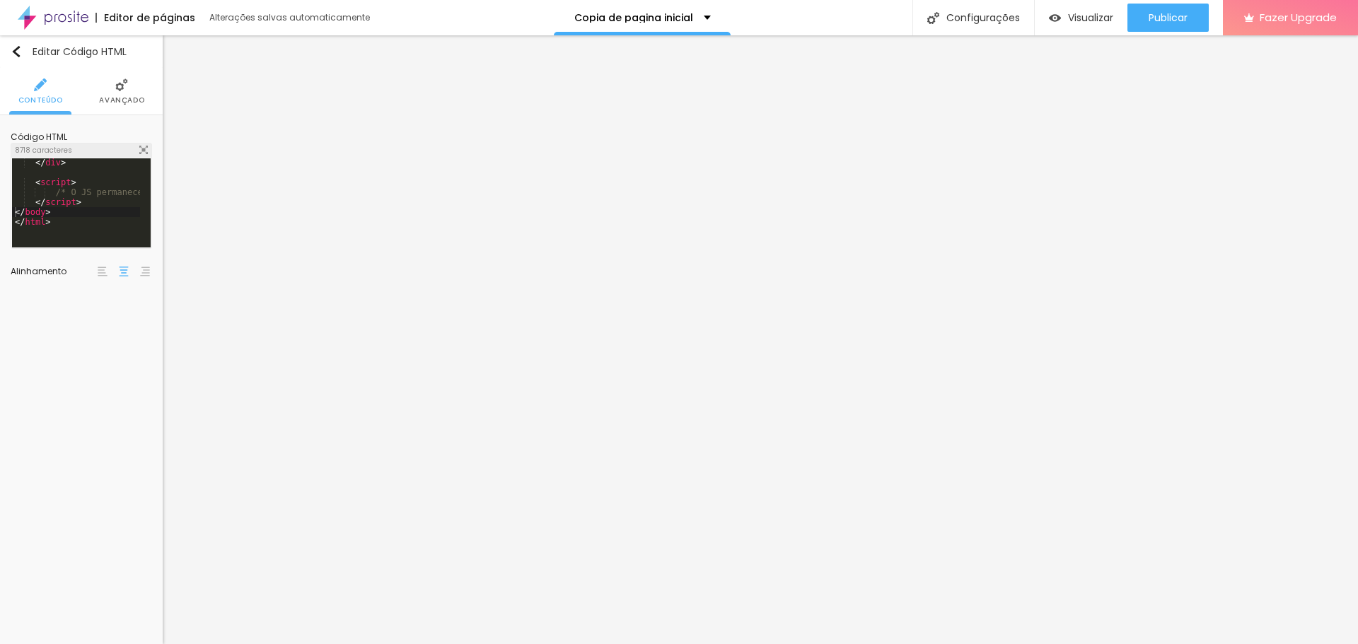
click at [150, 149] on div "8718 caracteres" at bounding box center [81, 151] width 140 height 14
click at [144, 151] on img at bounding box center [143, 150] width 8 height 8
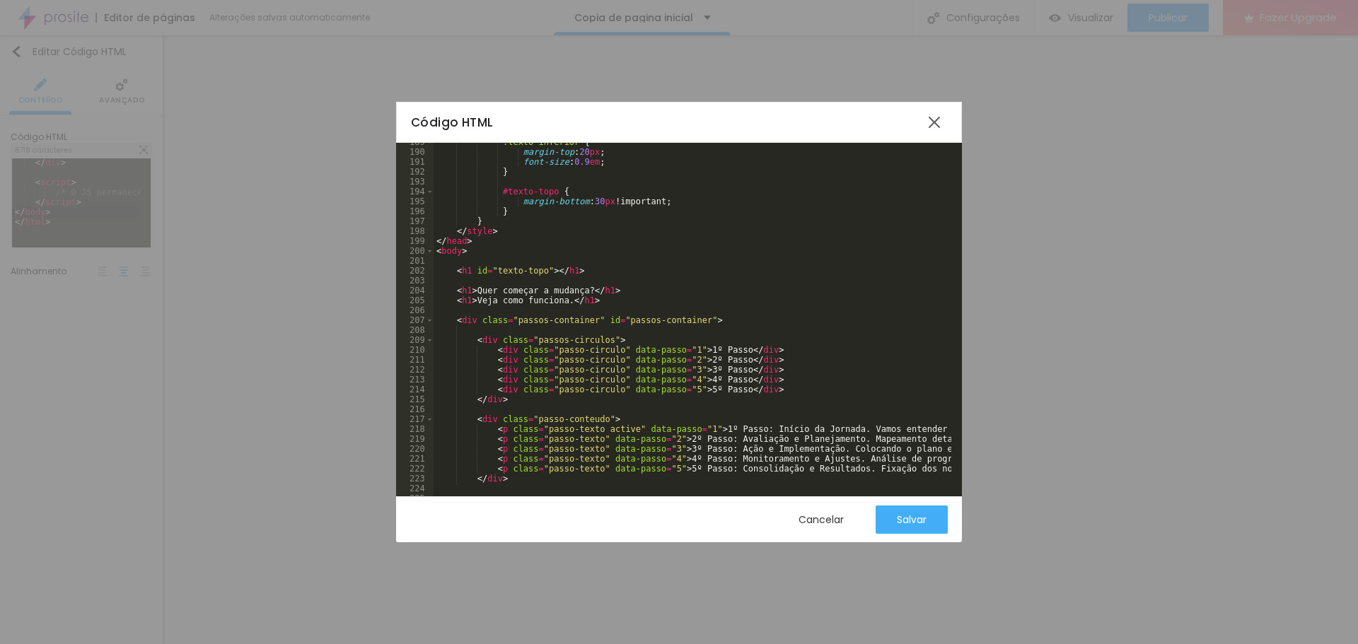
scroll to position [2063, 0]
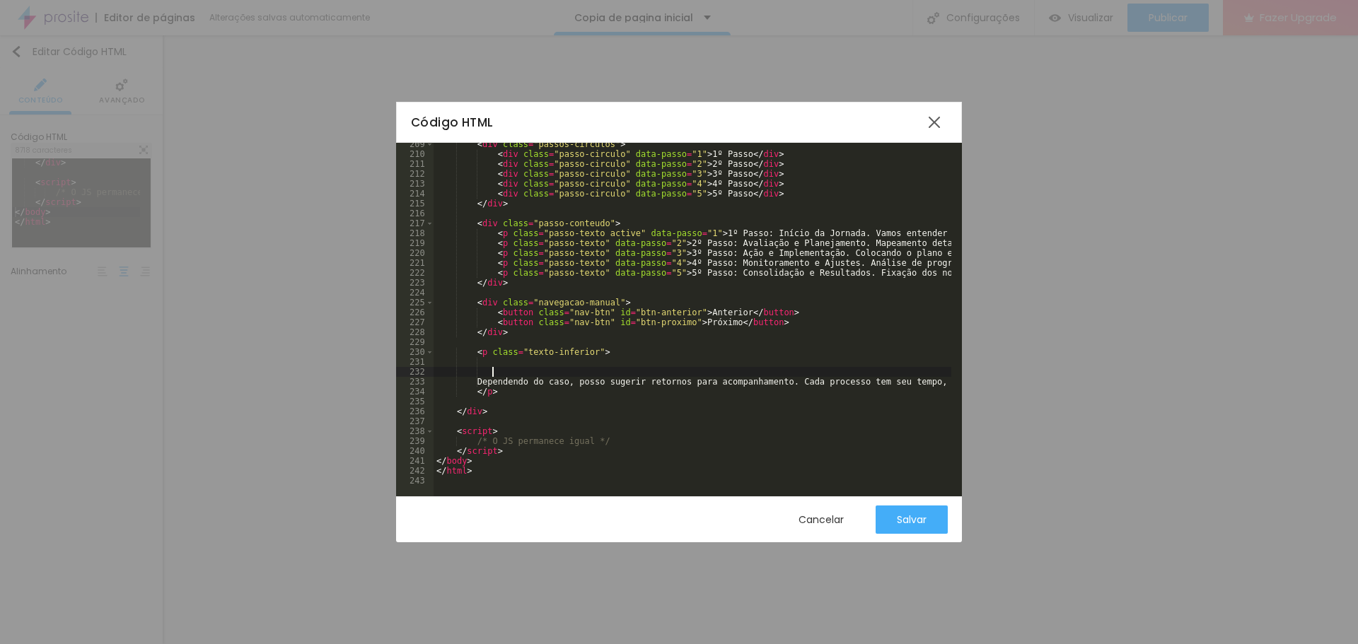
click at [555, 368] on div "< div class = "passos-circulos" > < div class = "passo-circulo" data-passo = "1…" at bounding box center [811, 320] width 757 height 363
click at [911, 522] on div "Salvar" at bounding box center [912, 519] width 30 height 11
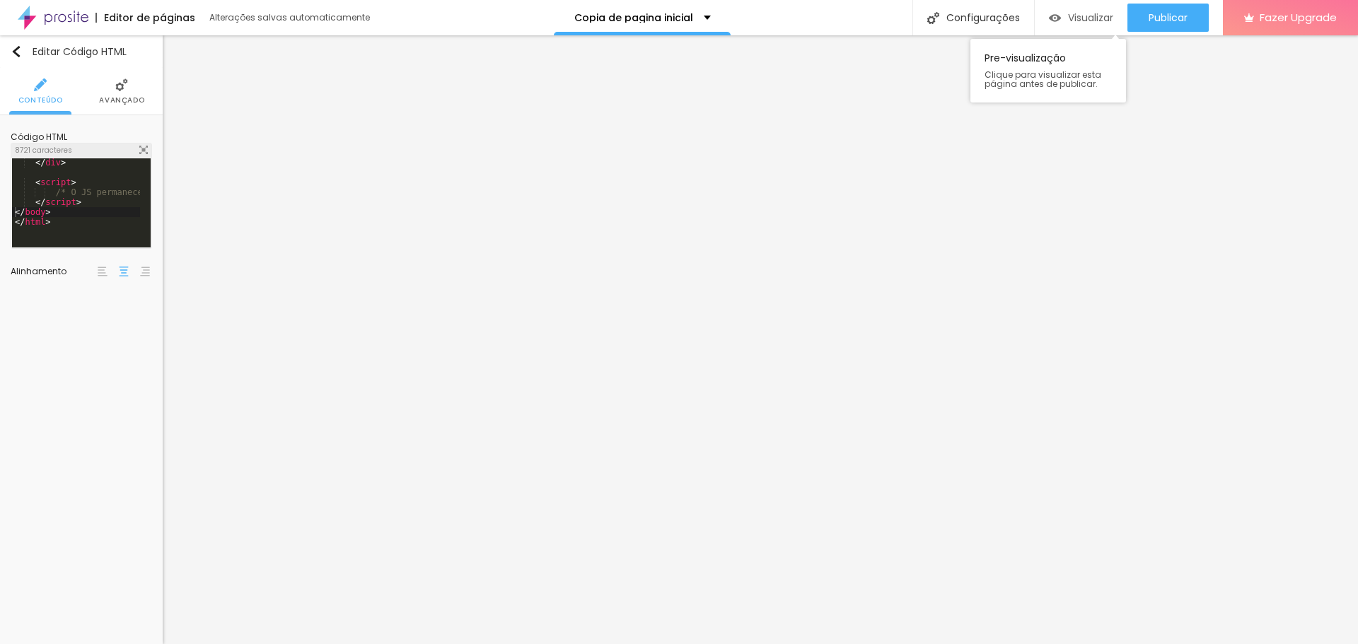
click at [1092, 8] on div "Visualizar" at bounding box center [1081, 18] width 64 height 28
click at [143, 148] on img at bounding box center [143, 150] width 8 height 8
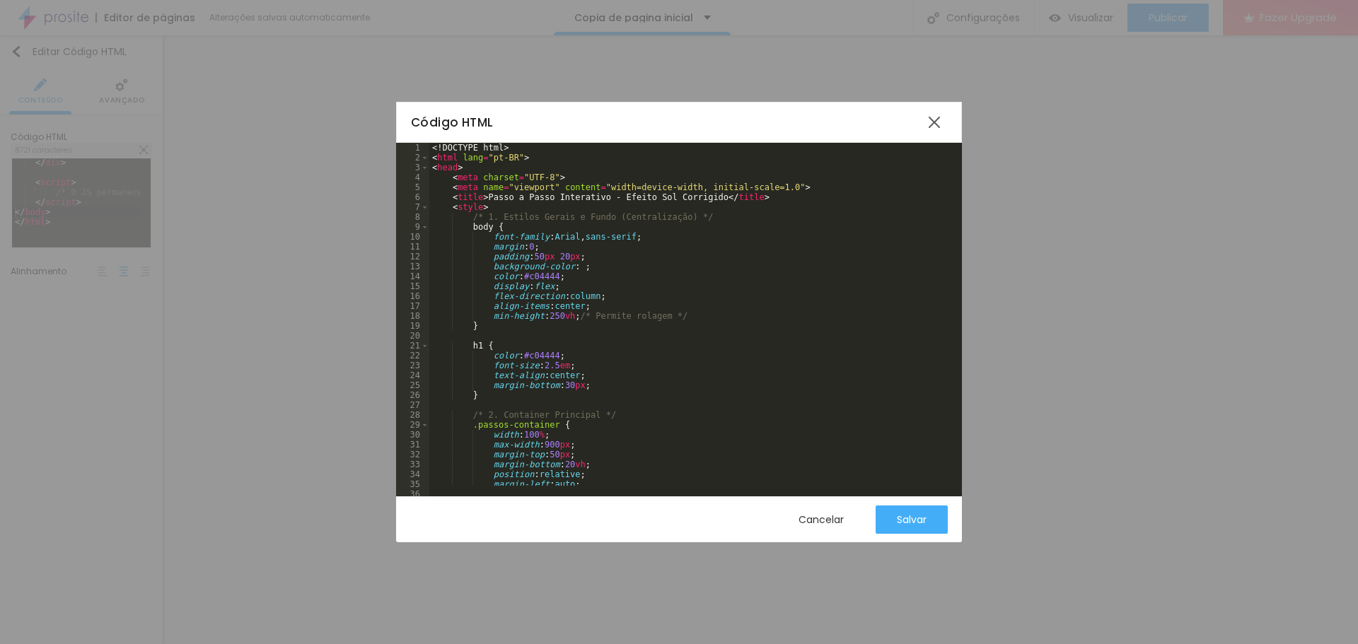
drag, startPoint x: 433, startPoint y: 150, endPoint x: 457, endPoint y: 153, distance: 23.5
click at [457, 153] on div "1 2 3 4 5 6 7 8 9 10 11 12 13 14 15 16 17 18 19 20 21 22 23 24 25 26 27 28 29 3…" at bounding box center [679, 320] width 566 height 354
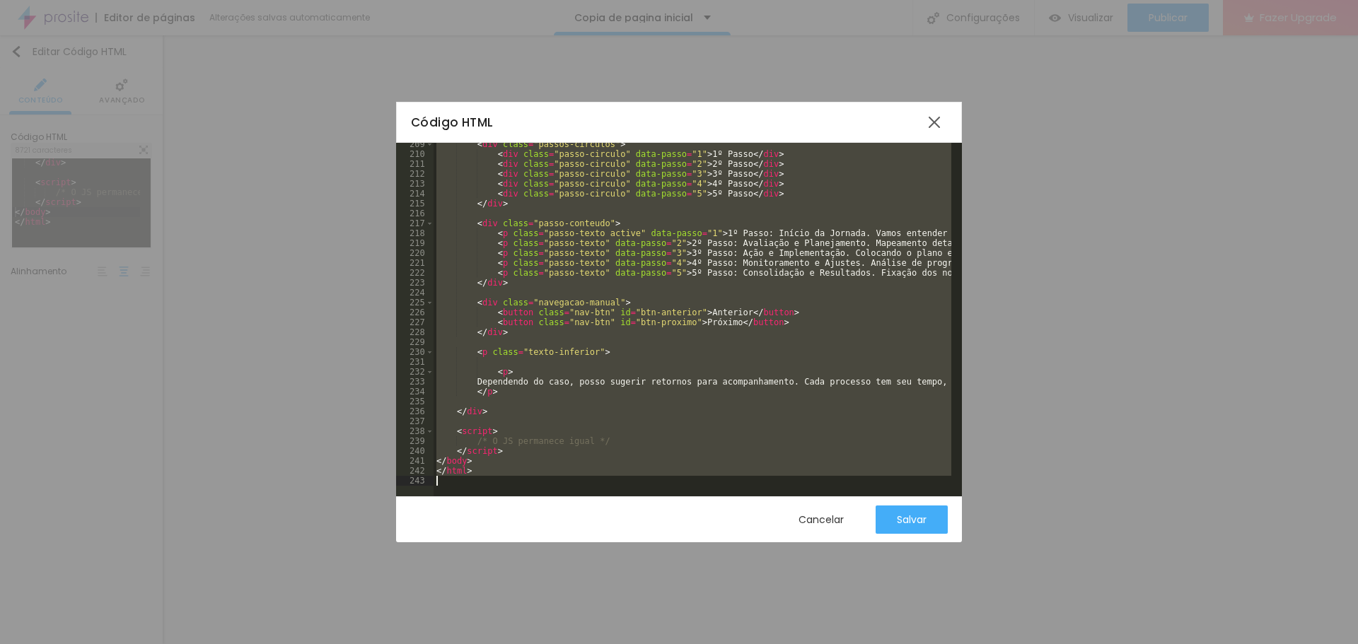
drag, startPoint x: 431, startPoint y: 147, endPoint x: 663, endPoint y: 503, distance: 425.2
click at [663, 503] on div "Código HTML 209 210 211 212 213 214 215 216 217 218 219 220 221 222 223 224 225…" at bounding box center [679, 322] width 566 height 441
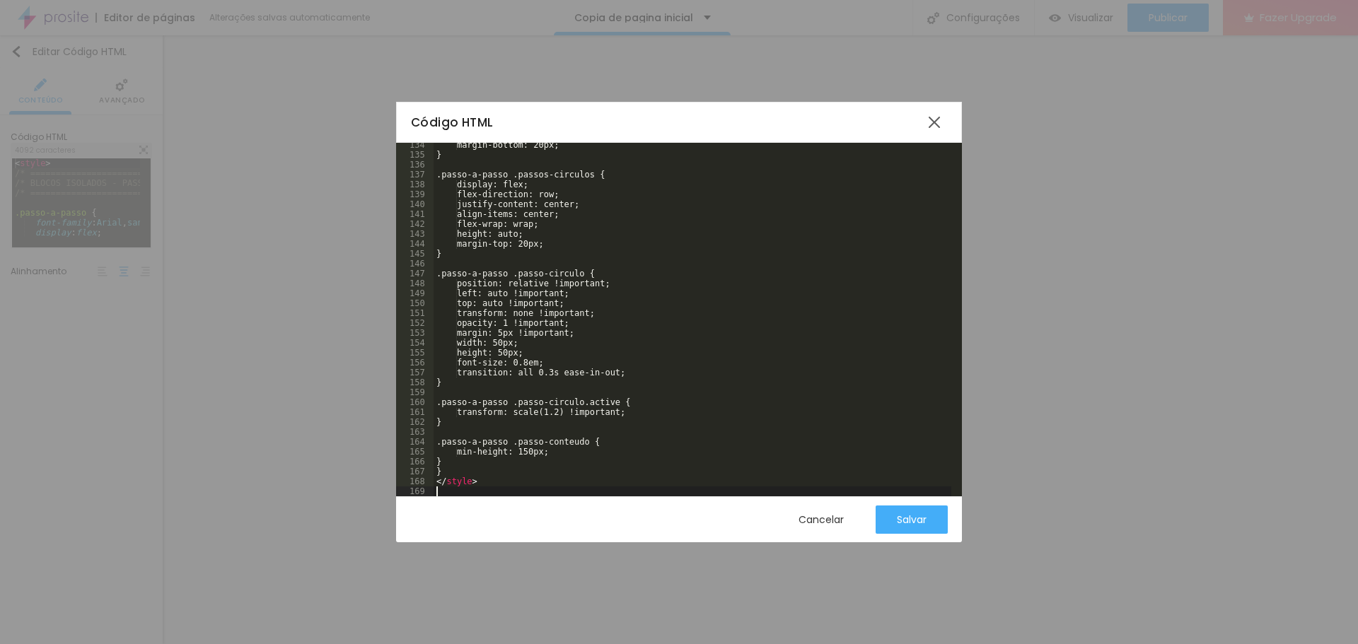
scroll to position [1319, 0]
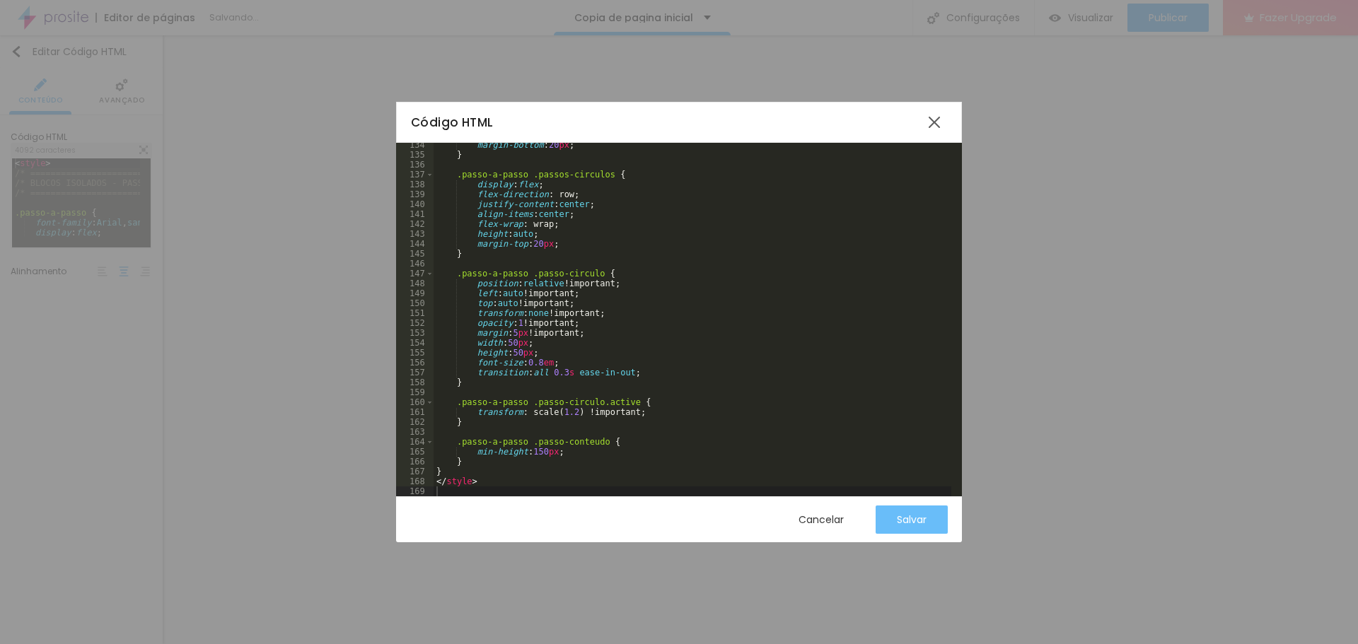
click at [909, 520] on div "Salvar" at bounding box center [912, 519] width 30 height 11
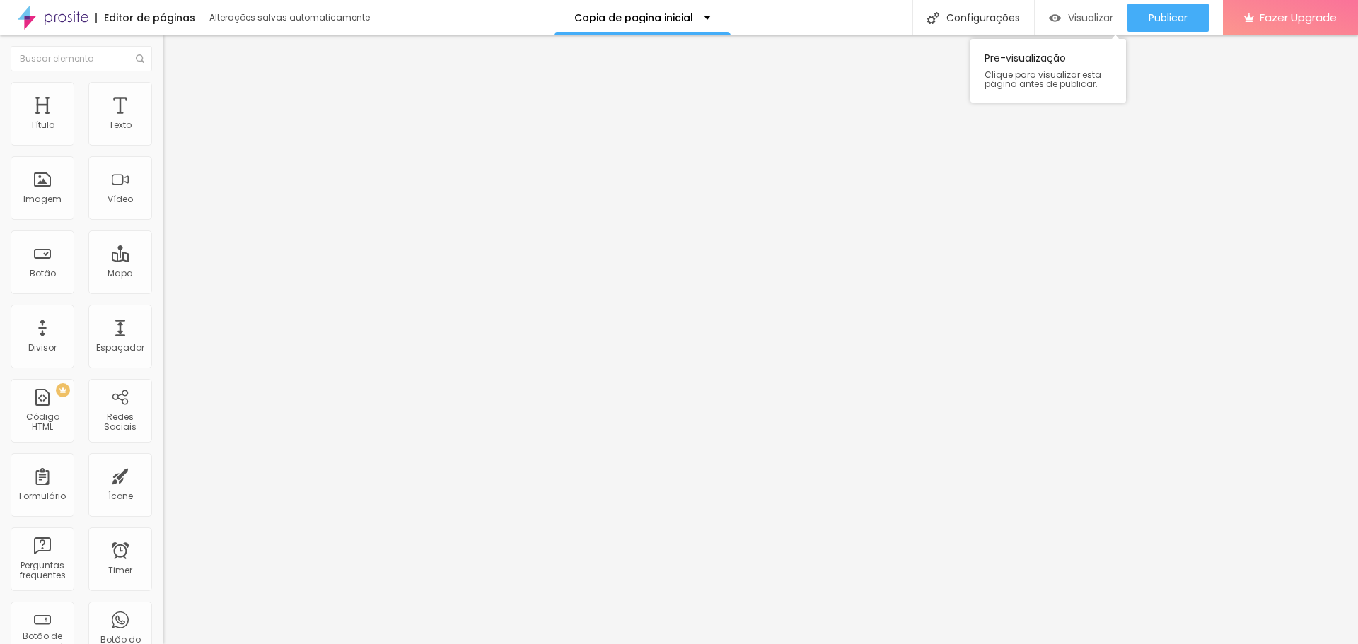
click at [1076, 16] on span "Visualizar" at bounding box center [1090, 17] width 45 height 11
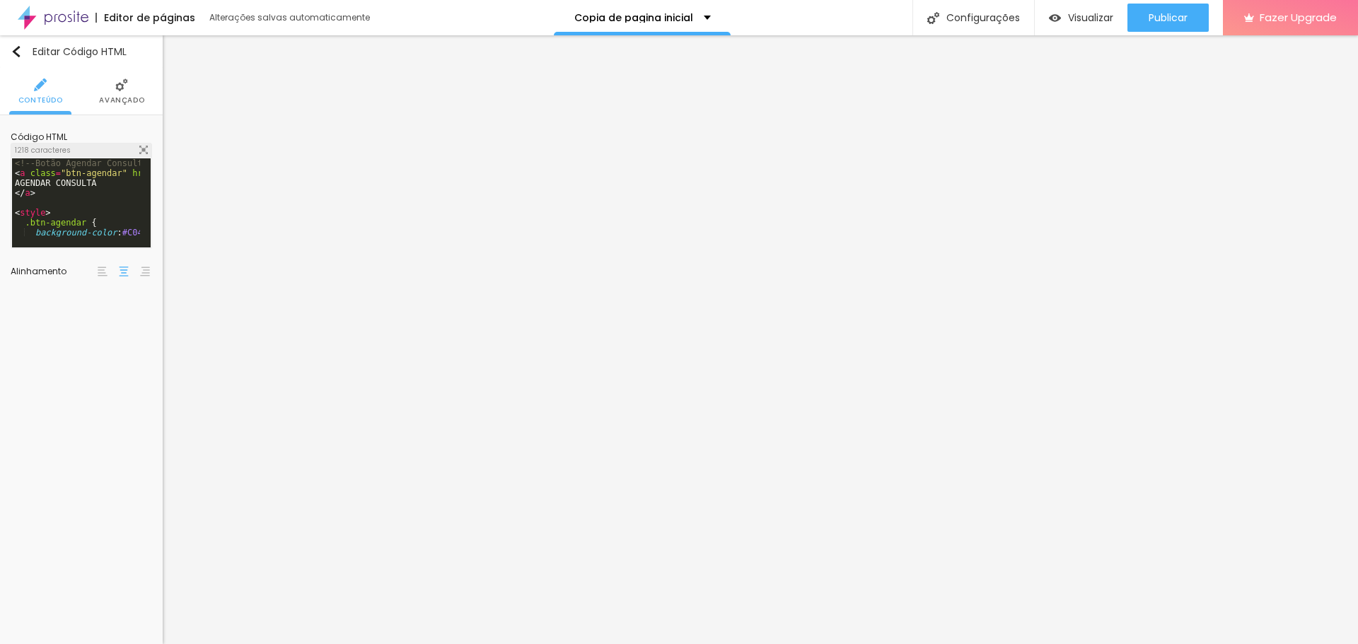
click at [149, 149] on div "1218 caracteres" at bounding box center [81, 151] width 140 height 14
click at [146, 150] on img at bounding box center [143, 150] width 8 height 8
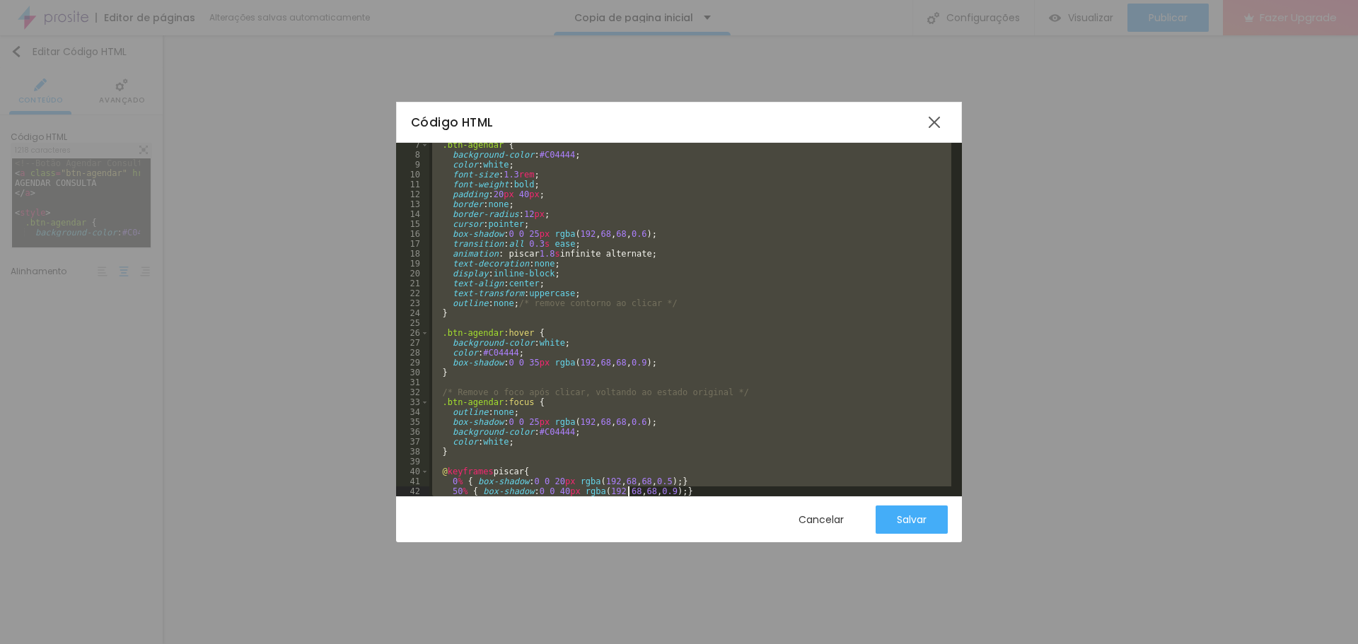
scroll to position [102, 0]
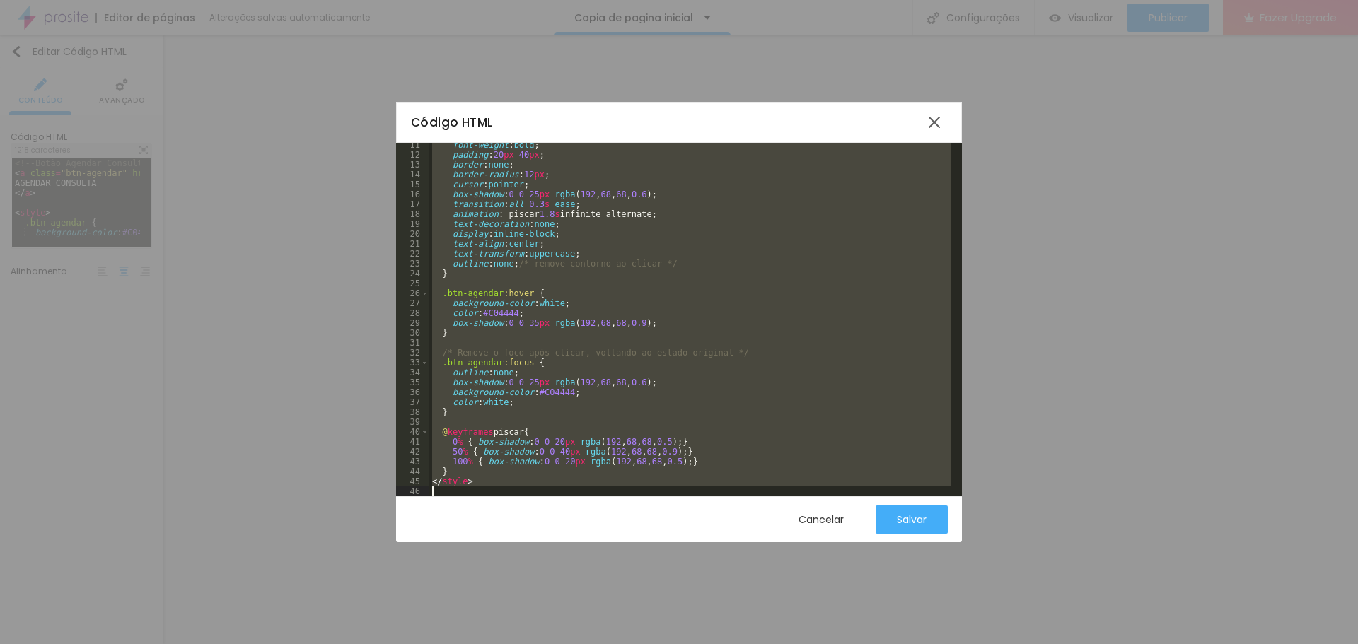
drag, startPoint x: 431, startPoint y: 148, endPoint x: 629, endPoint y: 541, distance: 439.6
click at [629, 541] on div "Código HTML 11 12 13 14 15 16 17 18 19 20 21 22 23 24 25 26 27 28 29 30 31 32 3…" at bounding box center [679, 322] width 566 height 441
click at [828, 523] on div "Cancelar" at bounding box center [820, 519] width 45 height 11
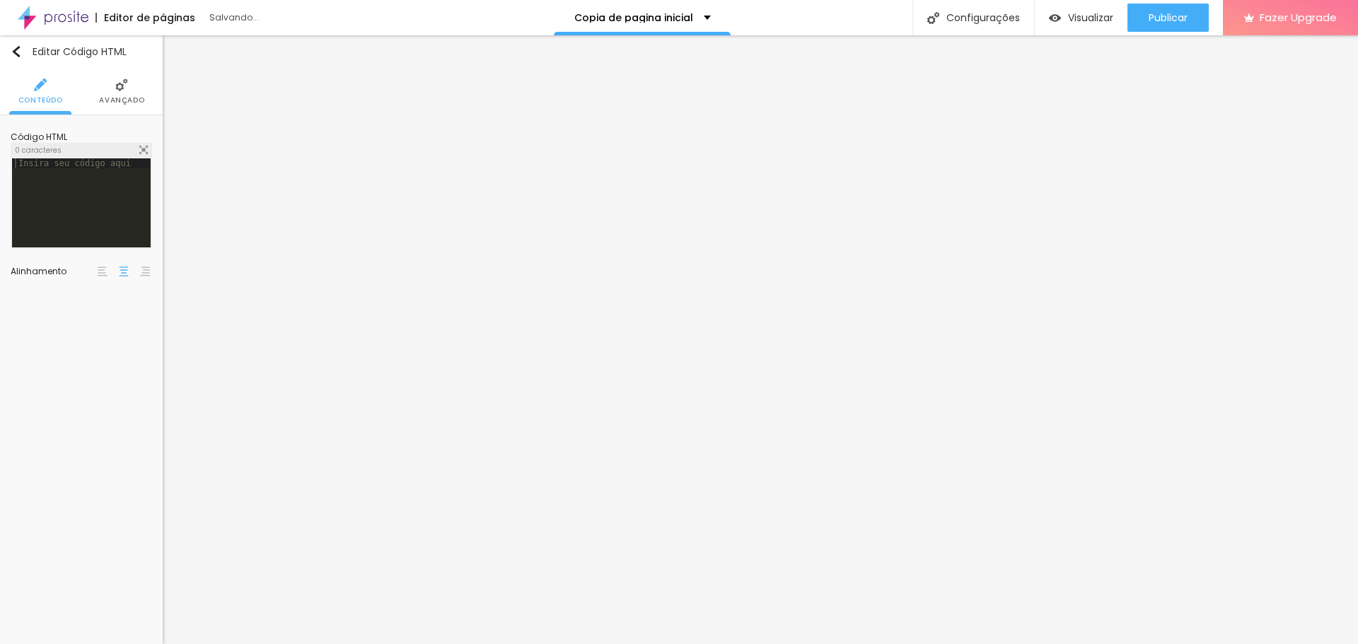
click at [102, 187] on div at bounding box center [81, 212] width 139 height 109
click at [108, 199] on div at bounding box center [81, 212] width 139 height 109
click at [27, 184] on div at bounding box center [81, 212] width 139 height 109
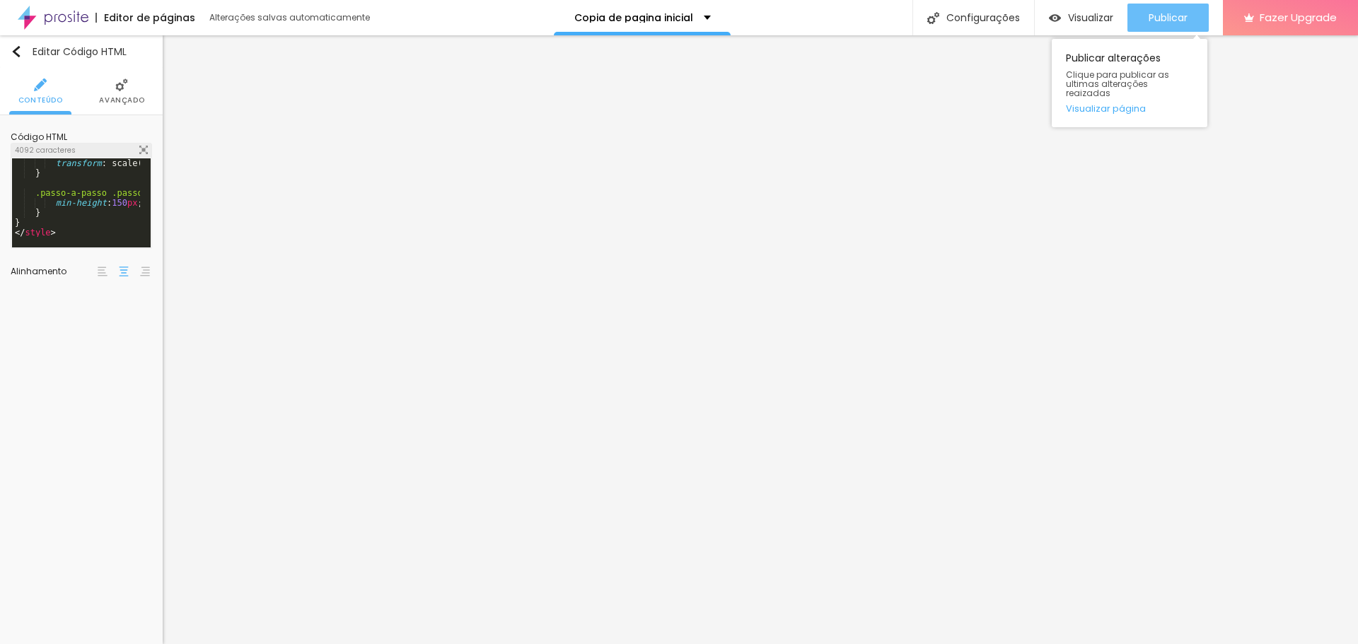
click at [1181, 23] on span "Publicar" at bounding box center [1167, 17] width 39 height 11
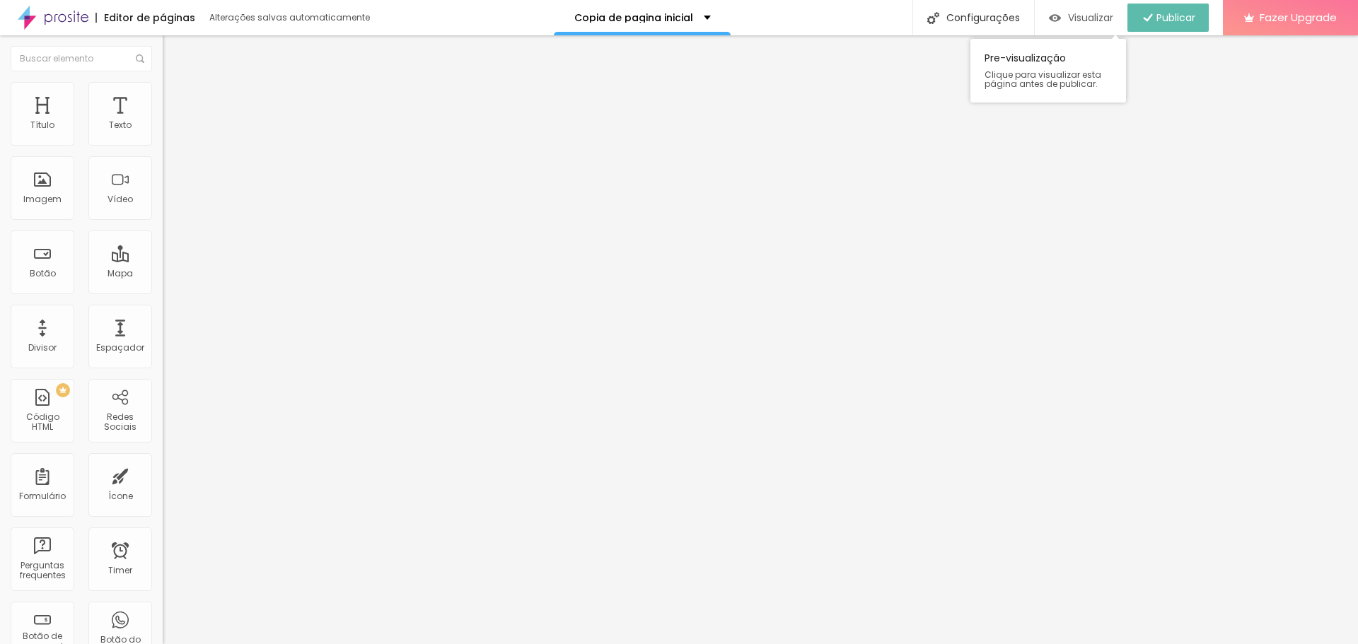
click at [1097, 18] on span "Visualizar" at bounding box center [1090, 17] width 45 height 11
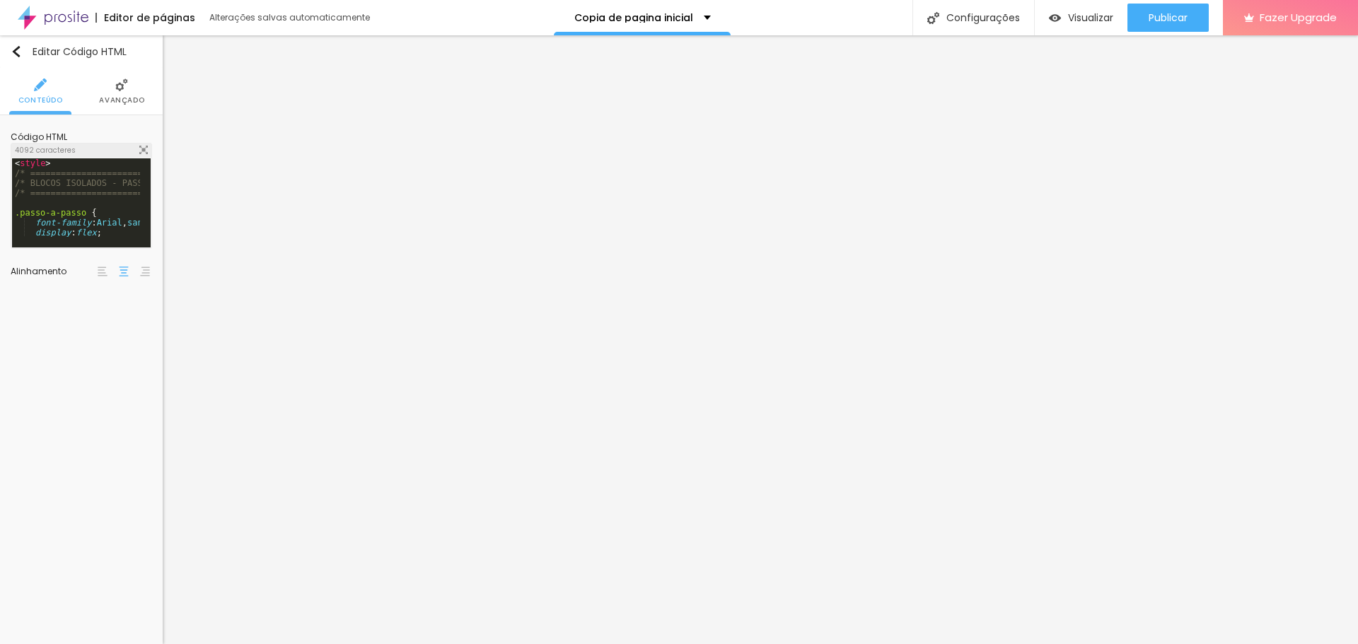
click at [144, 151] on img at bounding box center [143, 150] width 8 height 8
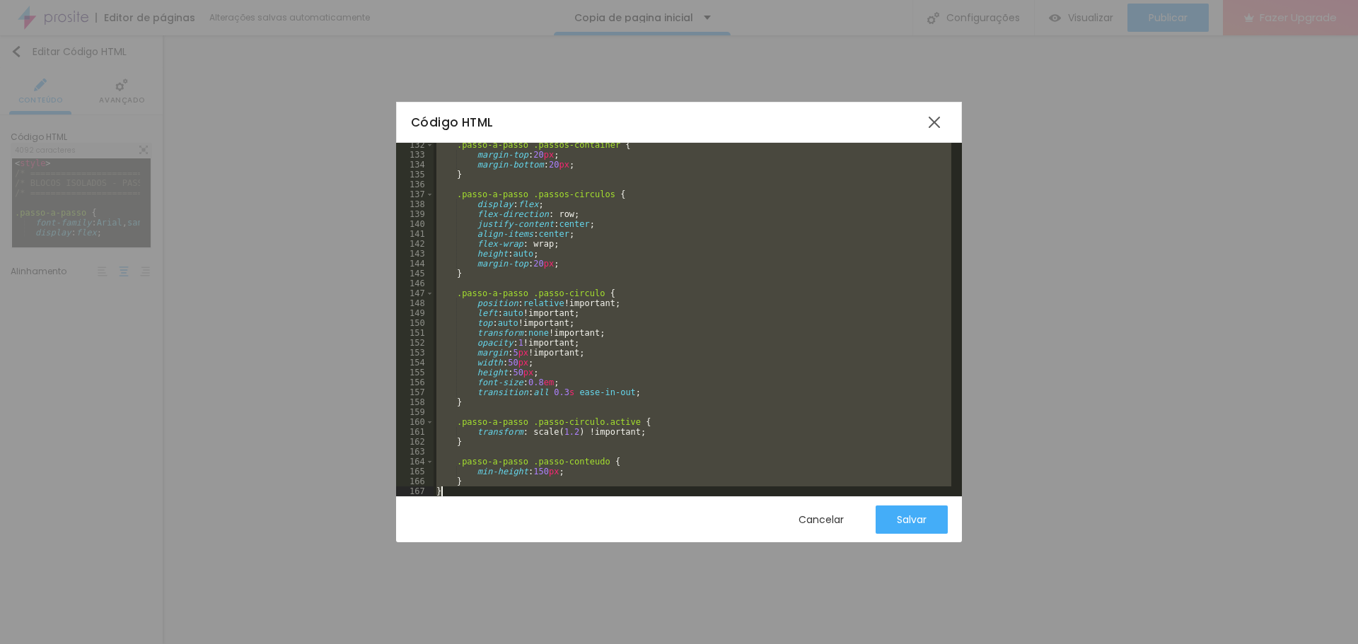
scroll to position [1319, 0]
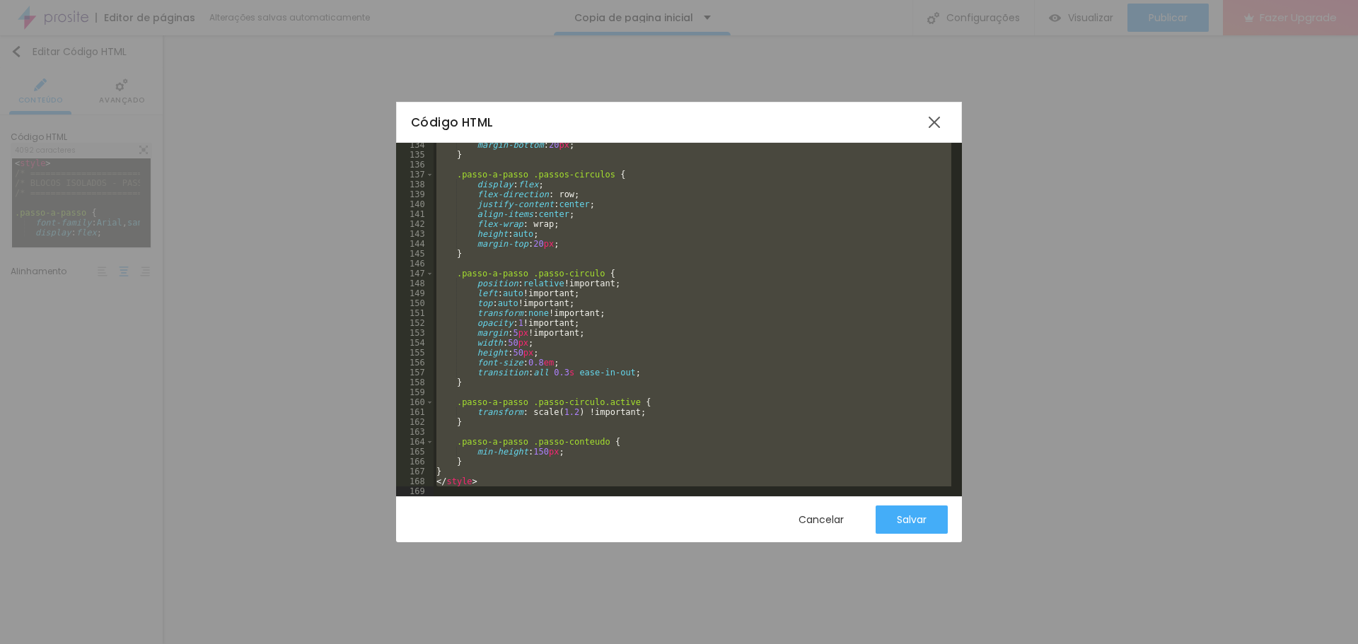
drag, startPoint x: 431, startPoint y: 148, endPoint x: 651, endPoint y: 520, distance: 432.1
click at [651, 520] on div "Código HTML 134 135 136 137 138 139 140 141 142 143 144 145 146 147 148 149 150…" at bounding box center [679, 322] width 566 height 441
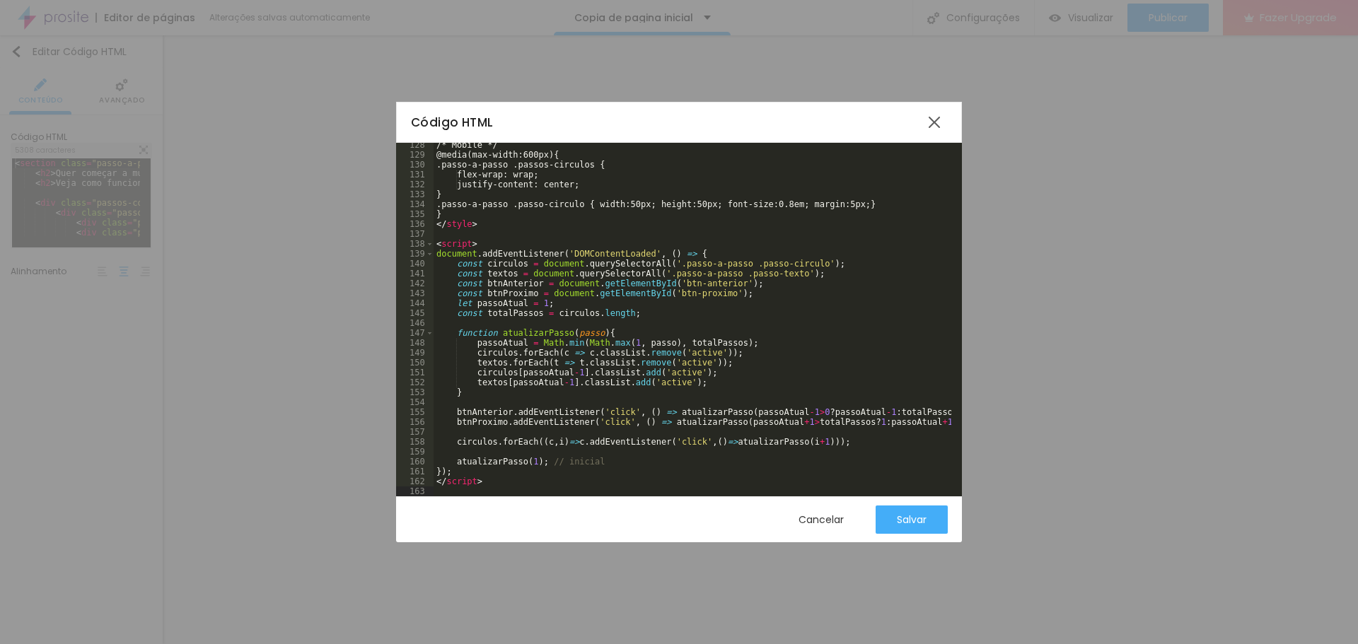
scroll to position [1260, 0]
click at [901, 525] on div "Salvar" at bounding box center [912, 519] width 30 height 11
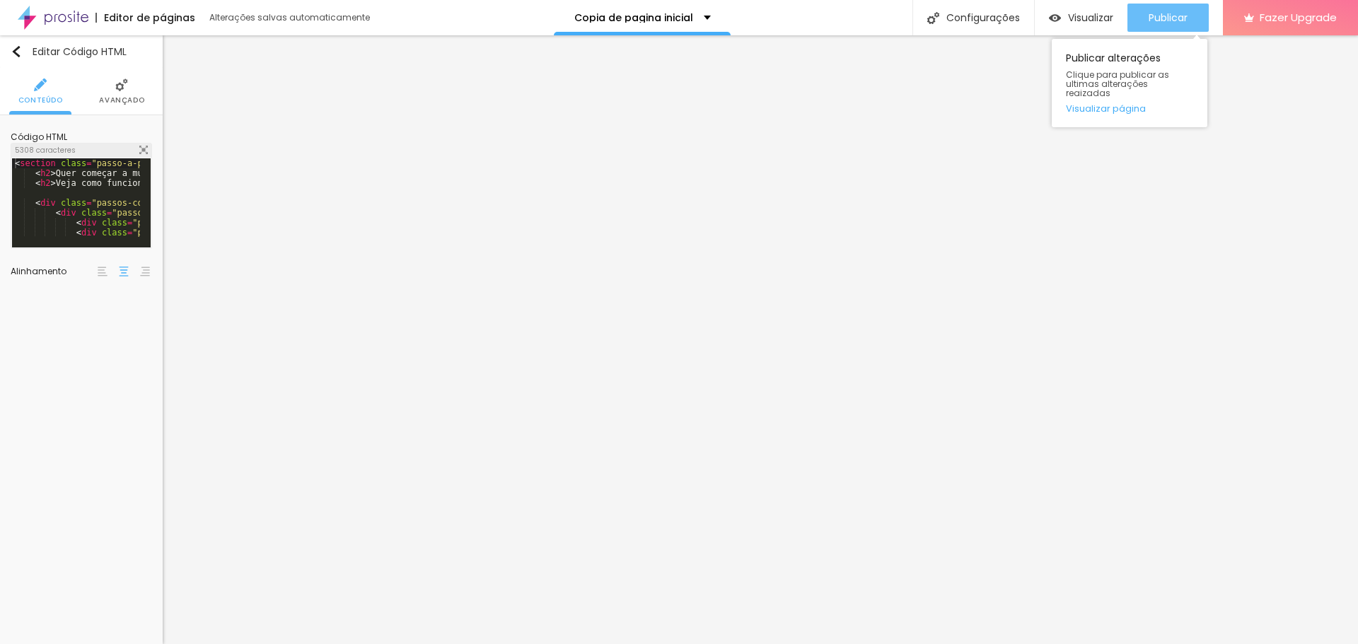
click at [1177, 18] on span "Publicar" at bounding box center [1167, 17] width 39 height 11
click at [1092, 16] on span "Visualizar" at bounding box center [1090, 17] width 45 height 11
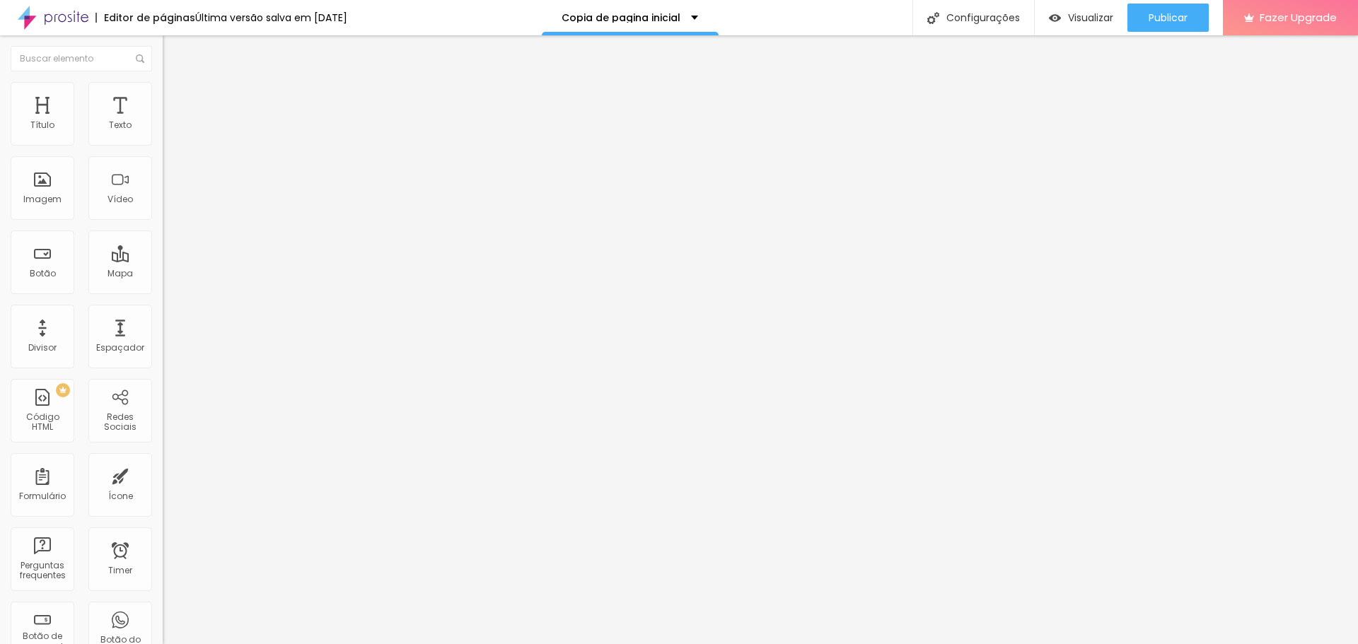
click at [163, 122] on img at bounding box center [167, 117] width 8 height 8
drag, startPoint x: 431, startPoint y: 149, endPoint x: 636, endPoint y: 499, distance: 404.7
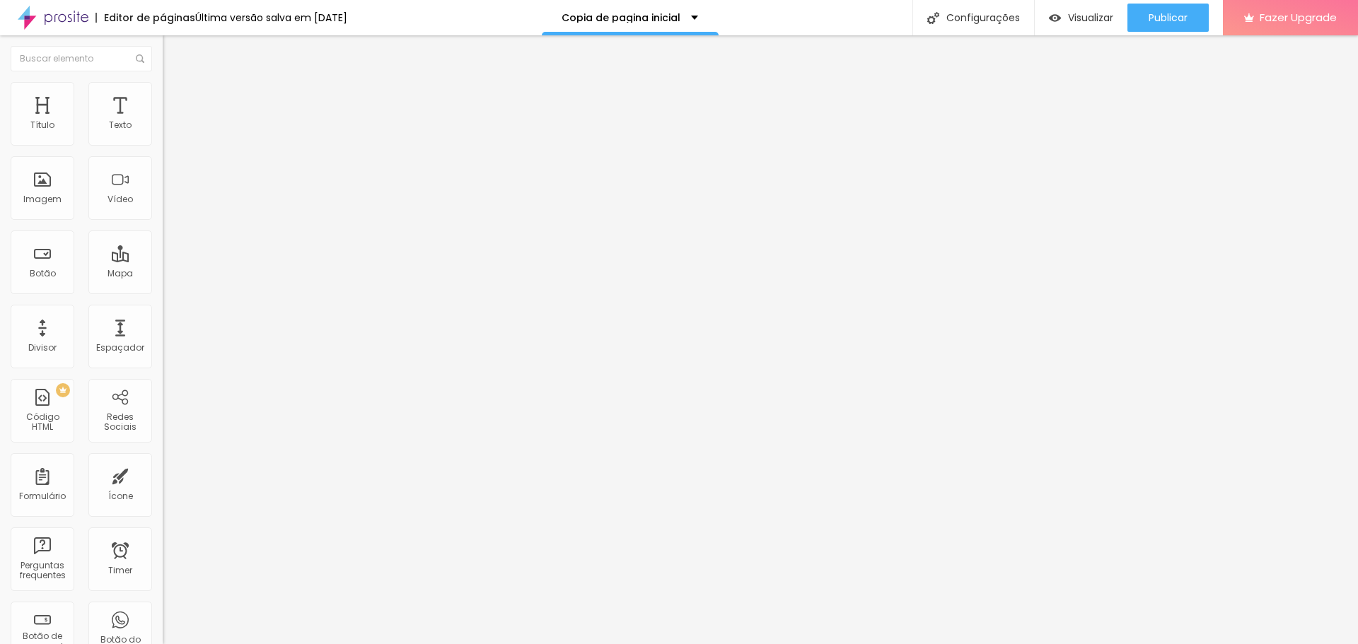
click at [1084, 18] on span "Visualizar" at bounding box center [1090, 17] width 45 height 11
click at [76, 22] on img at bounding box center [53, 17] width 71 height 35
click at [163, 122] on img at bounding box center [167, 117] width 8 height 8
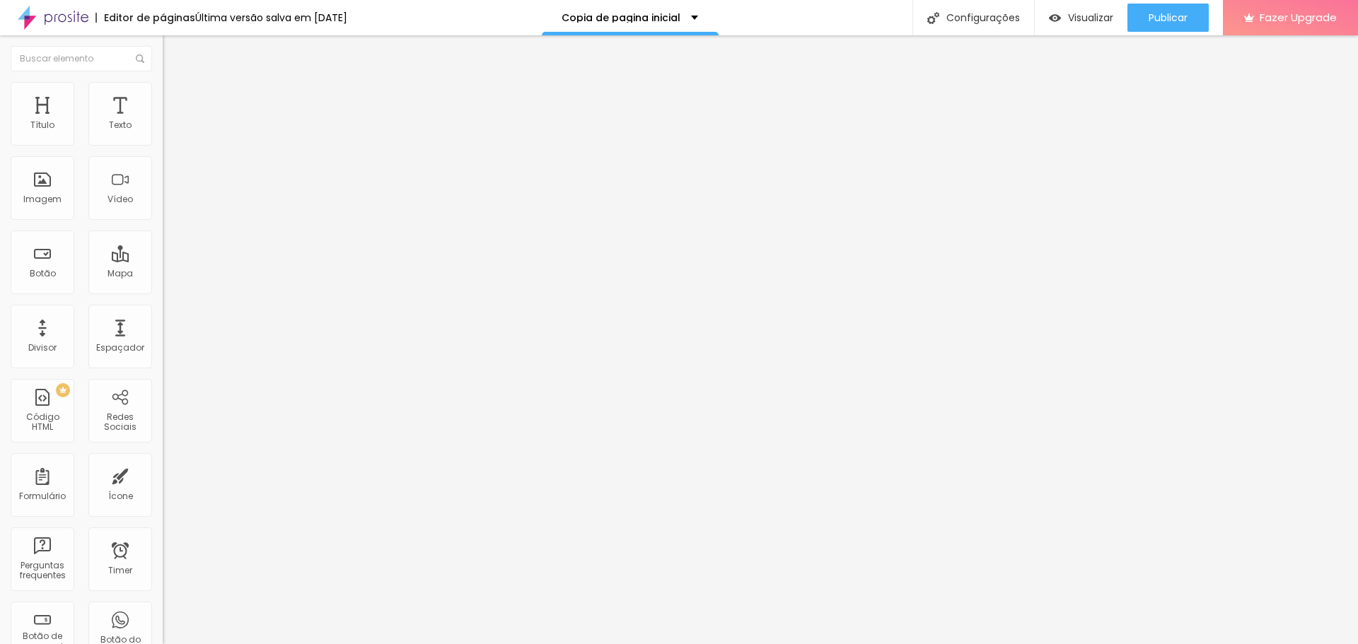
drag, startPoint x: 430, startPoint y: 149, endPoint x: 655, endPoint y: 506, distance: 422.0
click at [163, 214] on div at bounding box center [244, 177] width 163 height 109
click at [1158, 17] on span "Publicar" at bounding box center [1167, 17] width 39 height 11
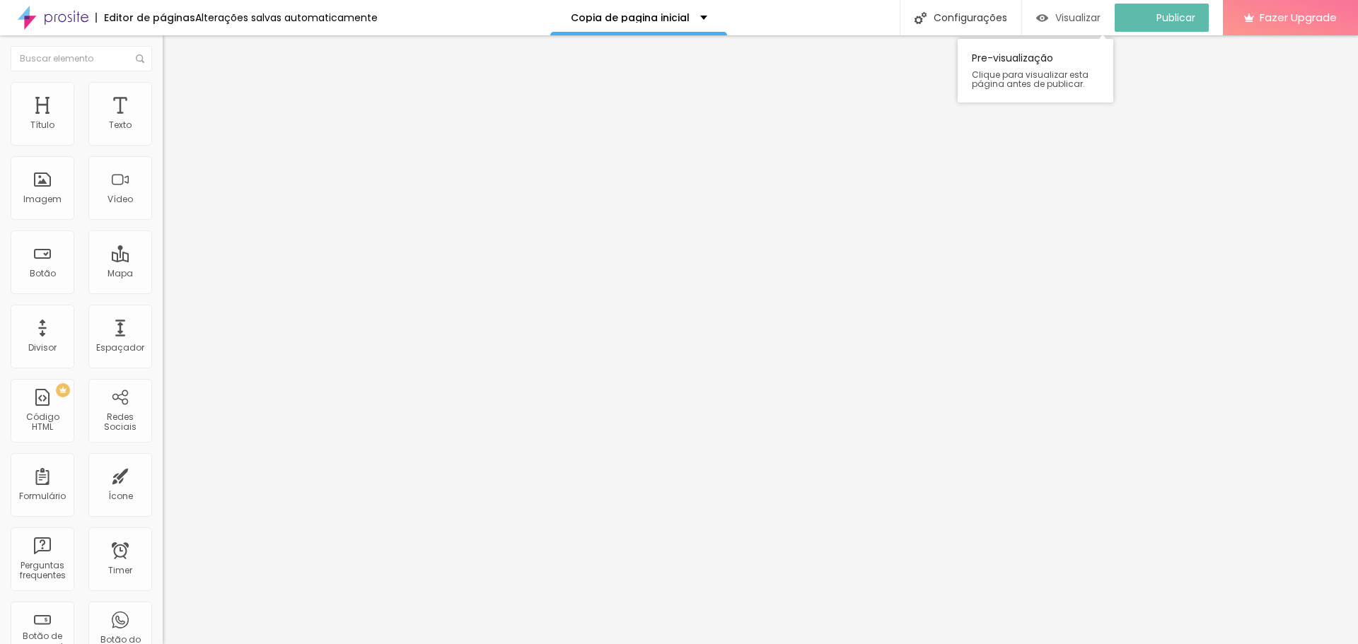
click at [1099, 22] on span "Visualizar" at bounding box center [1077, 17] width 45 height 11
click at [173, 49] on img "button" at bounding box center [178, 51] width 11 height 11
click at [163, 197] on div at bounding box center [244, 177] width 163 height 109
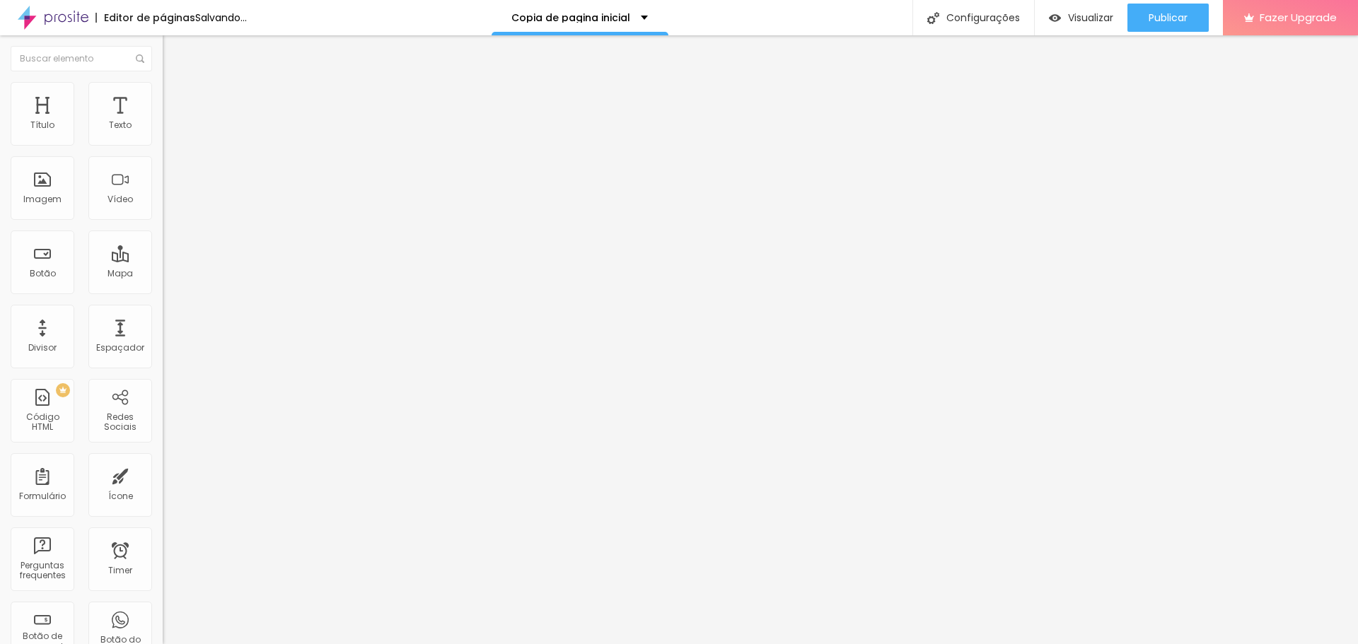
click at [163, 122] on img at bounding box center [167, 117] width 8 height 8
drag, startPoint x: 526, startPoint y: 276, endPoint x: 554, endPoint y: 277, distance: 27.6
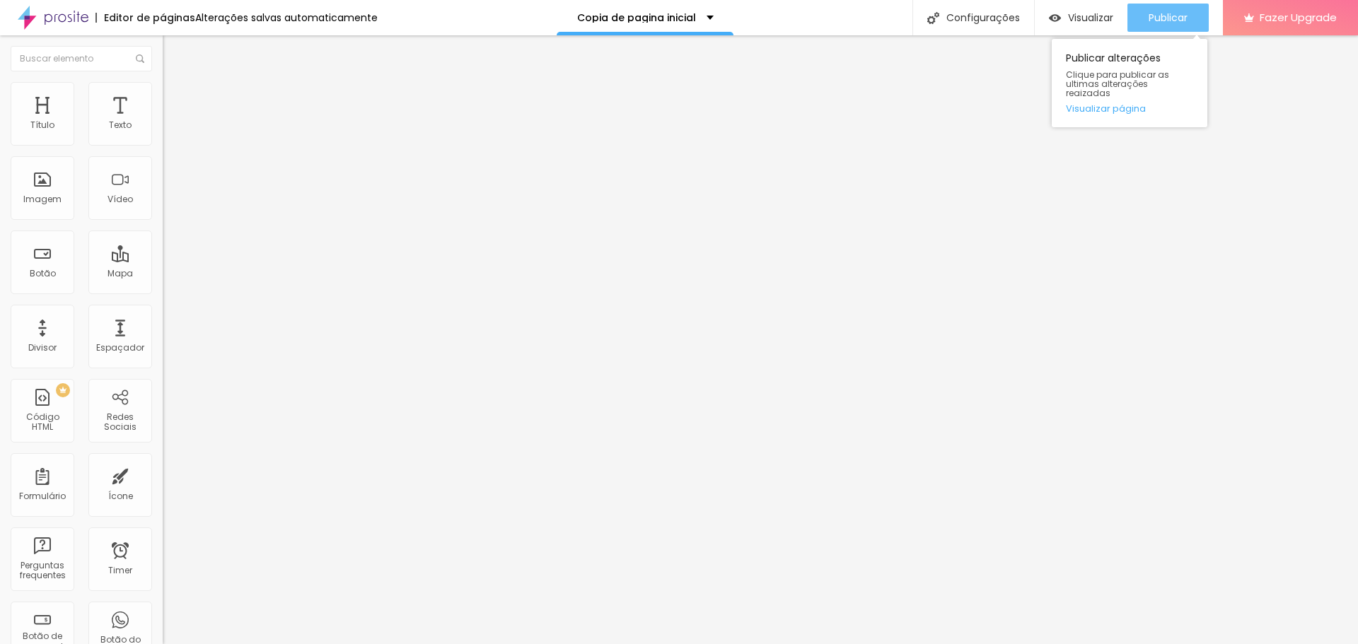
click at [1155, 16] on span "Publicar" at bounding box center [1167, 17] width 39 height 11
click at [1087, 18] on span "Visualizar" at bounding box center [1090, 17] width 45 height 11
click at [163, 122] on img at bounding box center [167, 117] width 8 height 8
drag, startPoint x: 431, startPoint y: 146, endPoint x: 635, endPoint y: 516, distance: 422.2
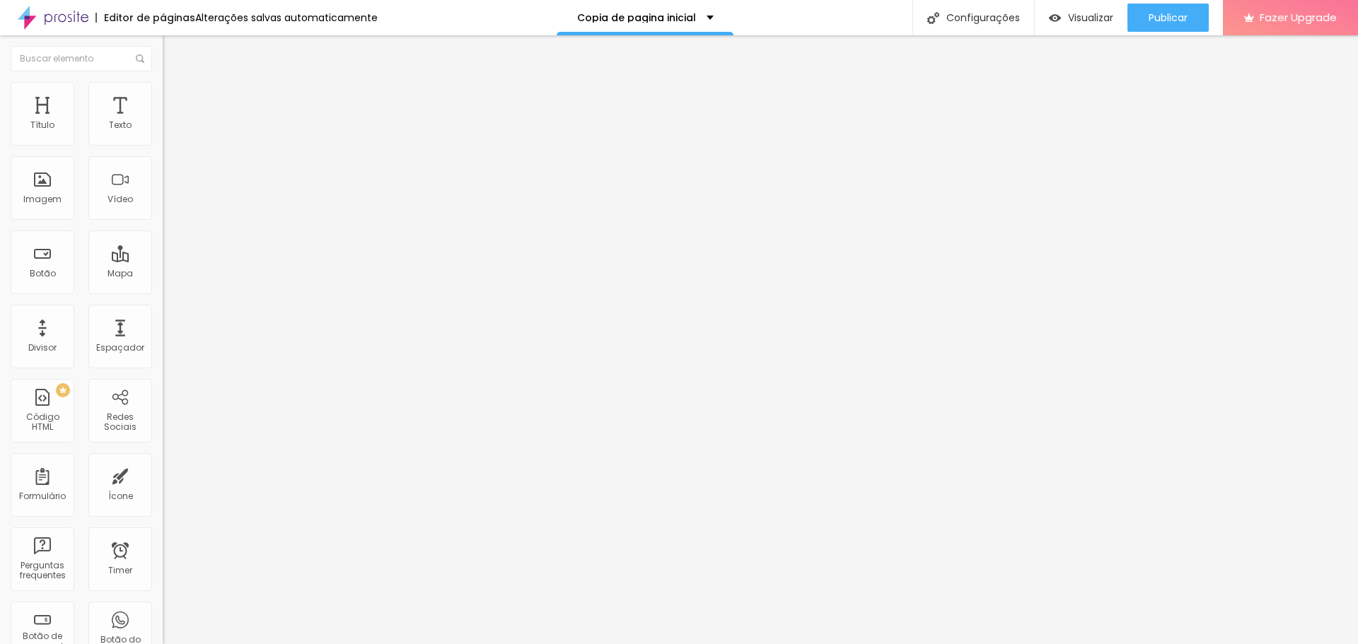
click at [163, 123] on div "15057 caracteres" at bounding box center [244, 114] width 163 height 18
click at [163, 122] on img at bounding box center [167, 117] width 8 height 8
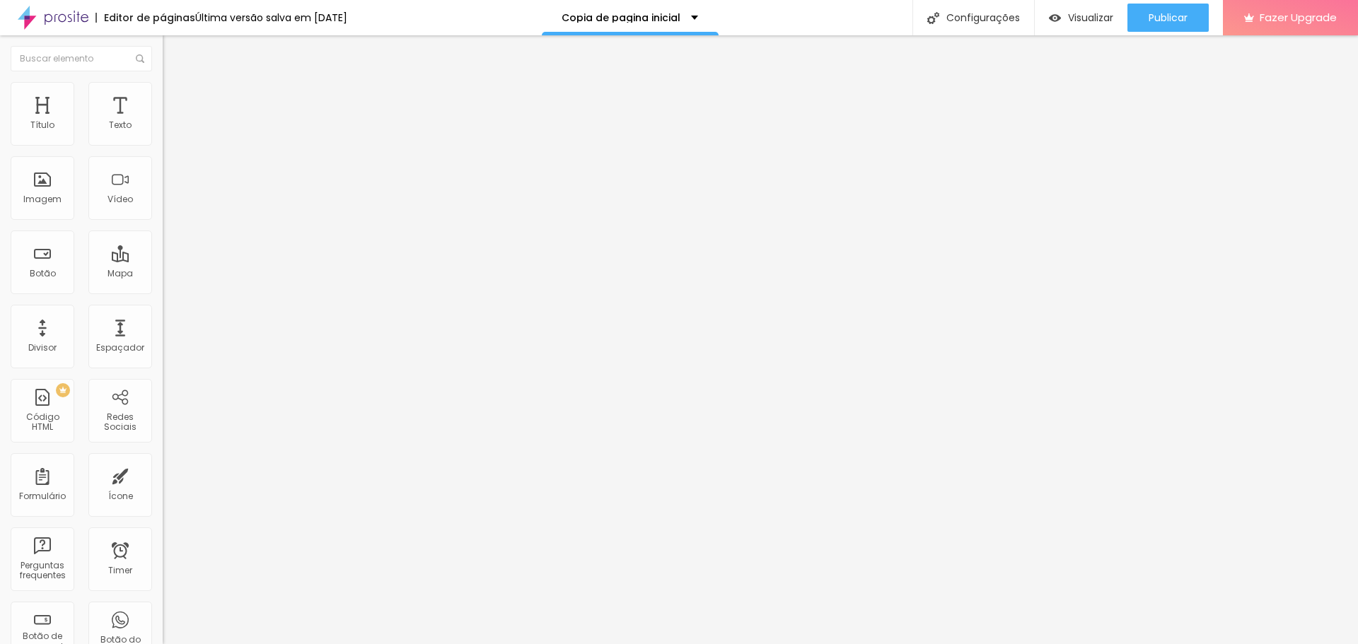
drag, startPoint x: 431, startPoint y: 146, endPoint x: 735, endPoint y: 497, distance: 464.2
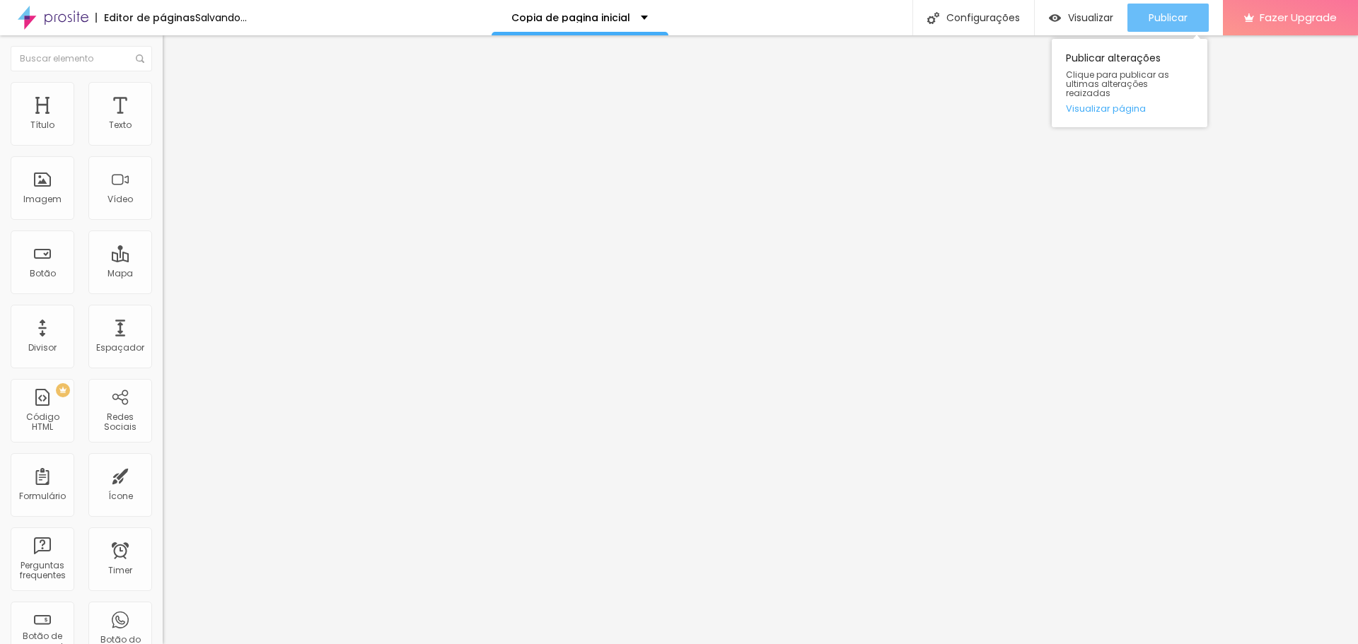
click at [1179, 17] on span "Publicar" at bounding box center [1167, 17] width 39 height 11
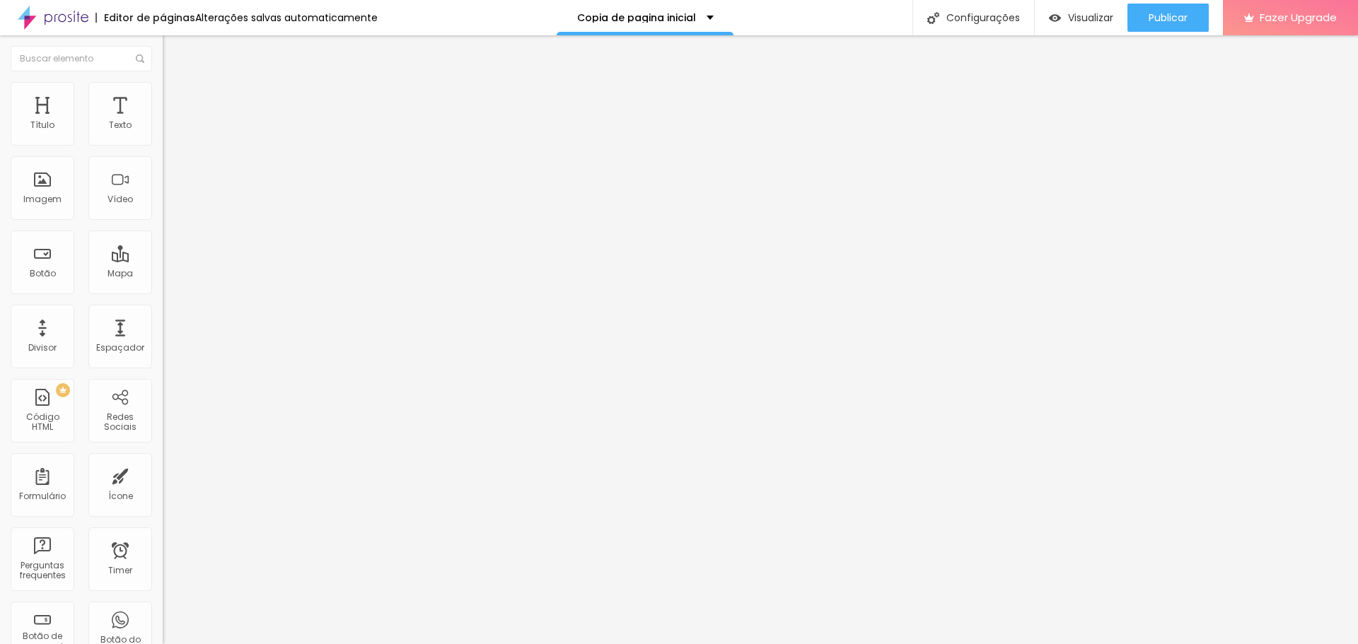
click at [163, 202] on div at bounding box center [244, 177] width 163 height 109
drag, startPoint x: 0, startPoint y: 148, endPoint x: 35, endPoint y: 162, distance: 38.1
click at [163, 150] on div "Código HTML 8776 caracteres 1 min-height : 150 px ; /* Garante espaço suficient…" at bounding box center [244, 130] width 163 height 69
click at [42, 165] on div "min-height : 150 px ; /* Garante espaço suficiente */ } #conteudo-isolado .text…" at bounding box center [274, 172] width 738 height 98
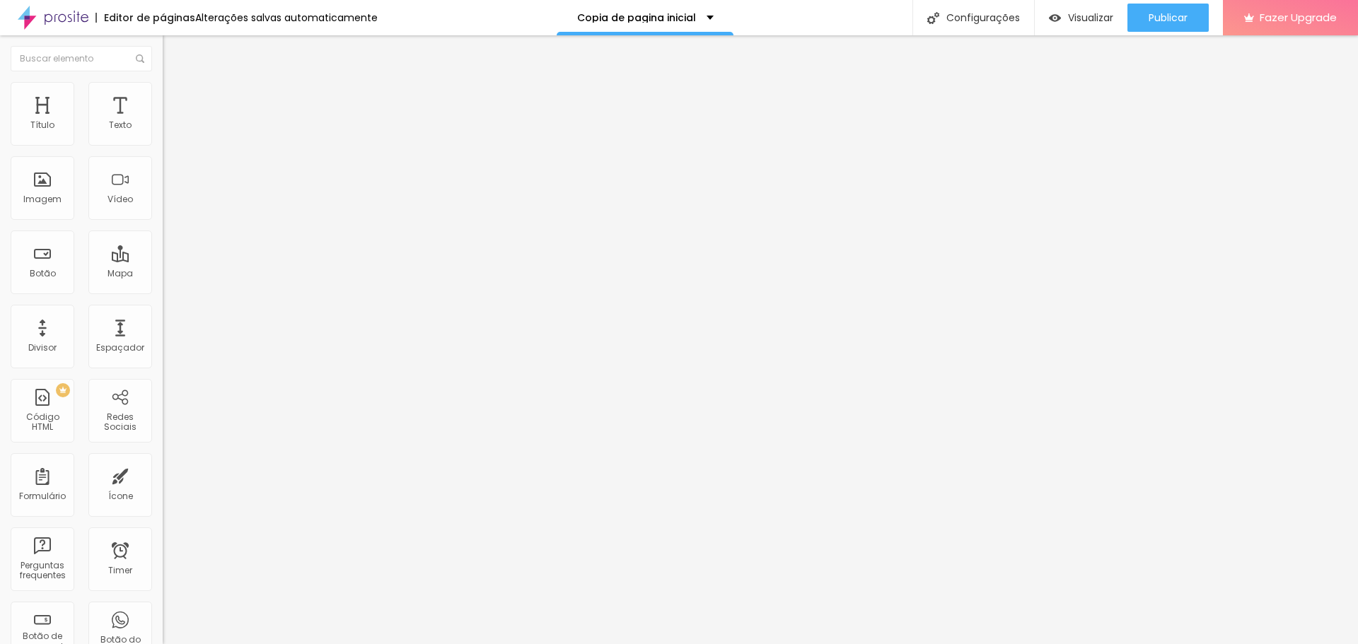
scroll to position [0, 227]
click at [75, 198] on div "min-height : 150 px ; /* Garante espaço suficiente */ } #conteudo-isolado .text…" at bounding box center [274, 172] width 738 height 98
click at [163, 122] on img at bounding box center [167, 117] width 8 height 8
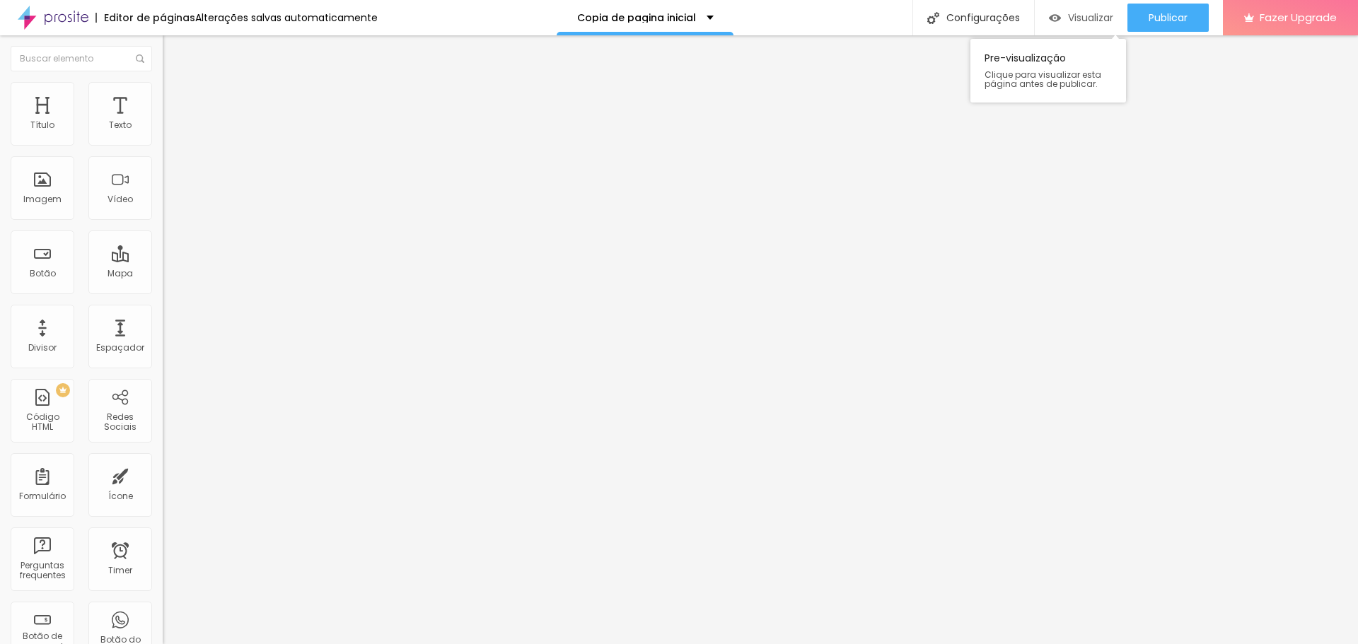
click at [1098, 21] on span "Visualizar" at bounding box center [1090, 17] width 45 height 11
click at [163, 221] on div "<!-- Botão Agendar Consulta --> < a class = "btn-agendar" href = "https://wa.me…" at bounding box center [338, 172] width 351 height 98
click at [163, 122] on img at bounding box center [167, 117] width 8 height 8
drag, startPoint x: 429, startPoint y: 148, endPoint x: 672, endPoint y: 504, distance: 431.1
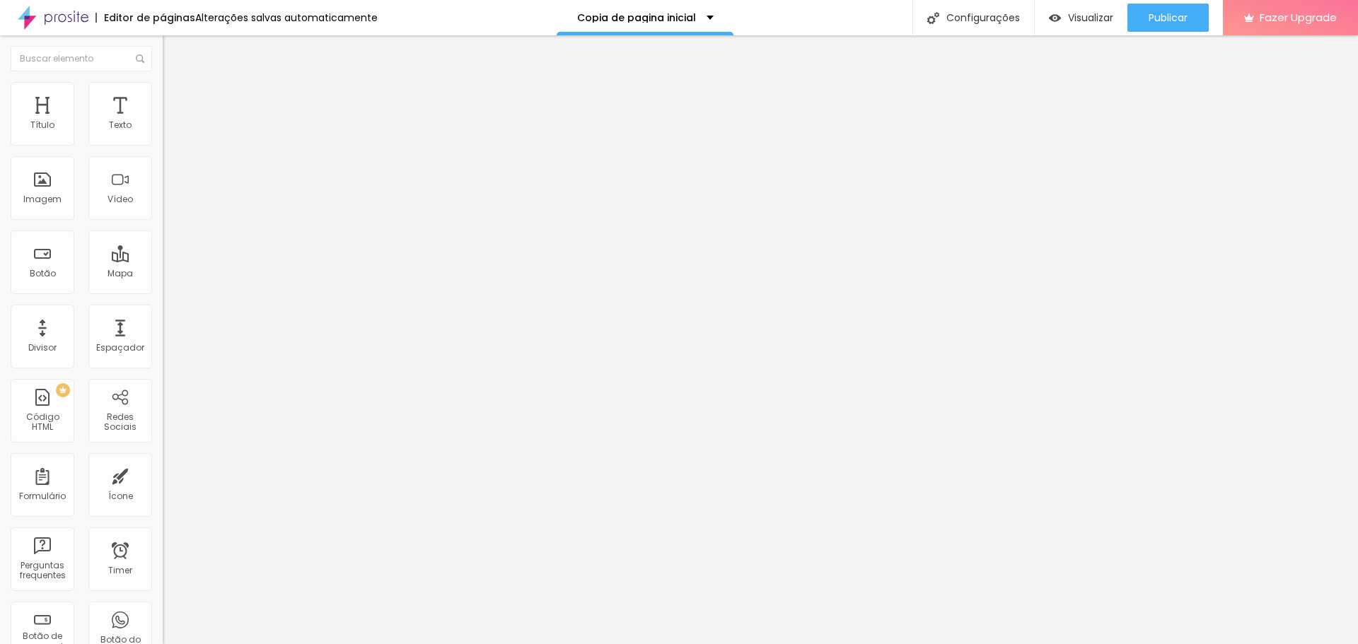
click at [1097, 18] on span "Visualizar" at bounding box center [1090, 17] width 45 height 11
click at [163, 123] on div "16900 caracteres" at bounding box center [244, 114] width 163 height 18
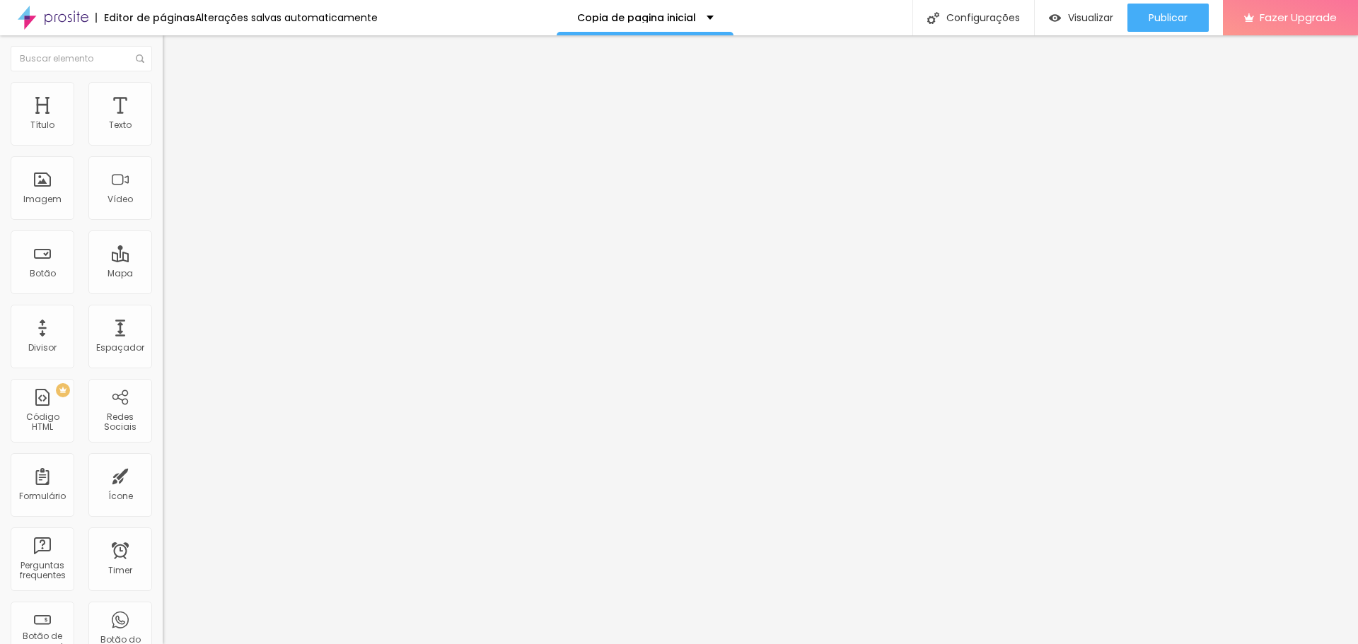
click at [163, 123] on div "16900 caracteres" at bounding box center [244, 114] width 163 height 18
click at [163, 122] on img at bounding box center [167, 117] width 8 height 8
drag, startPoint x: 429, startPoint y: 149, endPoint x: 777, endPoint y: 535, distance: 519.7
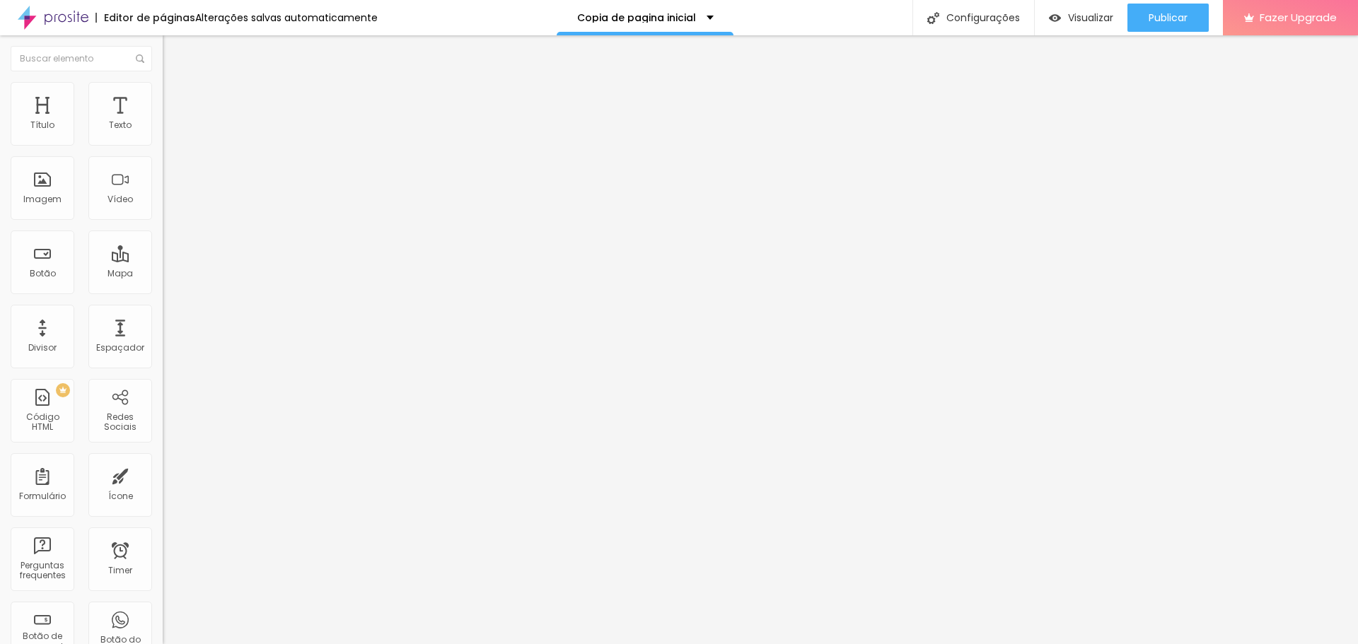
scroll to position [1597, 0]
click at [173, 55] on img "button" at bounding box center [178, 51] width 11 height 11
click at [163, 197] on div at bounding box center [244, 177] width 163 height 109
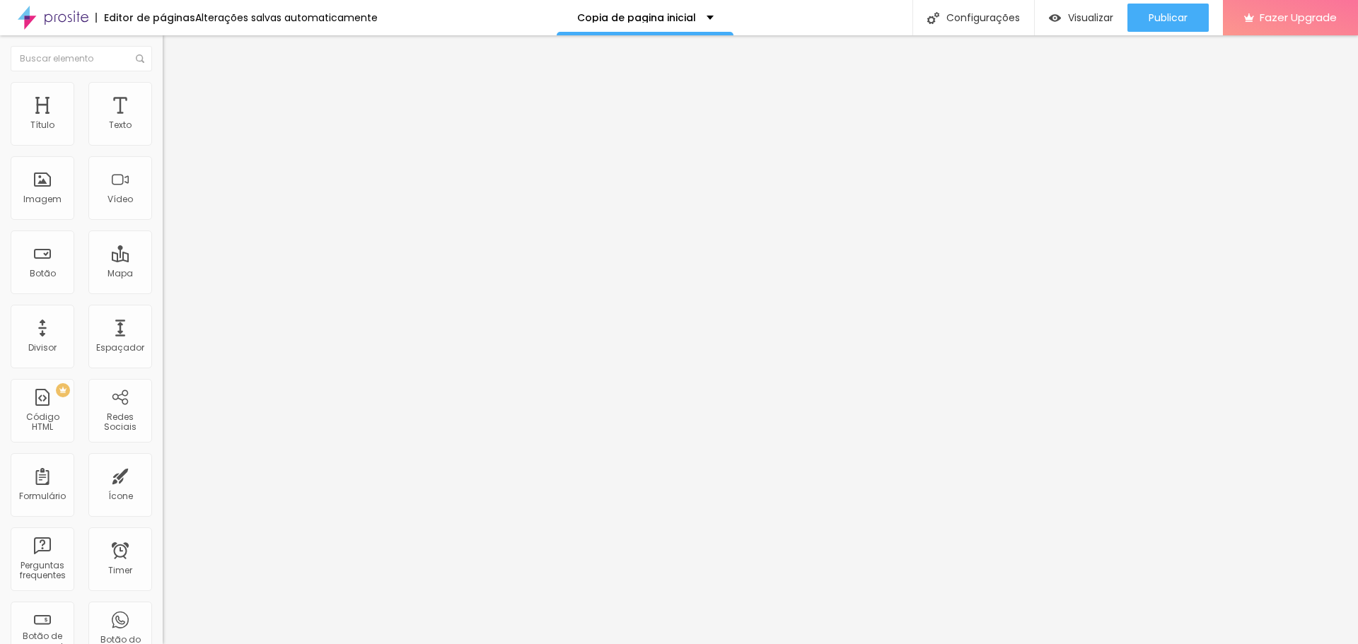
click at [173, 54] on img "button" at bounding box center [178, 51] width 11 height 11
click at [163, 202] on div at bounding box center [244, 177] width 163 height 109
click at [1089, 18] on span "Visualizar" at bounding box center [1090, 17] width 45 height 11
click at [163, 123] on div "16913 caracteres" at bounding box center [244, 114] width 163 height 18
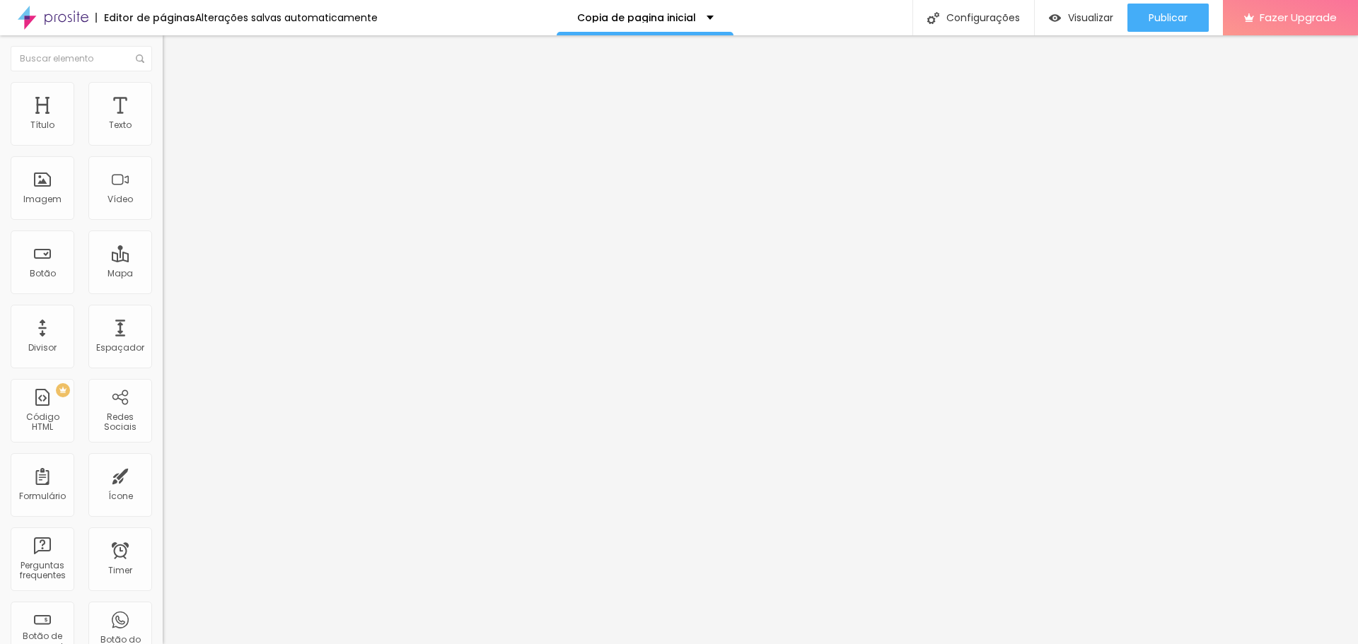
click at [163, 122] on img at bounding box center [167, 117] width 8 height 8
drag, startPoint x: 573, startPoint y: 298, endPoint x: 815, endPoint y: 298, distance: 241.8
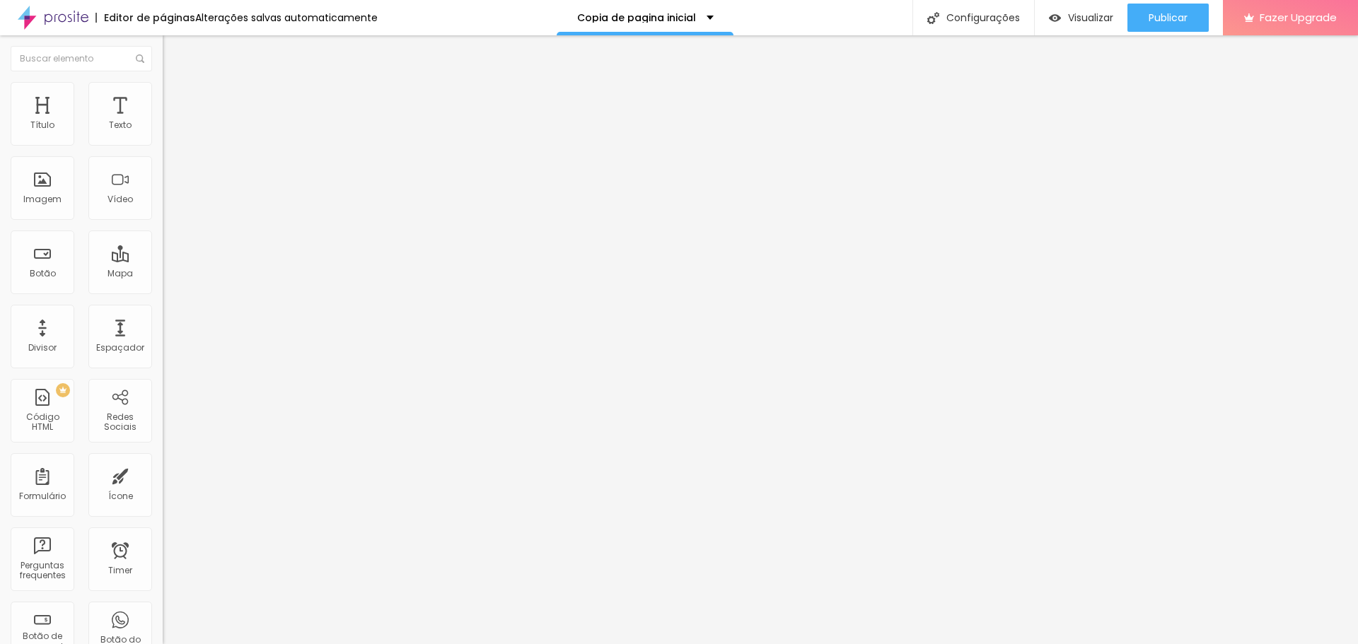
click at [163, 122] on img at bounding box center [167, 117] width 8 height 8
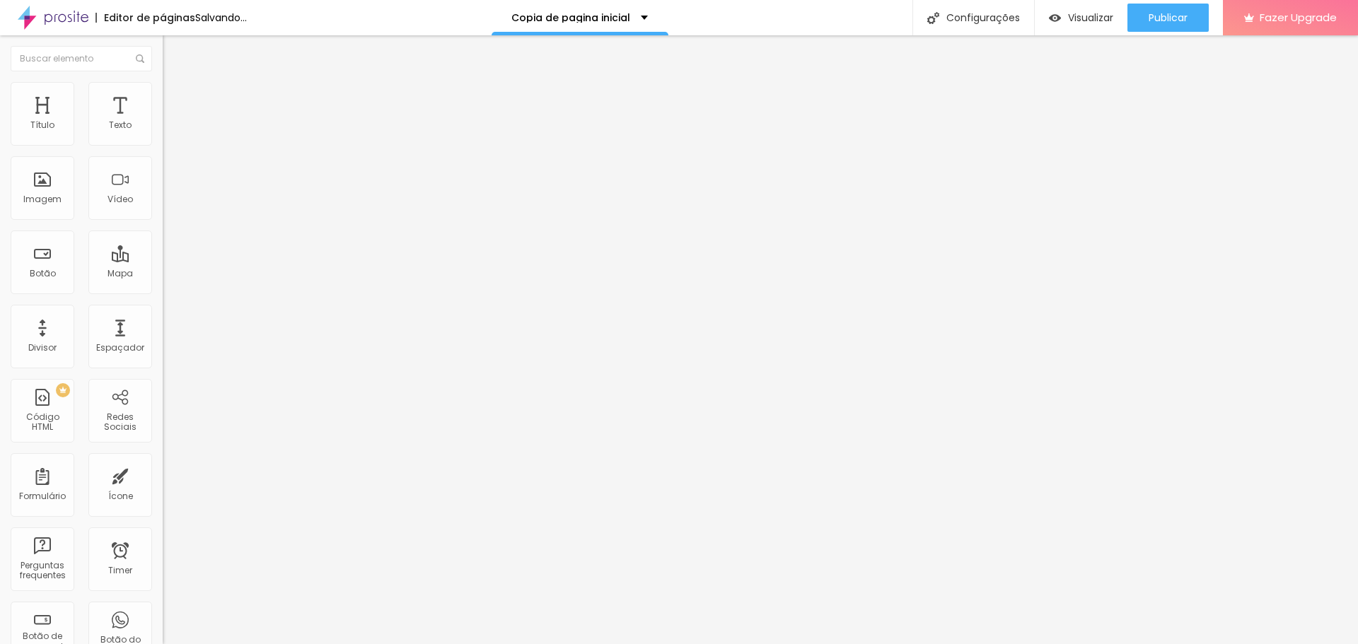
click at [1085, 22] on span "Visualizar" at bounding box center [1090, 17] width 45 height 11
click at [163, 122] on img at bounding box center [167, 117] width 8 height 8
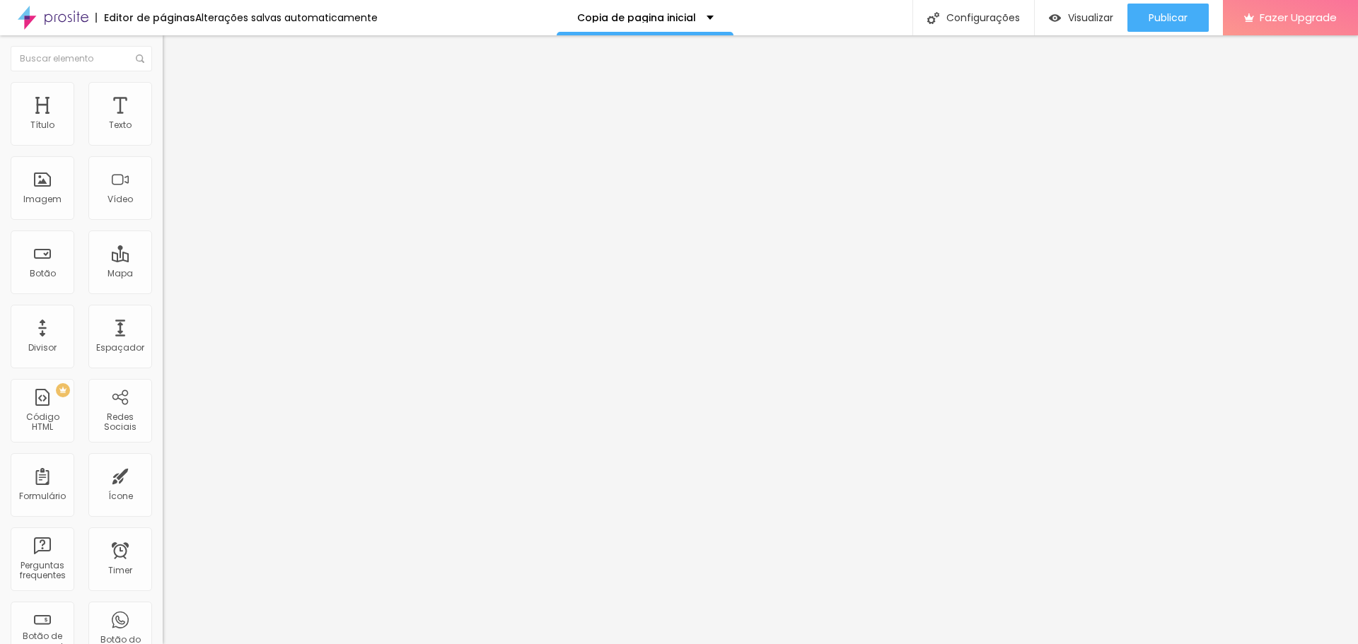
scroll to position [3656, 0]
drag, startPoint x: 431, startPoint y: 151, endPoint x: 673, endPoint y: 523, distance: 443.4
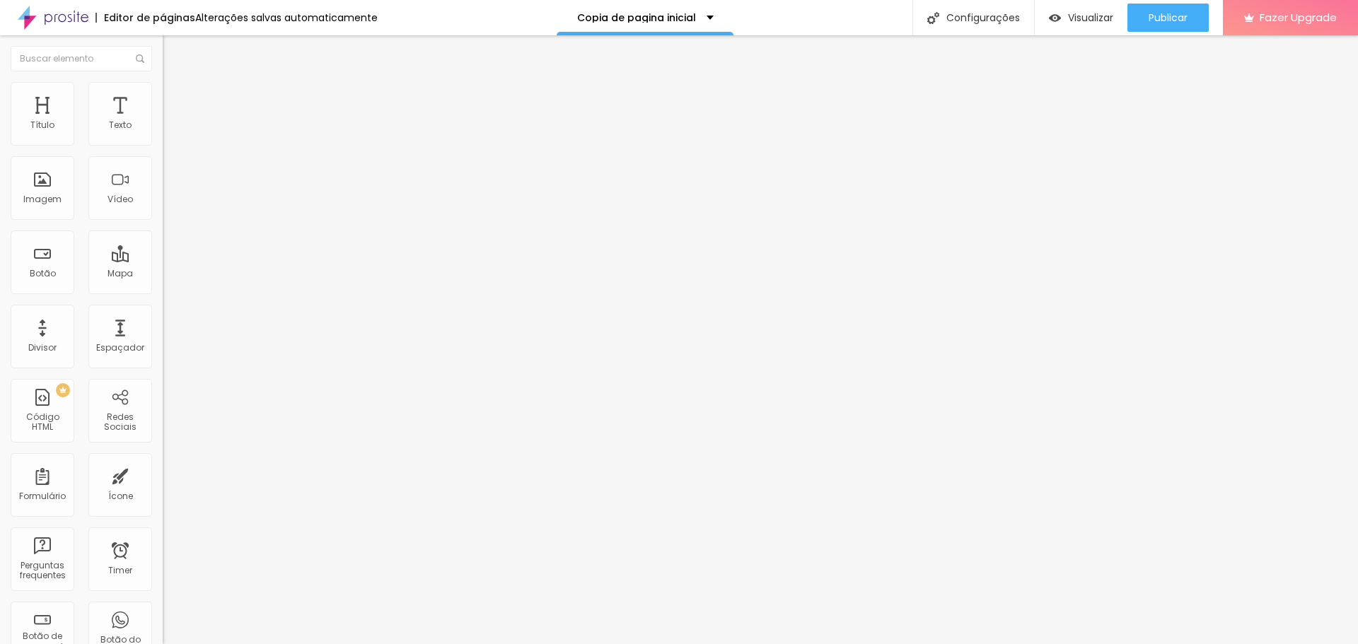
drag, startPoint x: 148, startPoint y: 150, endPoint x: 158, endPoint y: 159, distance: 14.0
click at [163, 123] on div "16011 caracteres" at bounding box center [244, 114] width 163 height 18
click at [163, 122] on img at bounding box center [167, 117] width 8 height 8
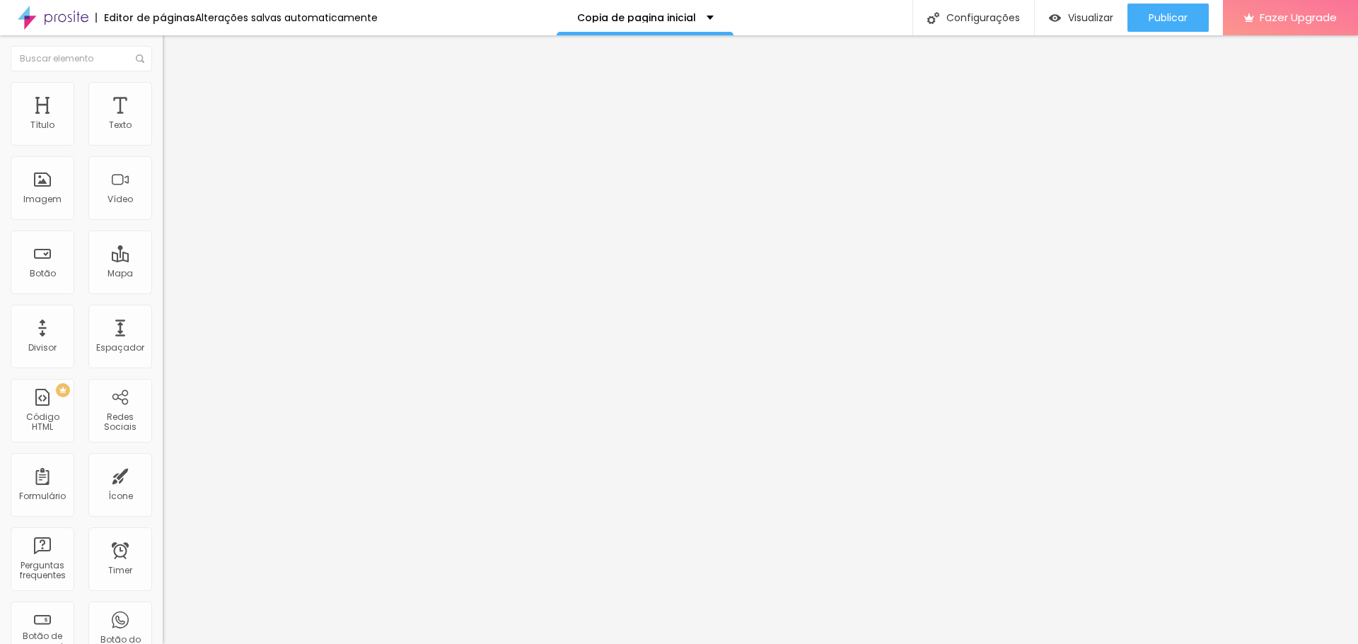
click at [163, 122] on img at bounding box center [167, 117] width 8 height 8
click at [1158, 21] on span "Publicar" at bounding box center [1167, 17] width 39 height 11
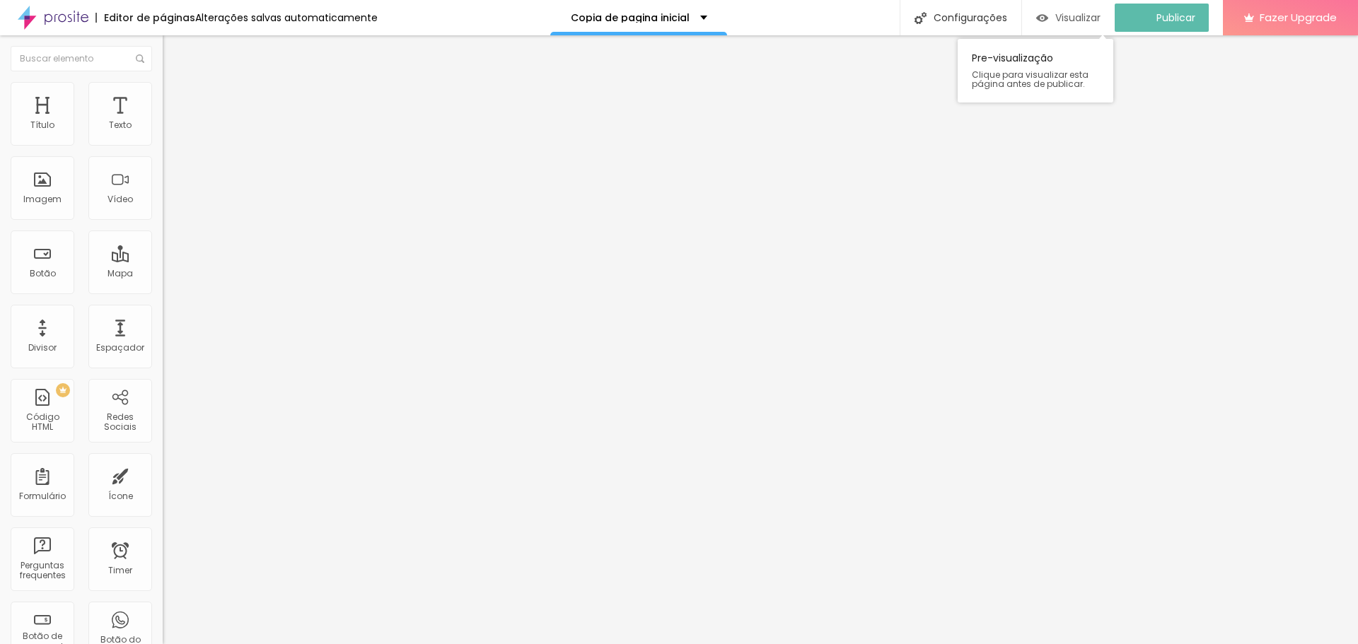
click at [1093, 18] on span "Visualizar" at bounding box center [1077, 17] width 45 height 11
click at [1087, 13] on span "Visualizar" at bounding box center [1090, 17] width 45 height 11
click at [163, 123] on div "15959 caracteres" at bounding box center [244, 114] width 163 height 18
click at [163, 122] on img at bounding box center [167, 117] width 8 height 8
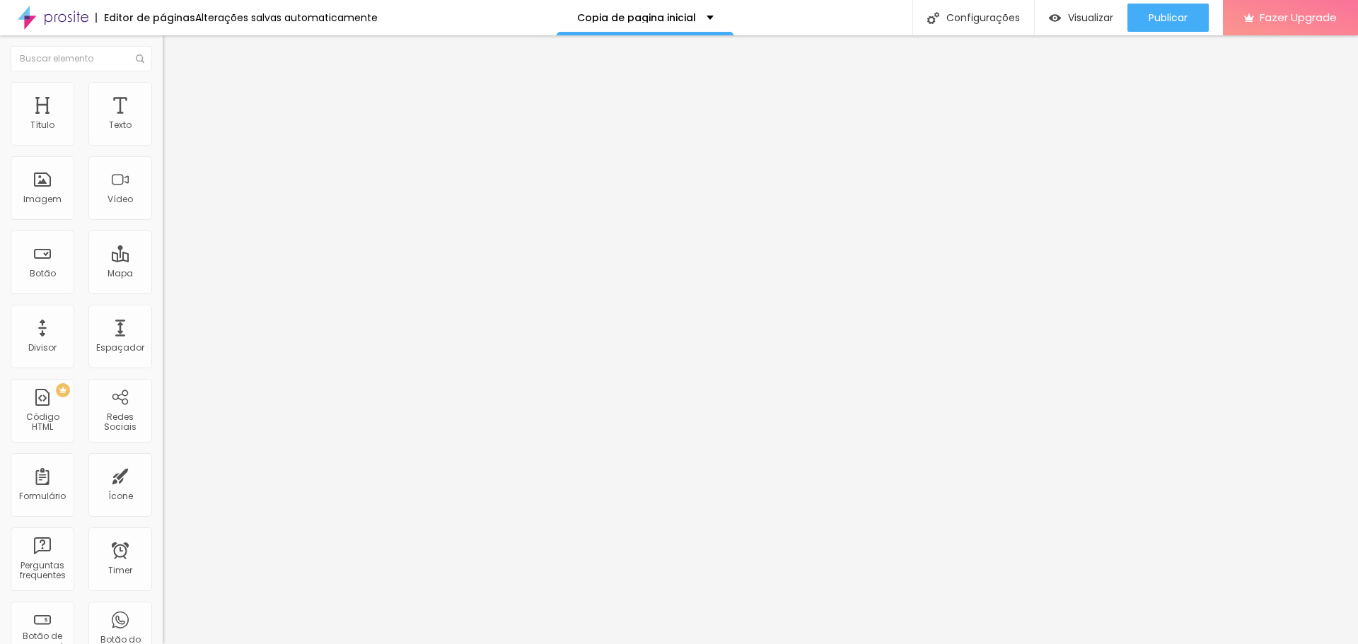
drag, startPoint x: 429, startPoint y: 144, endPoint x: 714, endPoint y: 509, distance: 463.0
